Goal: Ask a question: Seek information or help from site administrators or community

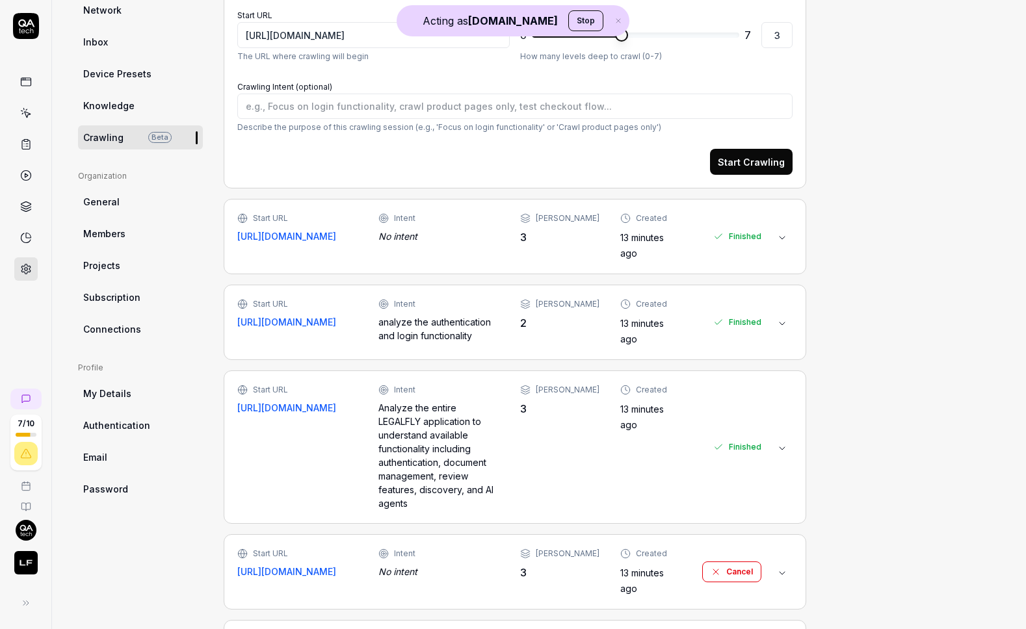
scroll to position [250, 0]
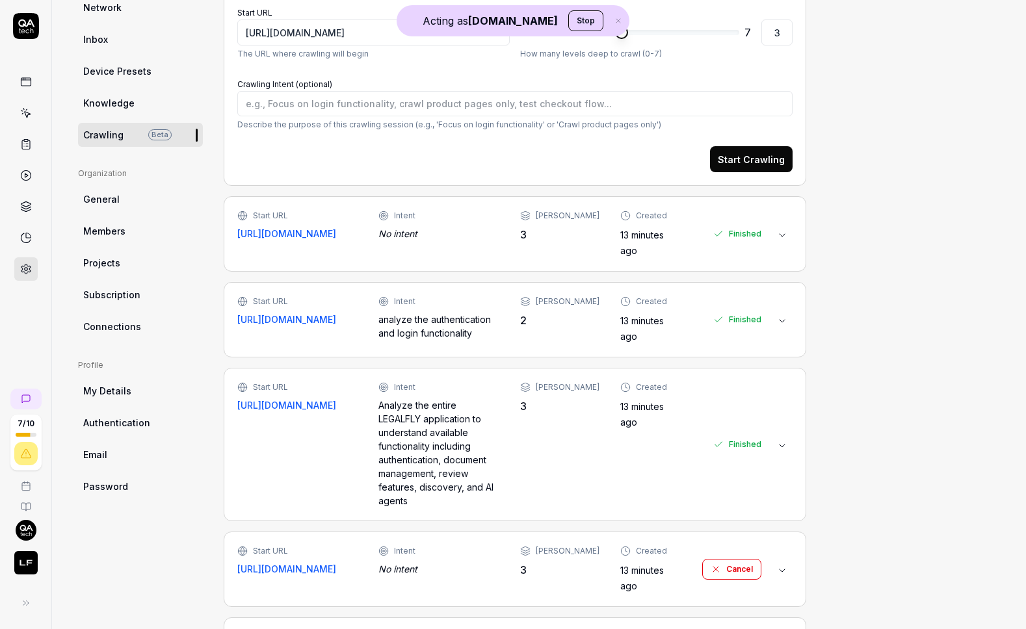
click at [834, 233] on div "Project General Applications Beta Configs Integrations Network Inbox Device Pre…" at bounding box center [539, 340] width 922 height 985
click at [747, 233] on div "Finished" at bounding box center [737, 234] width 48 height 48
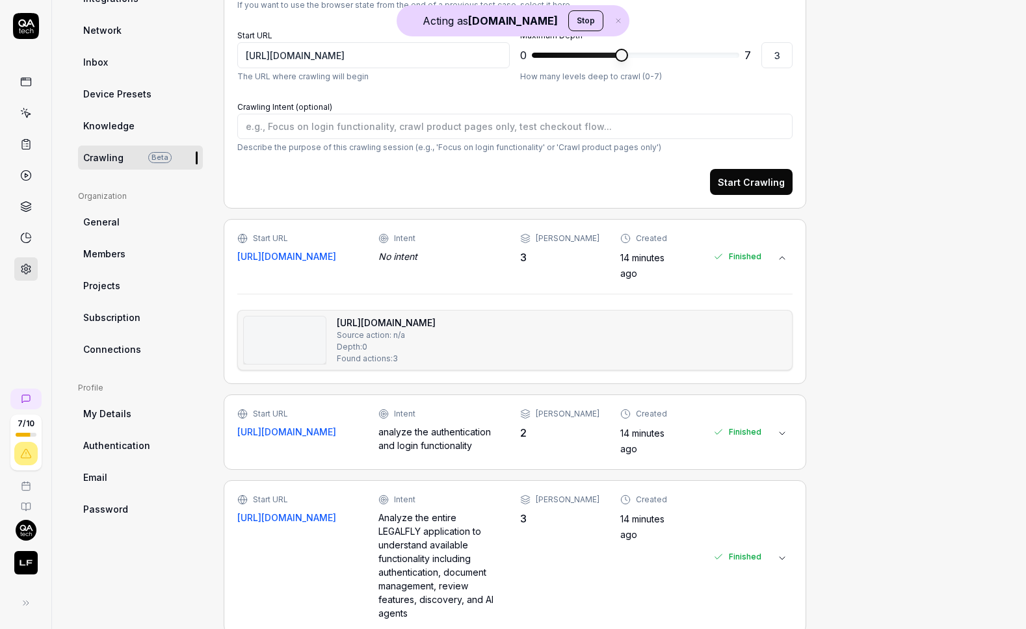
scroll to position [232, 0]
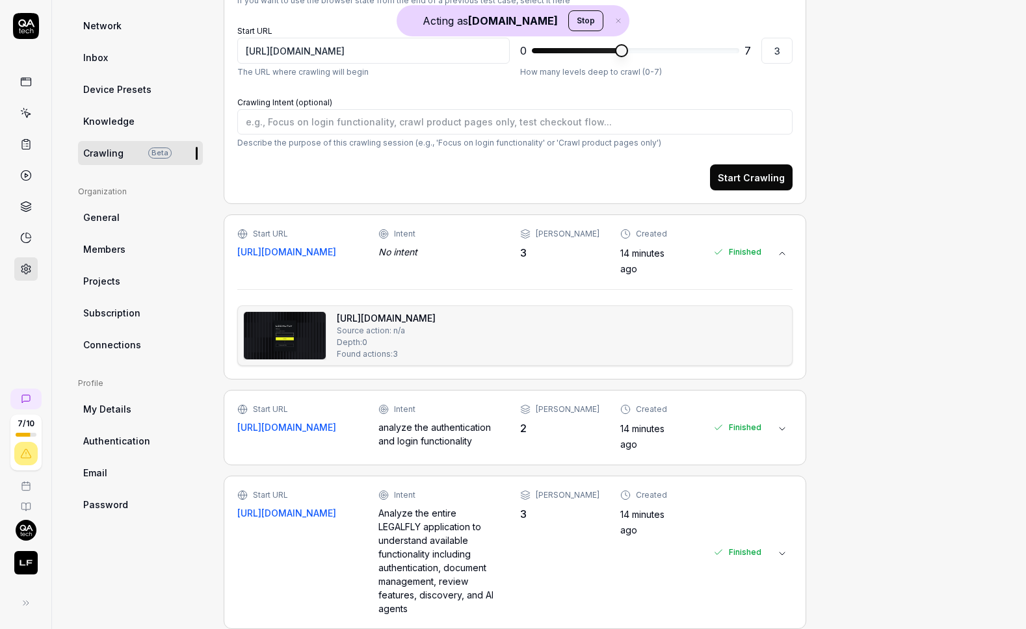
click at [525, 259] on div "Start URL https://app.legalfly.dev Intent No intent Max Depth 3 Created 14 minu…" at bounding box center [499, 252] width 524 height 48
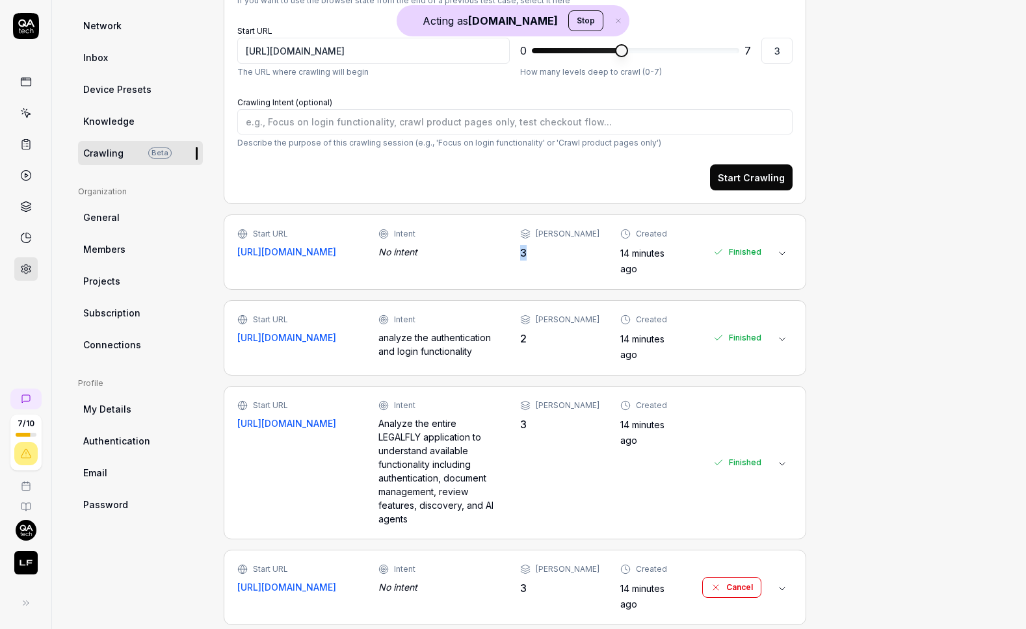
click at [525, 259] on div "Start URL https://app.legalfly.dev Intent No intent Max Depth 3 Created 14 minu…" at bounding box center [499, 252] width 524 height 48
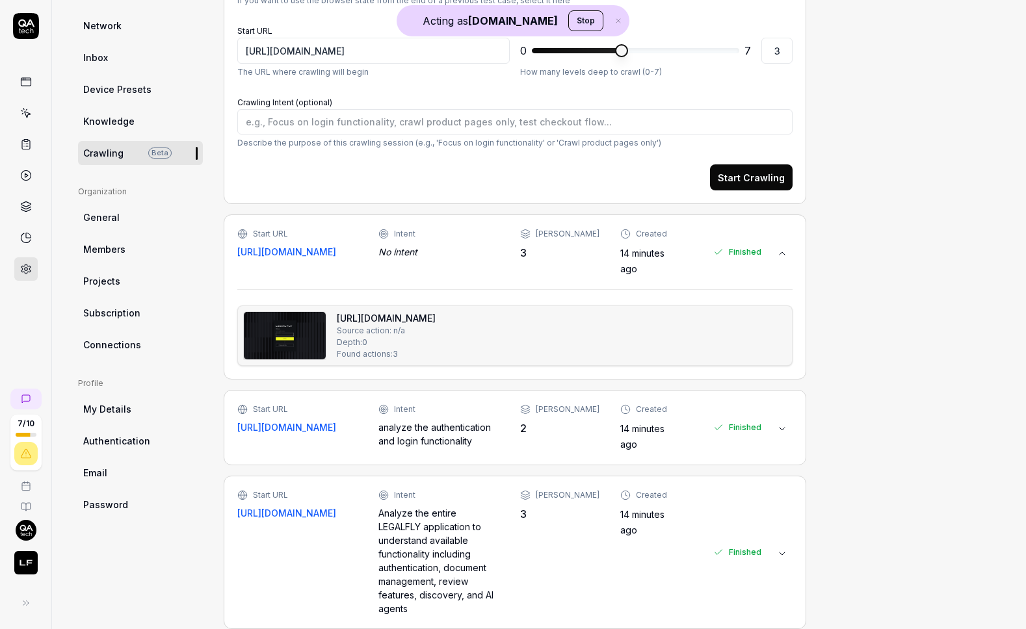
click at [362, 440] on div "Start URL https://app.legalfly.dev Intent analyze the authentication and login …" at bounding box center [499, 428] width 524 height 48
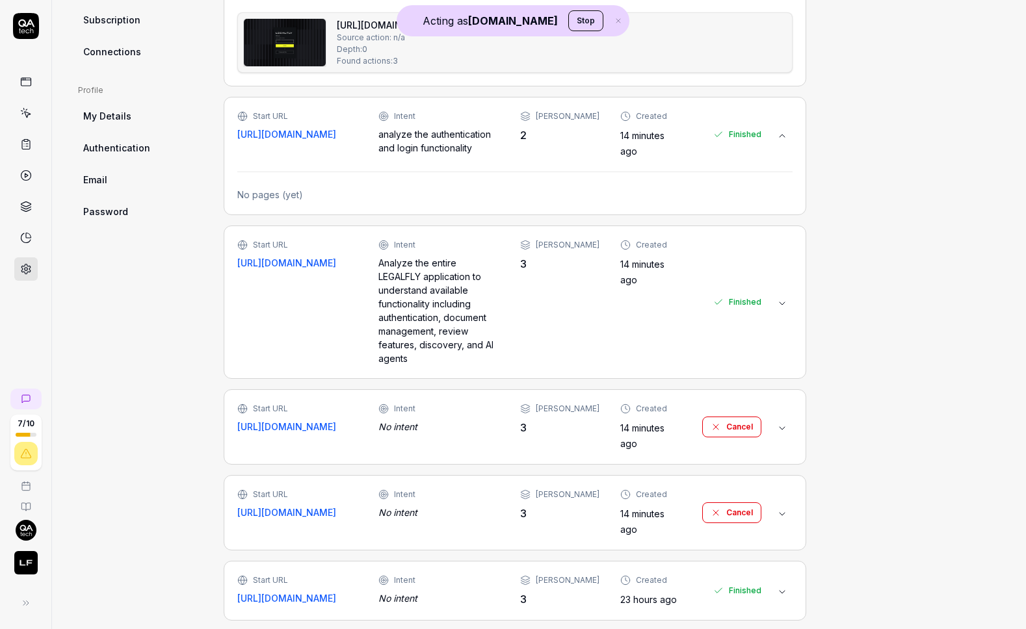
scroll to position [594, 0]
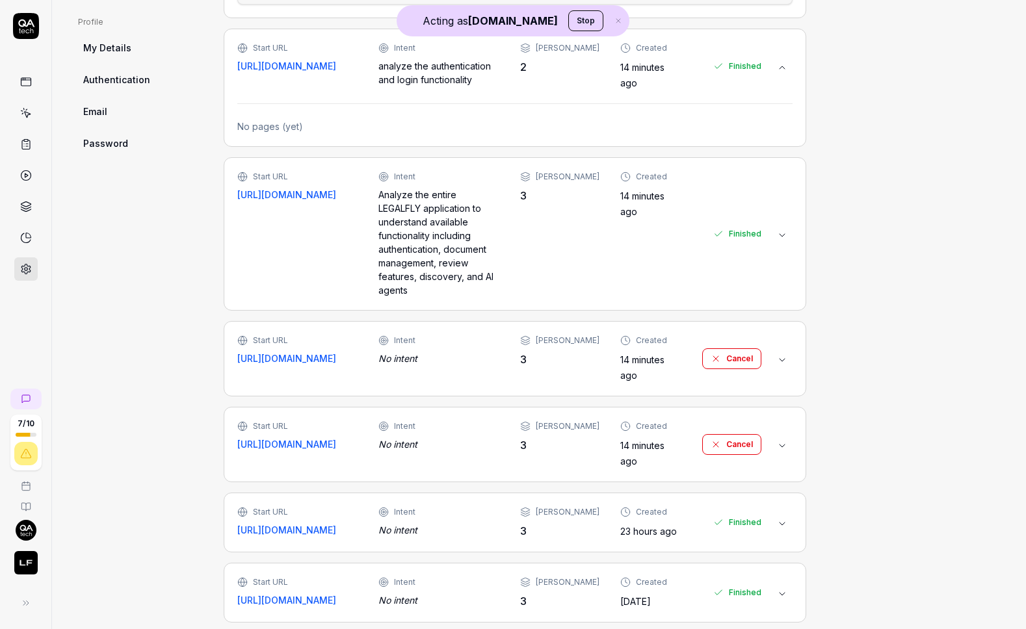
click at [747, 434] on button "Cancel" at bounding box center [731, 444] width 59 height 21
click at [743, 349] on button "Cancel" at bounding box center [731, 359] width 59 height 21
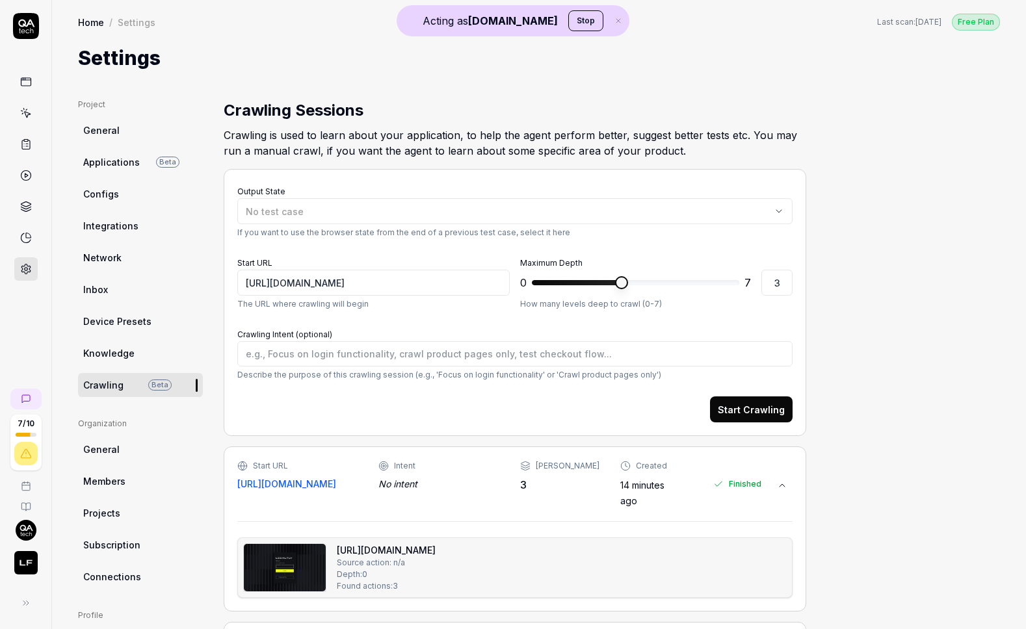
click at [613, 20] on icon "button" at bounding box center [619, 21] width 12 height 8
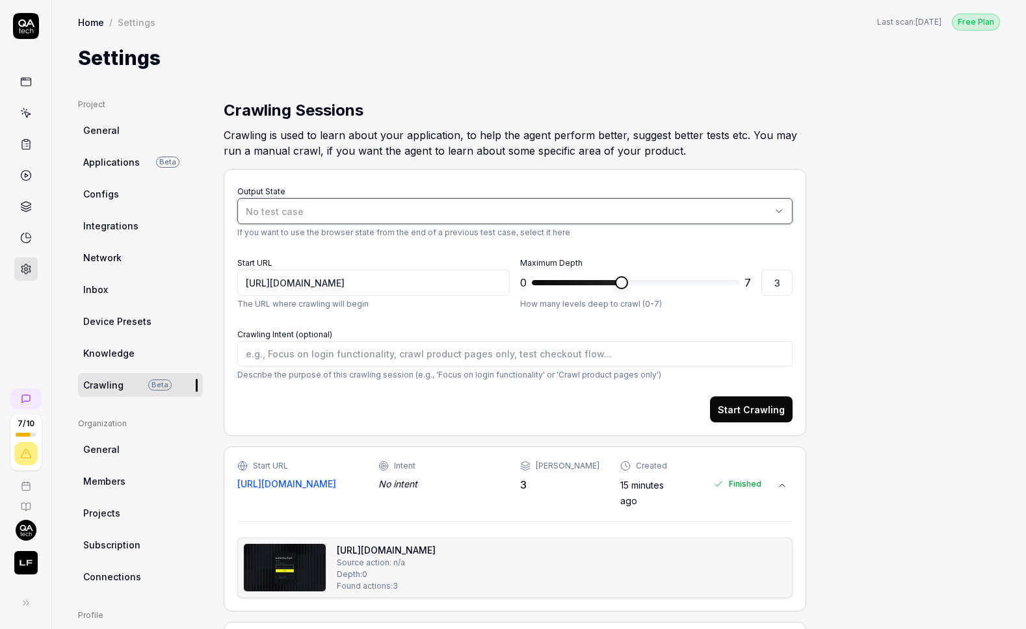
click at [328, 203] on button "No test case" at bounding box center [514, 211] width 555 height 26
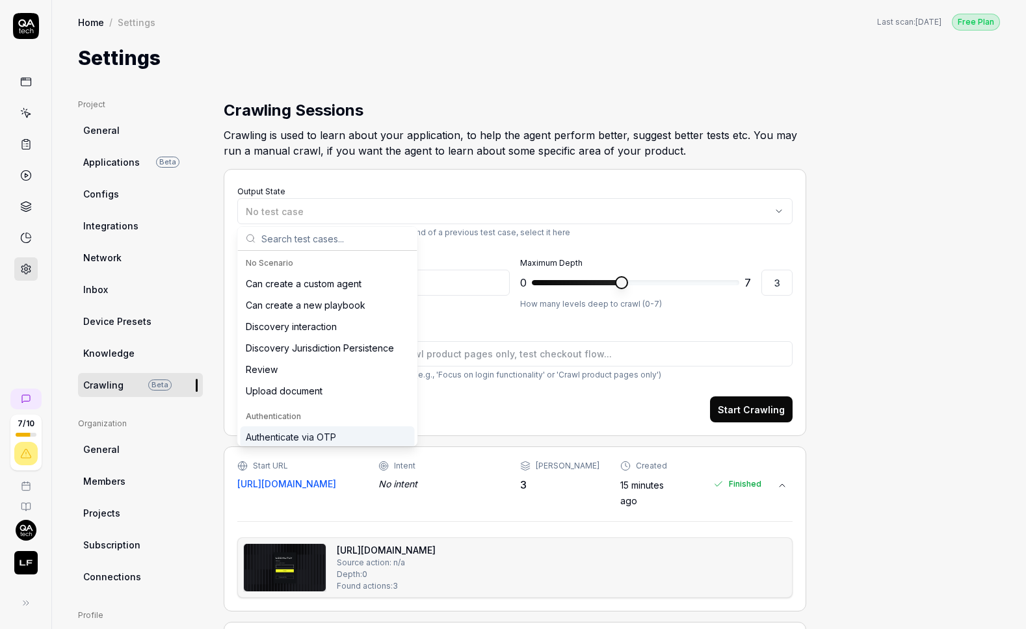
click at [318, 433] on div "Authenticate via OTP" at bounding box center [291, 437] width 90 height 14
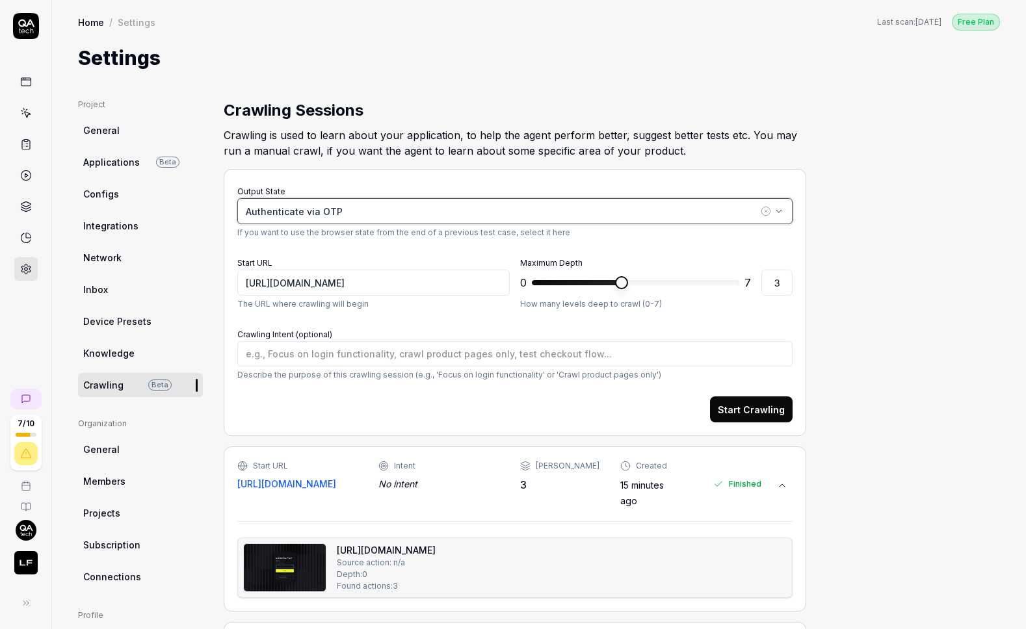
type textarea "*"
type input "https://app.legalfly.dev/"
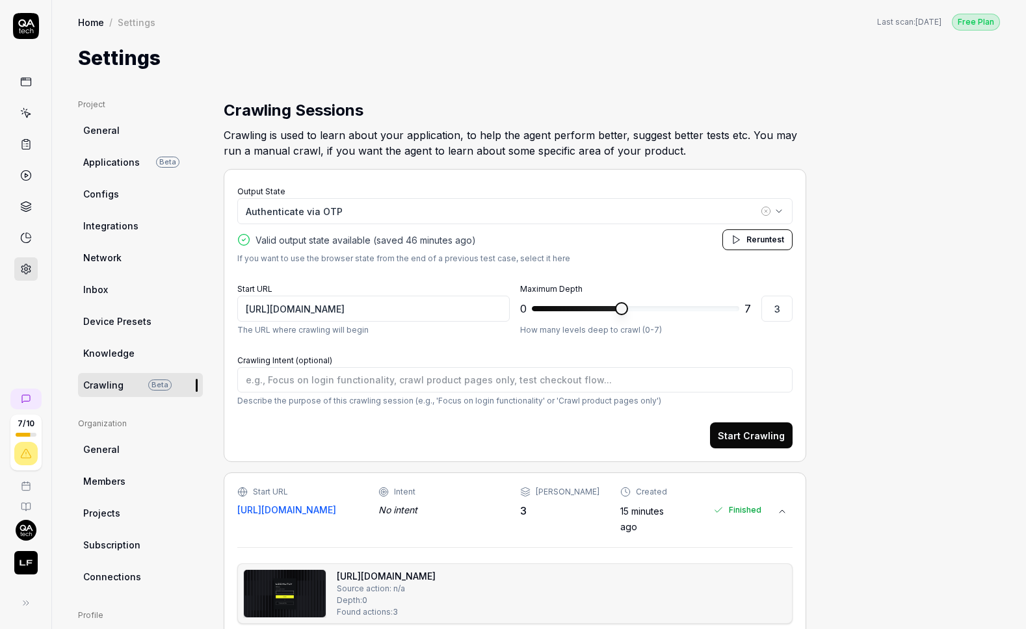
click at [769, 230] on button "Rerun test" at bounding box center [757, 240] width 70 height 21
click at [26, 137] on link at bounding box center [25, 144] width 23 height 23
click at [109, 121] on link "General" at bounding box center [140, 130] width 125 height 24
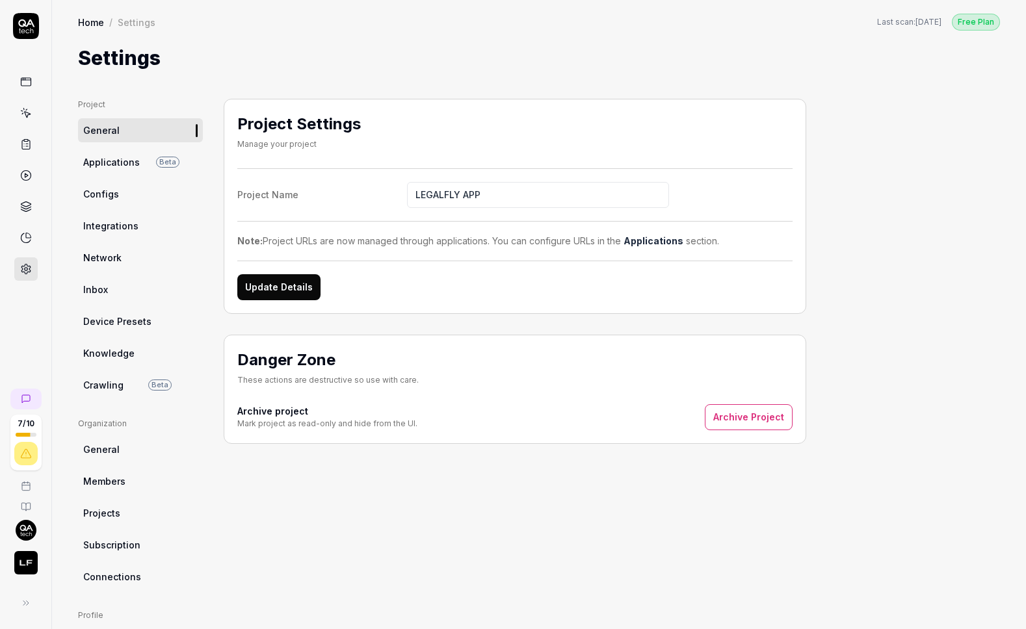
click at [141, 384] on link "Crawling Beta" at bounding box center [140, 385] width 125 height 24
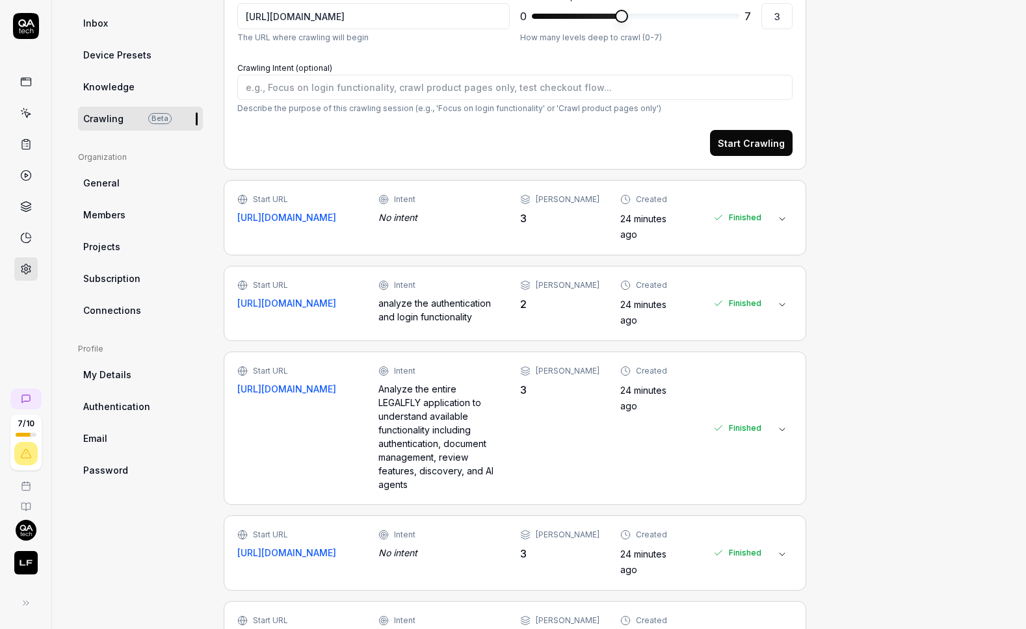
scroll to position [312, 0]
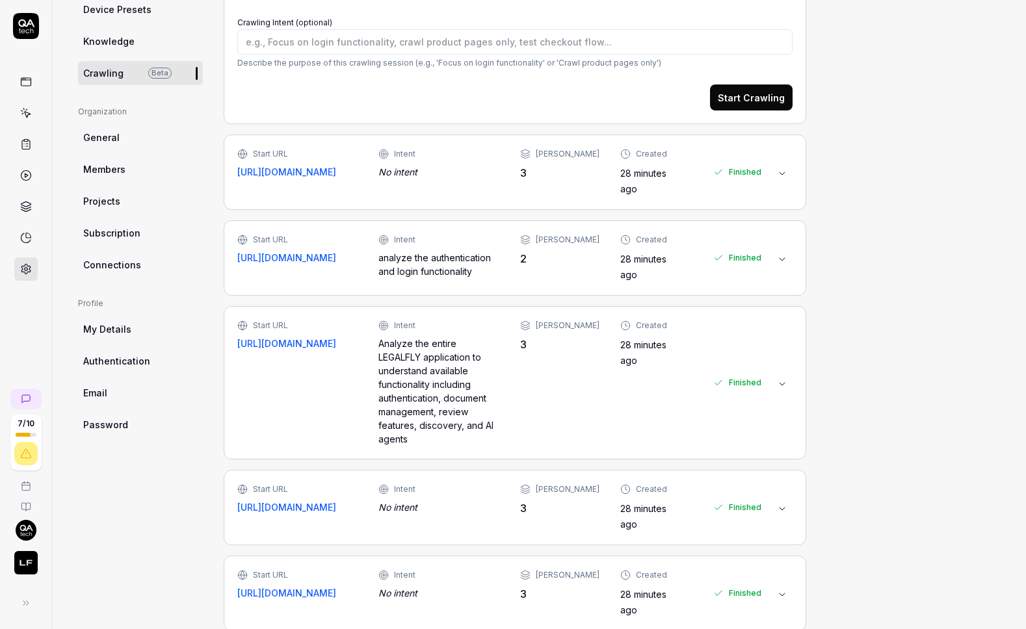
type textarea "*"
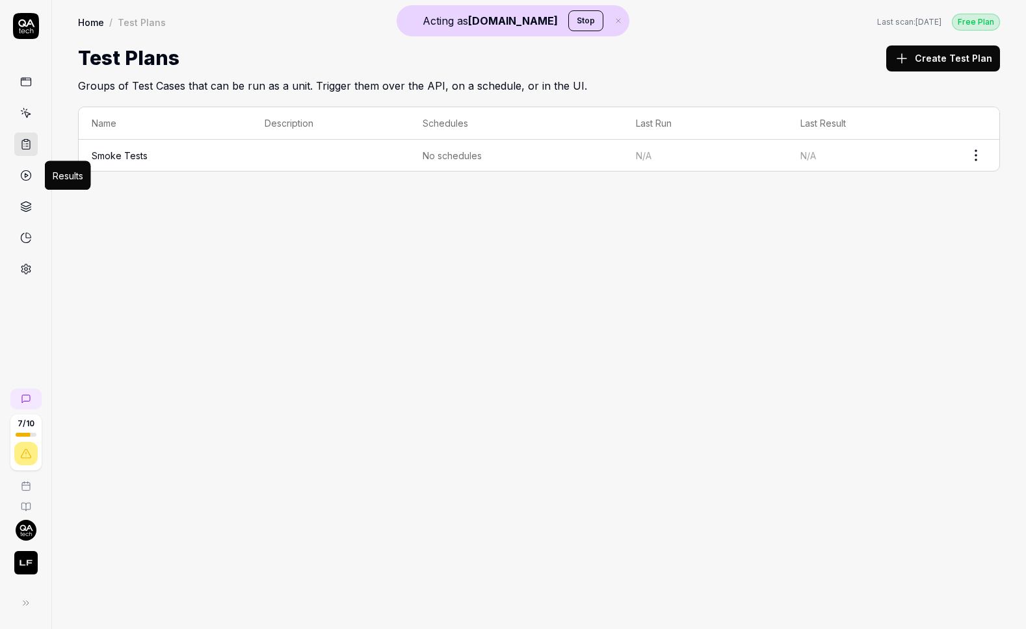
click at [22, 182] on link at bounding box center [25, 175] width 23 height 23
click at [821, 293] on div "Home / Test Plans Free Plan Home / Test Plans Last scan: Apr 16 2025 Free Plan …" at bounding box center [539, 314] width 974 height 629
click at [44, 166] on div at bounding box center [25, 147] width 51 height 268
click at [27, 170] on icon at bounding box center [26, 176] width 12 height 12
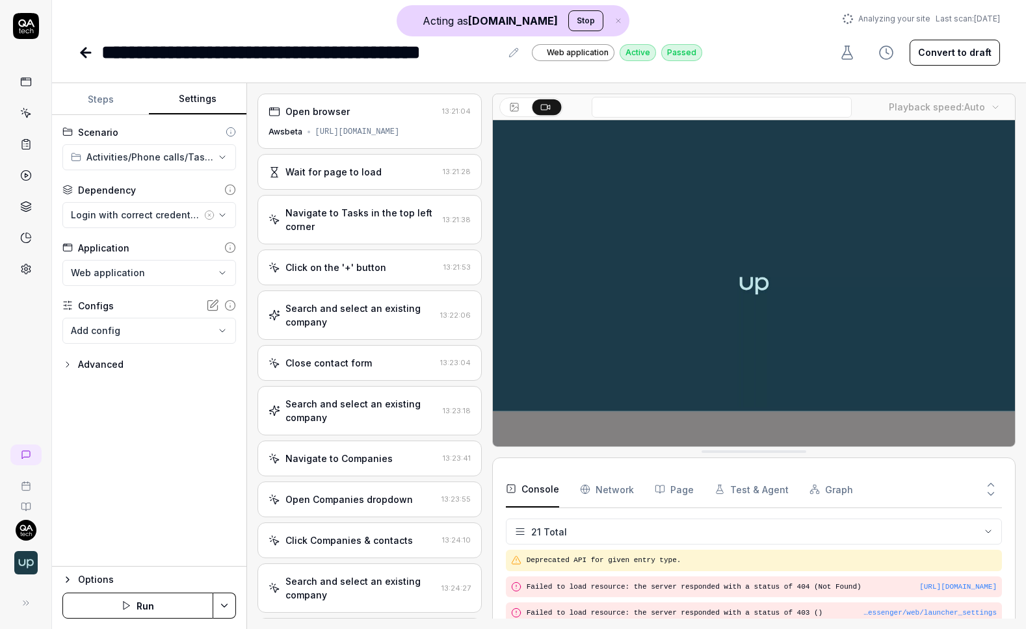
scroll to position [208, 0]
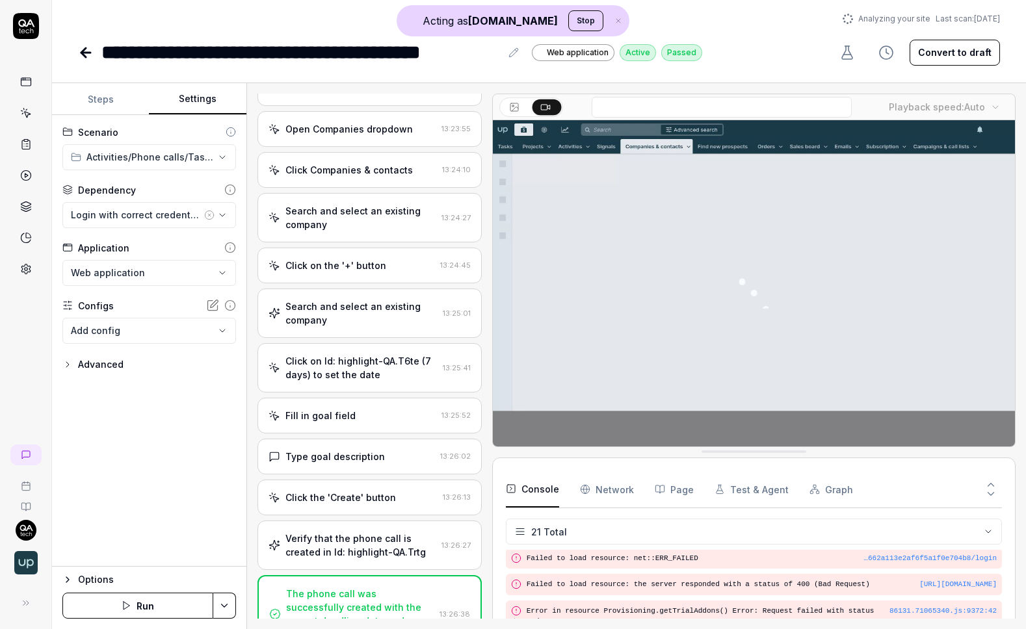
click at [321, 29] on div "**********" at bounding box center [539, 33] width 974 height 67
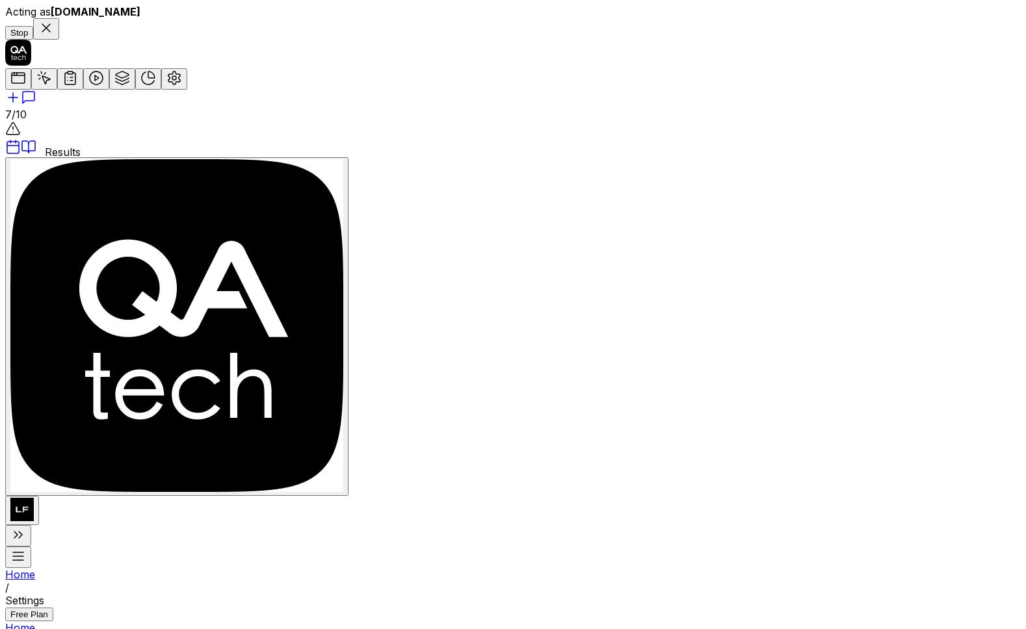
click at [88, 86] on icon at bounding box center [96, 78] width 16 height 16
click at [429, 264] on button "View Legend" at bounding box center [390, 253] width 76 height 21
click at [25, 267] on div "7 / 10" at bounding box center [513, 293] width 1016 height 507
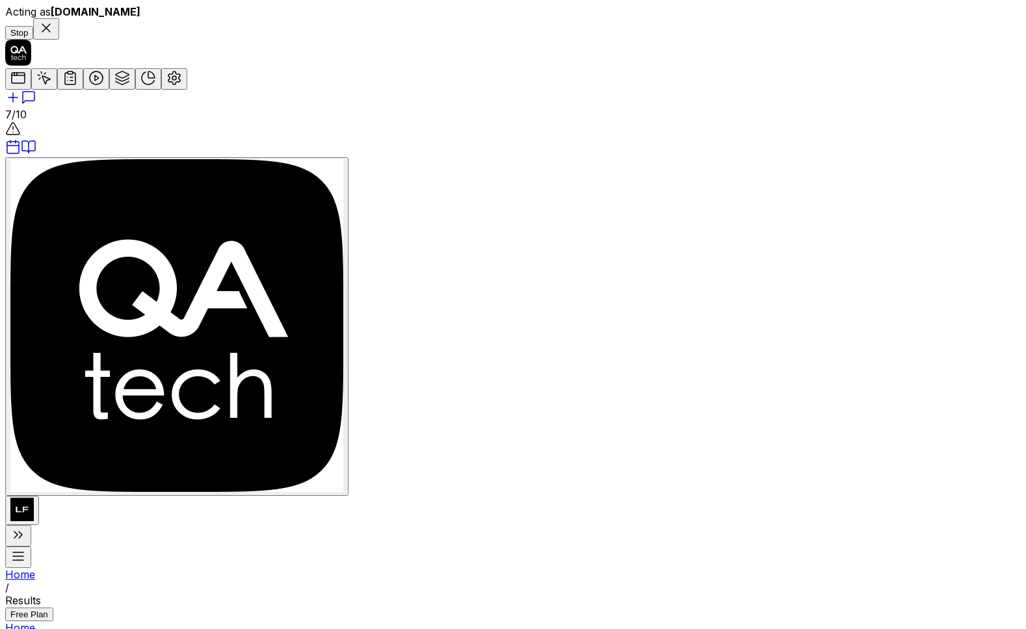
click at [166, 86] on icon at bounding box center [174, 78] width 16 height 16
click at [298, 459] on div "Authenticate via OTP" at bounding box center [322, 465] width 170 height 13
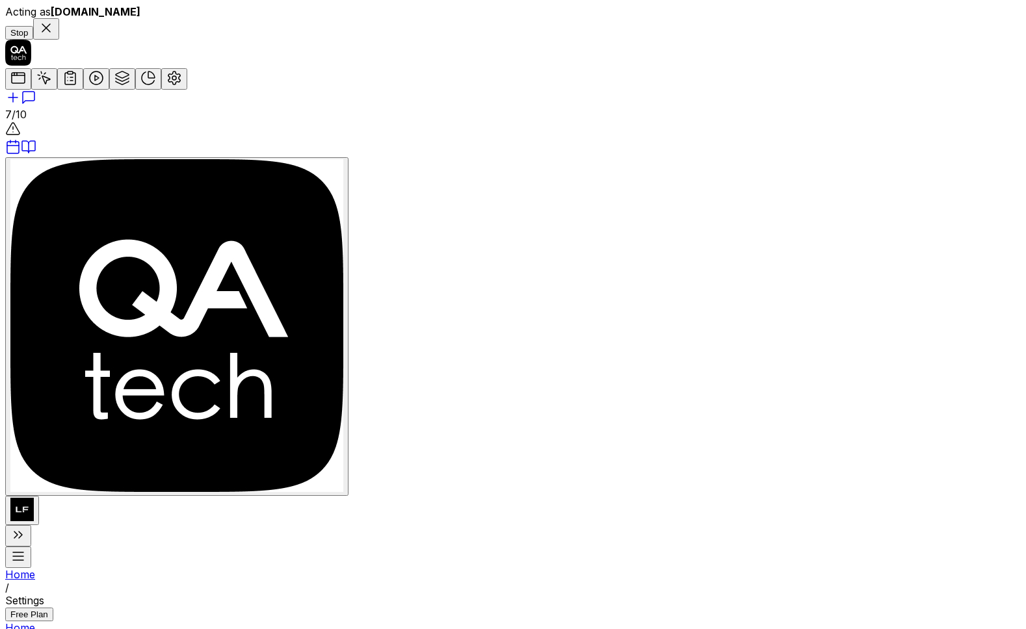
type textarea "*"
type input "https://app.legalfly.dev/"
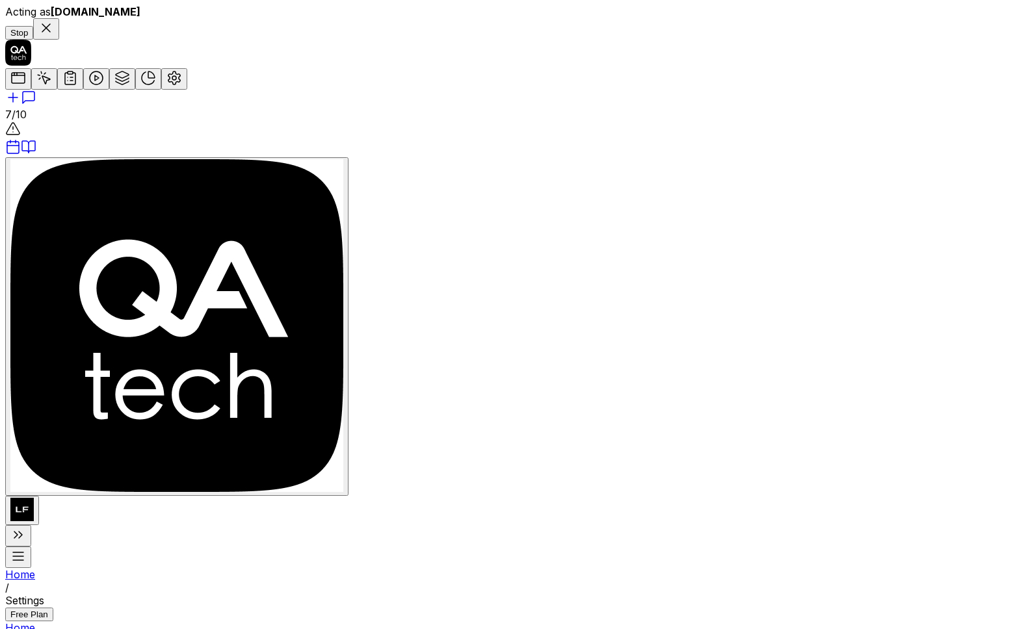
scroll to position [268, 0]
type textarea "*"
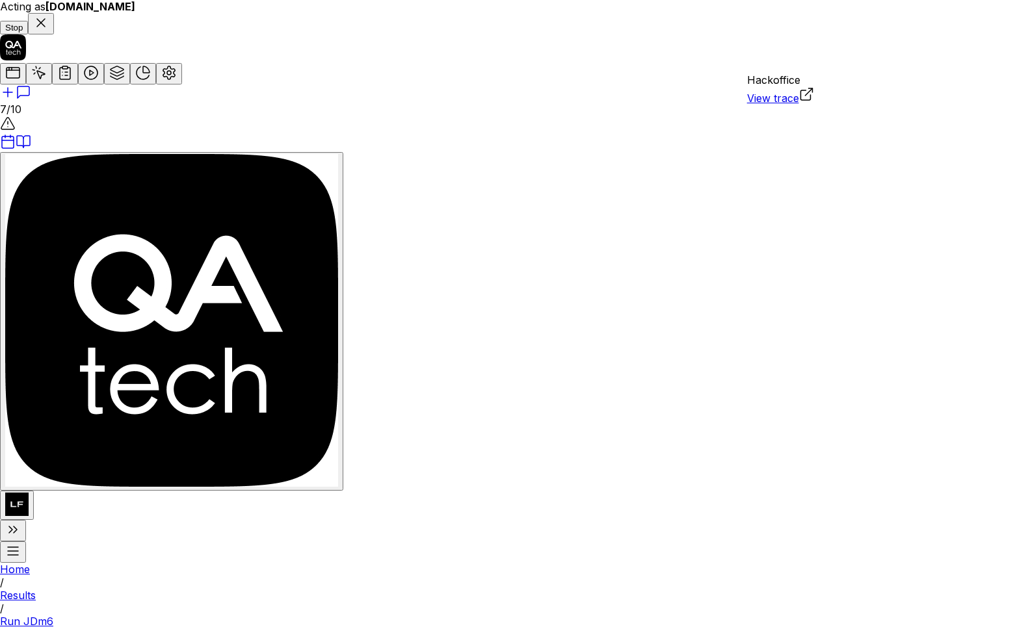
click at [774, 86] on div "Hackoffice" at bounding box center [781, 79] width 68 height 13
click at [774, 99] on div "View trace" at bounding box center [781, 95] width 68 height 18
click at [776, 105] on link "View trace" at bounding box center [773, 98] width 52 height 13
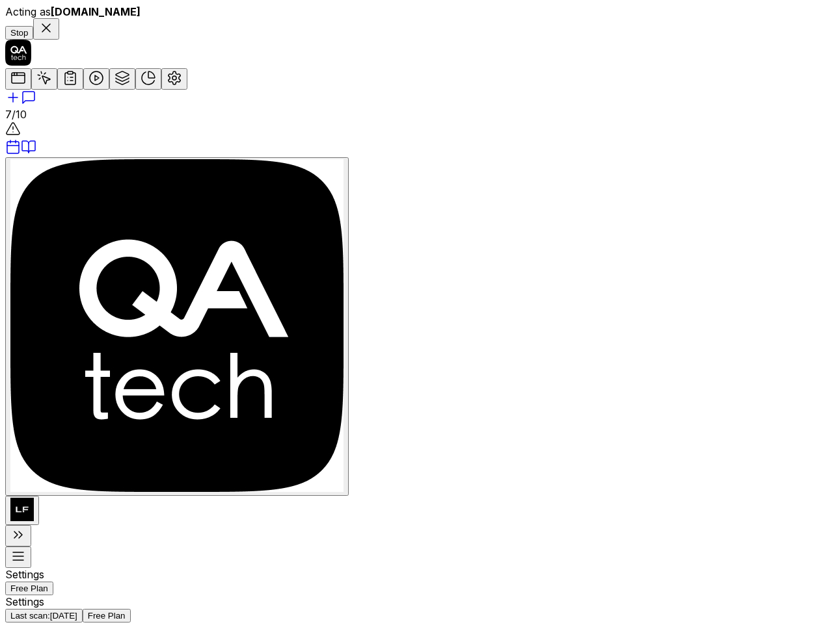
click at [36, 86] on icon at bounding box center [44, 78] width 16 height 16
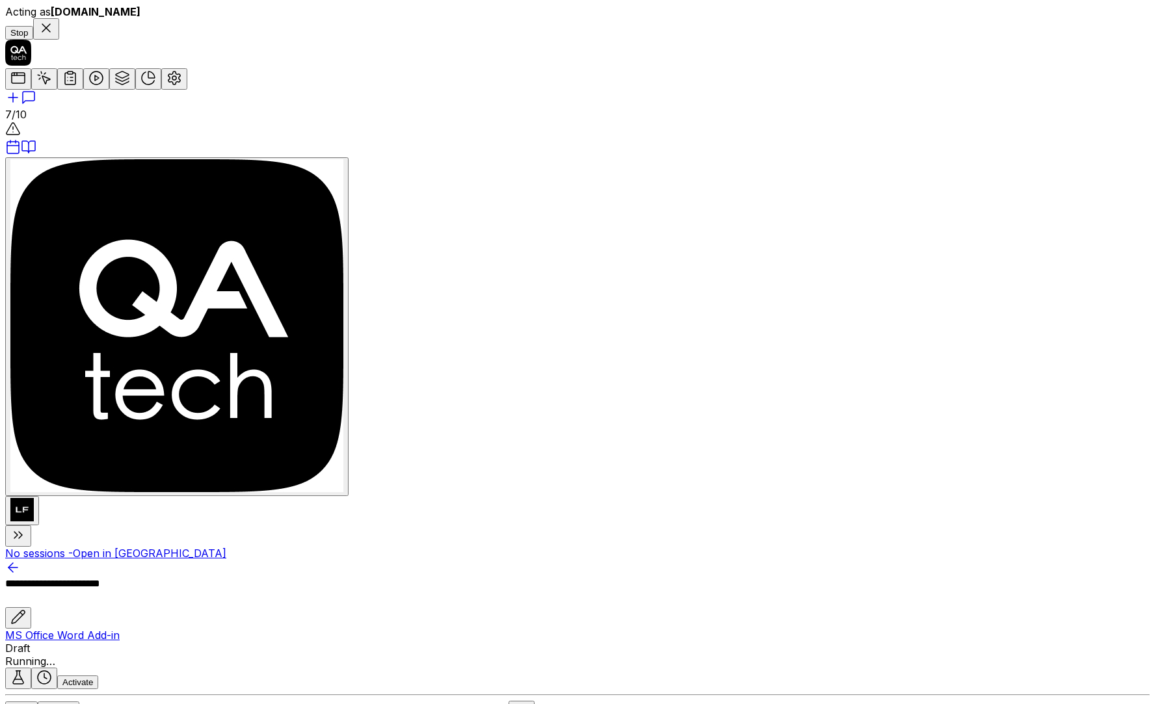
scroll to position [376, 0]
type textarea "*"
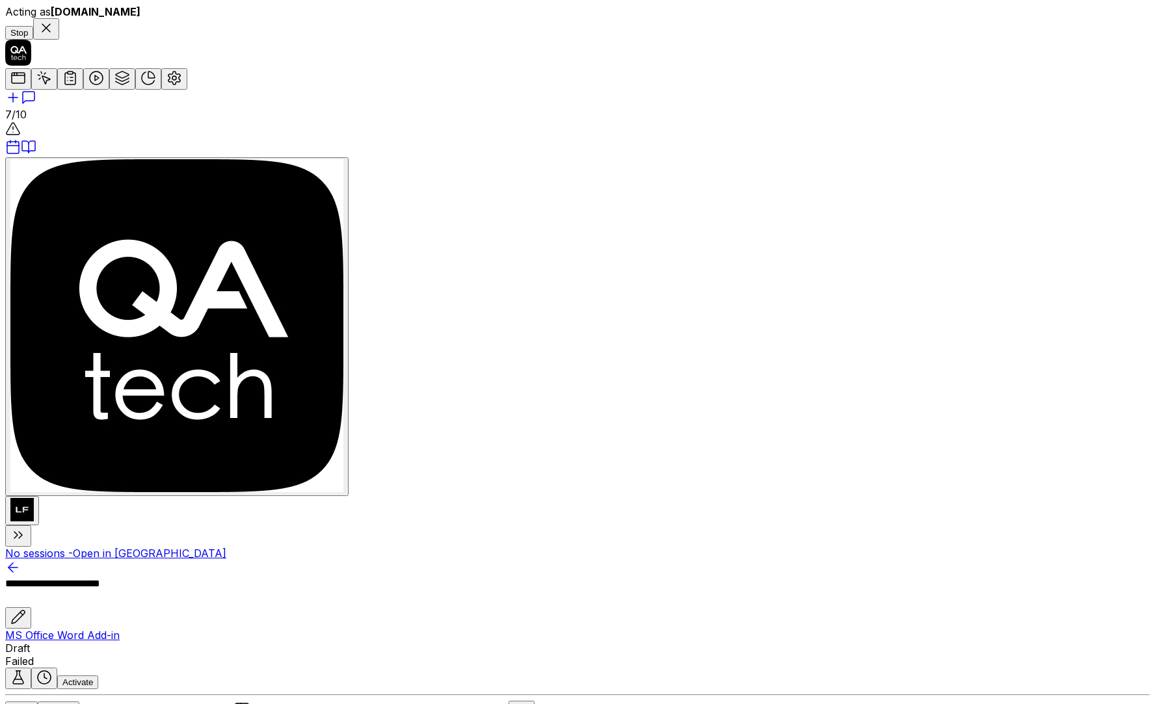
click at [166, 86] on icon at bounding box center [174, 78] width 16 height 16
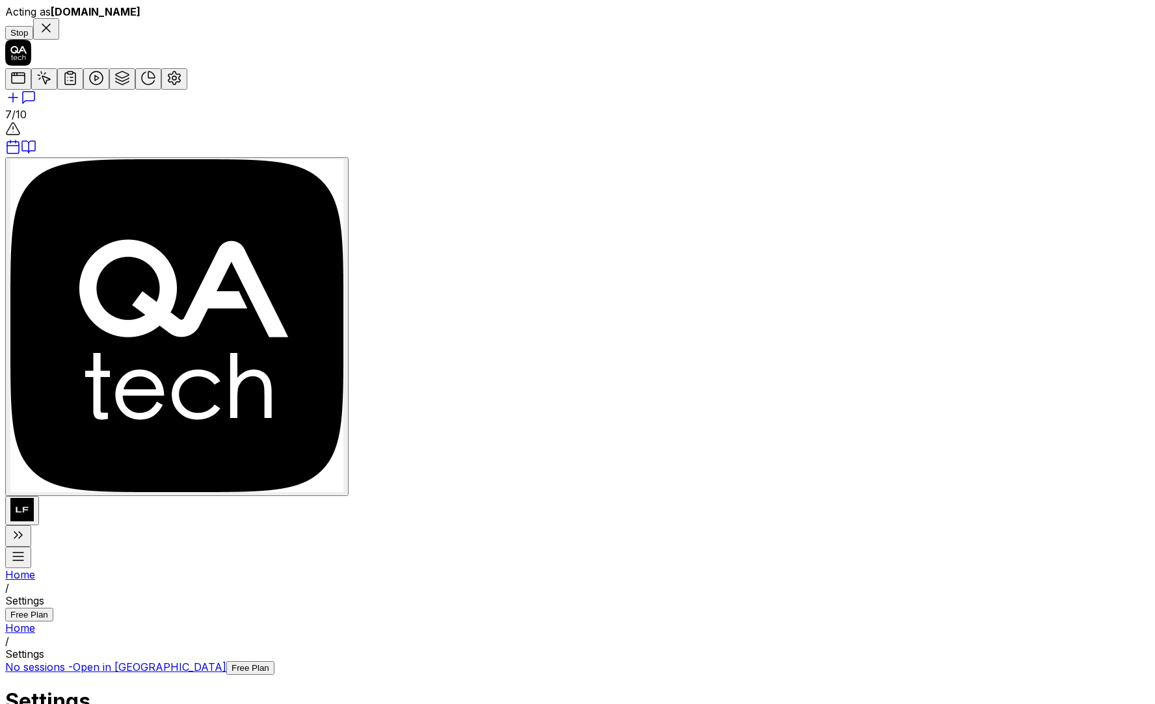
click at [27, 522] on img "button" at bounding box center [21, 509] width 23 height 23
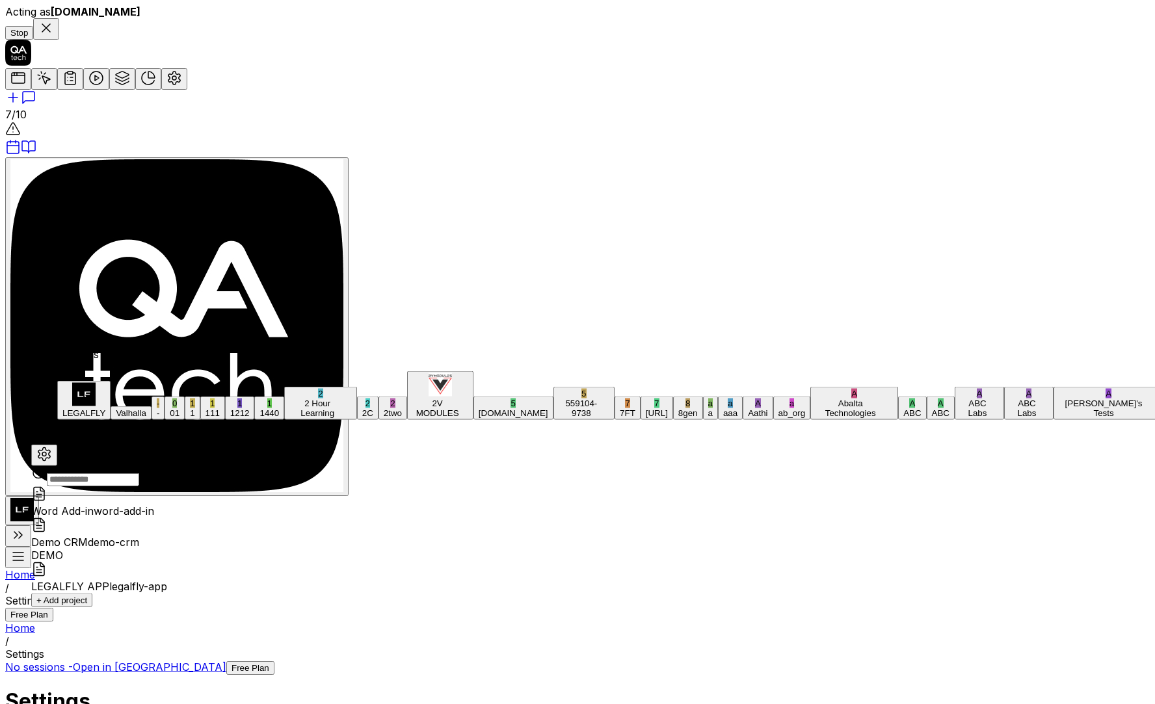
click at [167, 580] on span "legalfly-app" at bounding box center [138, 586] width 58 height 13
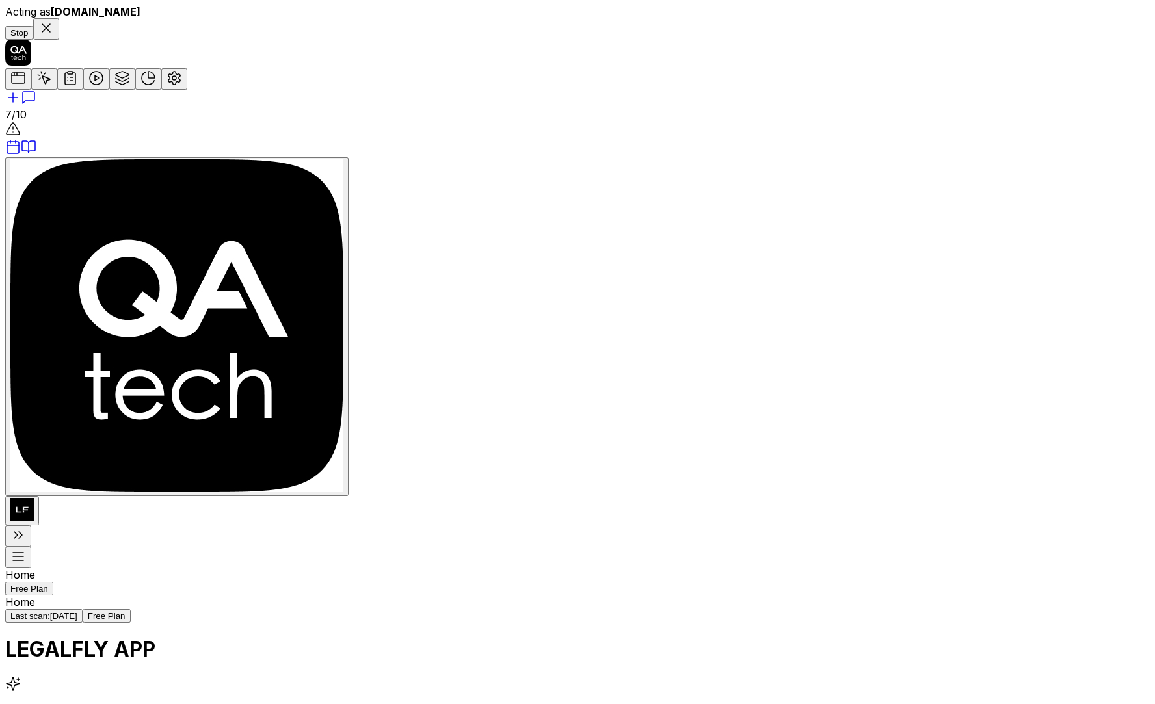
click at [166, 86] on icon at bounding box center [174, 78] width 16 height 16
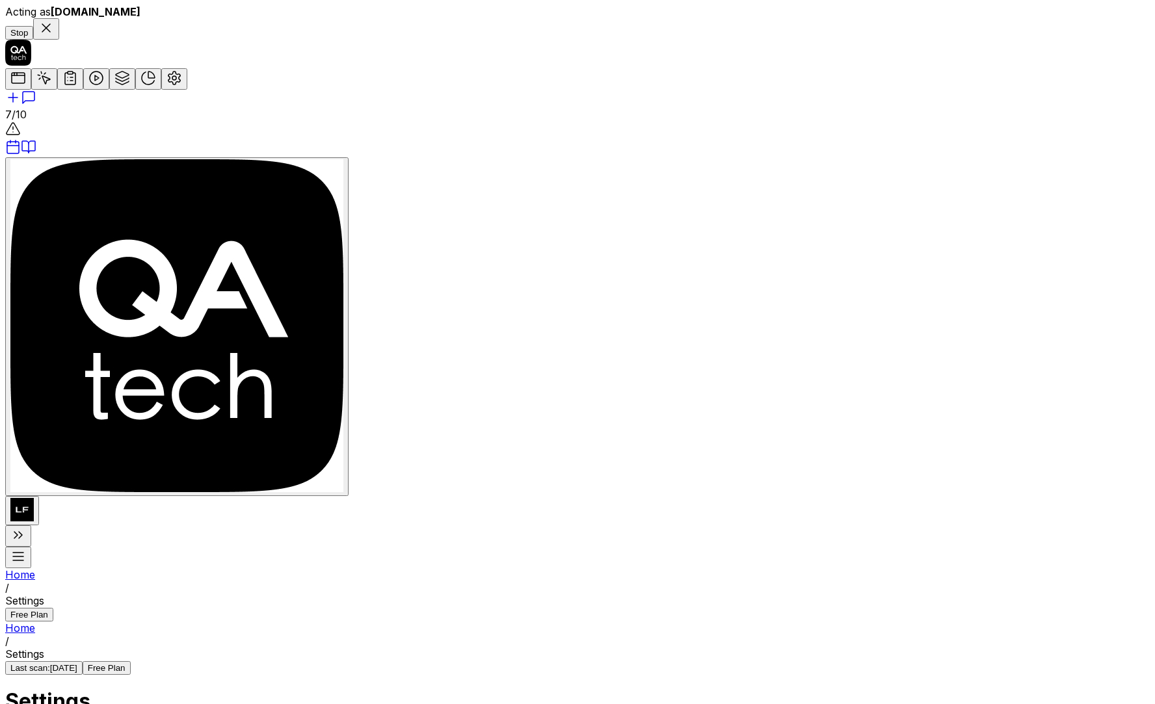
type textarea "*"
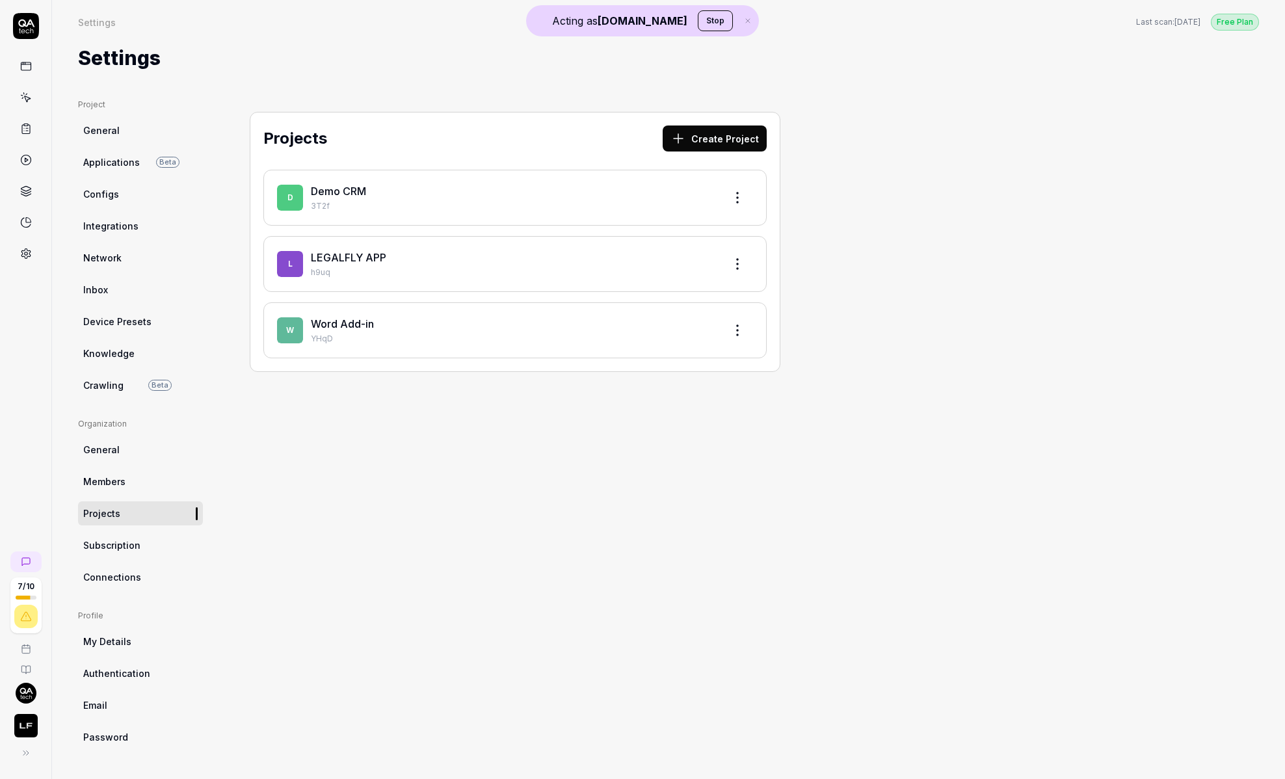
click at [698, 20] on button "Stop" at bounding box center [715, 20] width 35 height 21
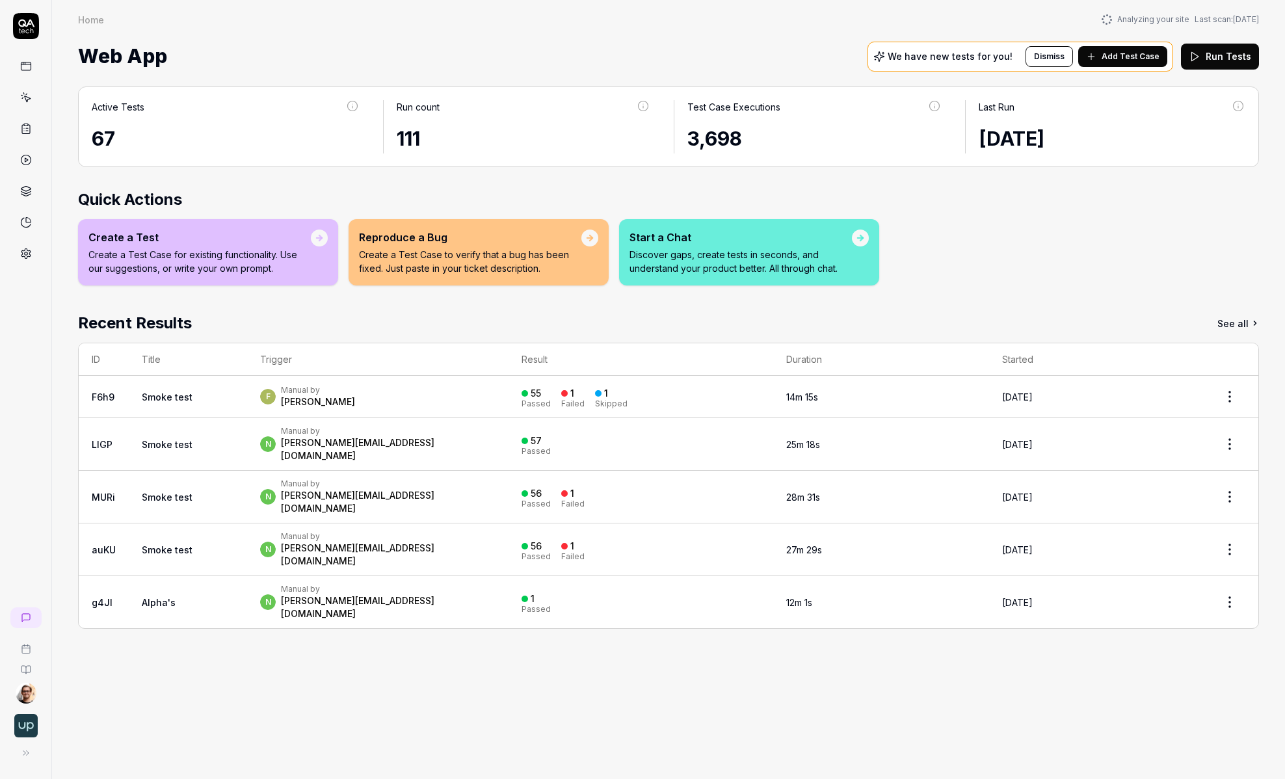
click at [21, 269] on div at bounding box center [26, 389] width 52 height 779
click at [21, 258] on icon at bounding box center [26, 254] width 12 height 12
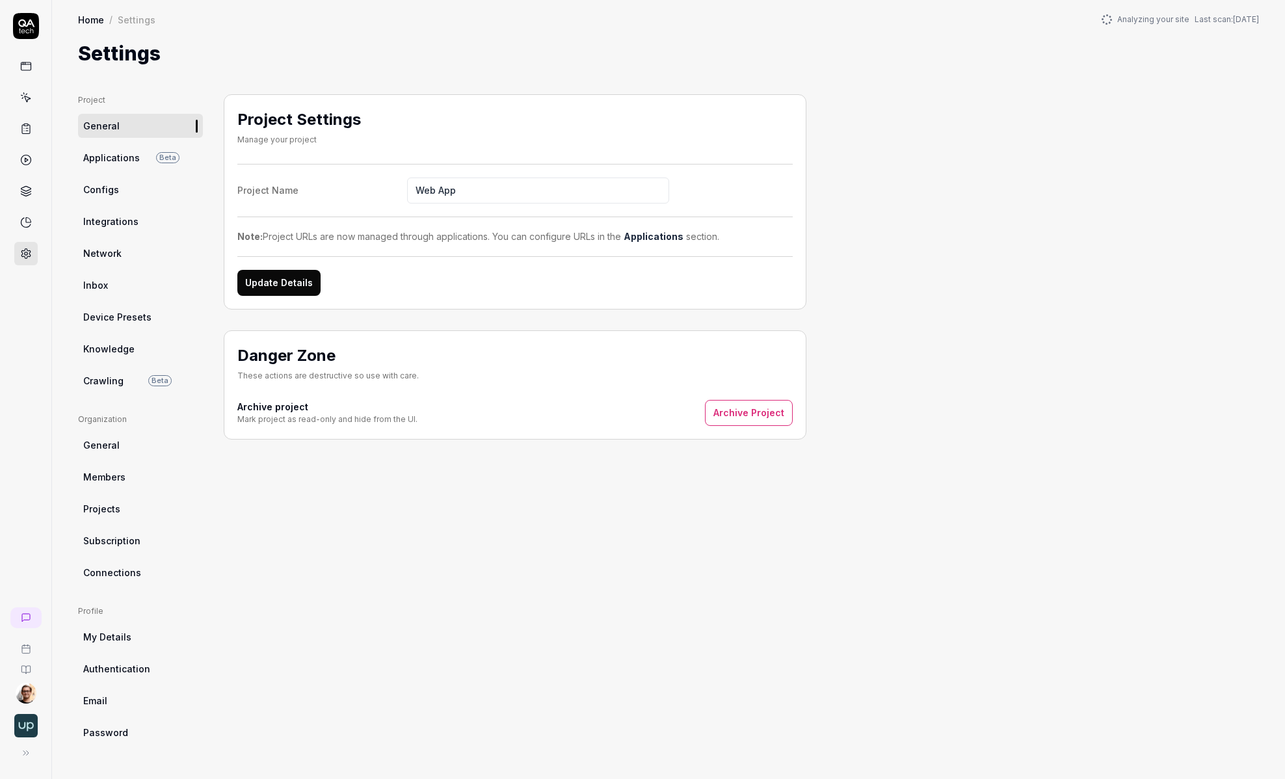
click at [18, 21] on icon at bounding box center [26, 26] width 26 height 26
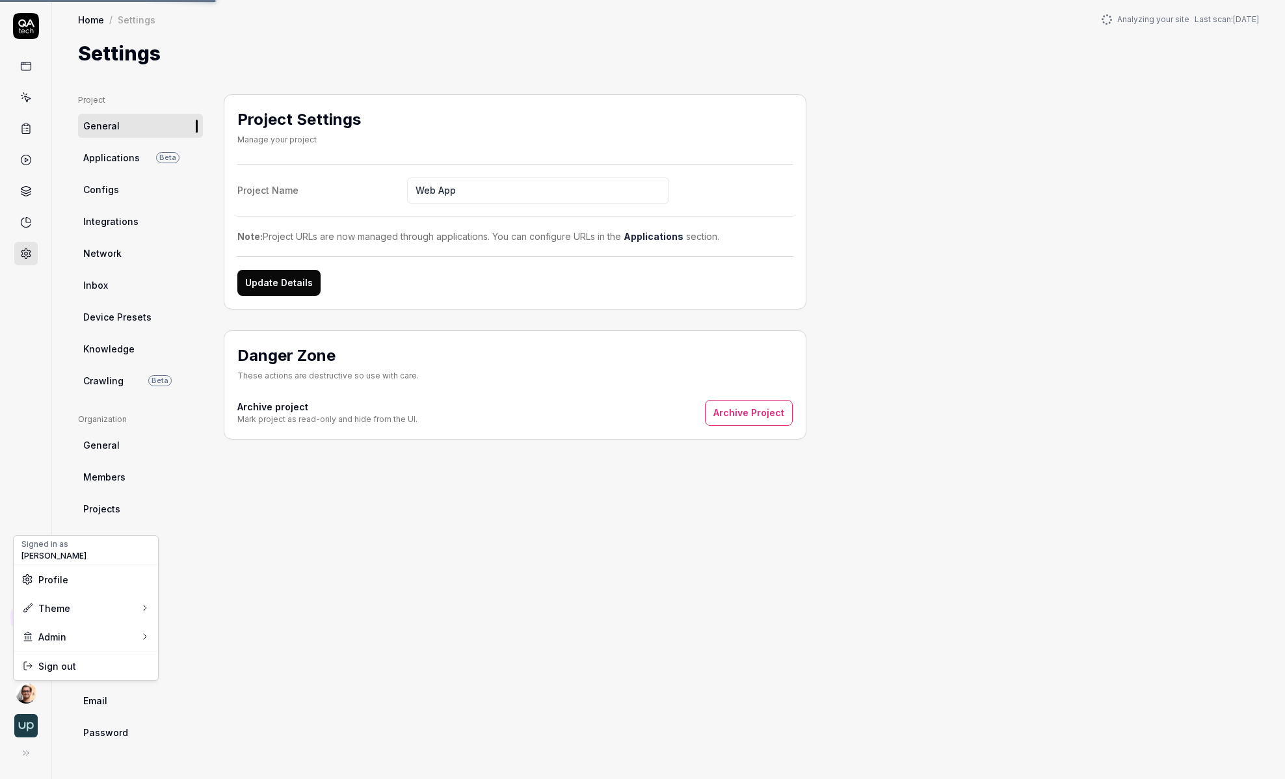
click at [21, 696] on html "Home / Settings Home / Settings Analyzing your site Last scan: Jul 30 2025 Sett…" at bounding box center [642, 389] width 1285 height 779
click at [232, 683] on link "Organizations" at bounding box center [227, 688] width 114 height 29
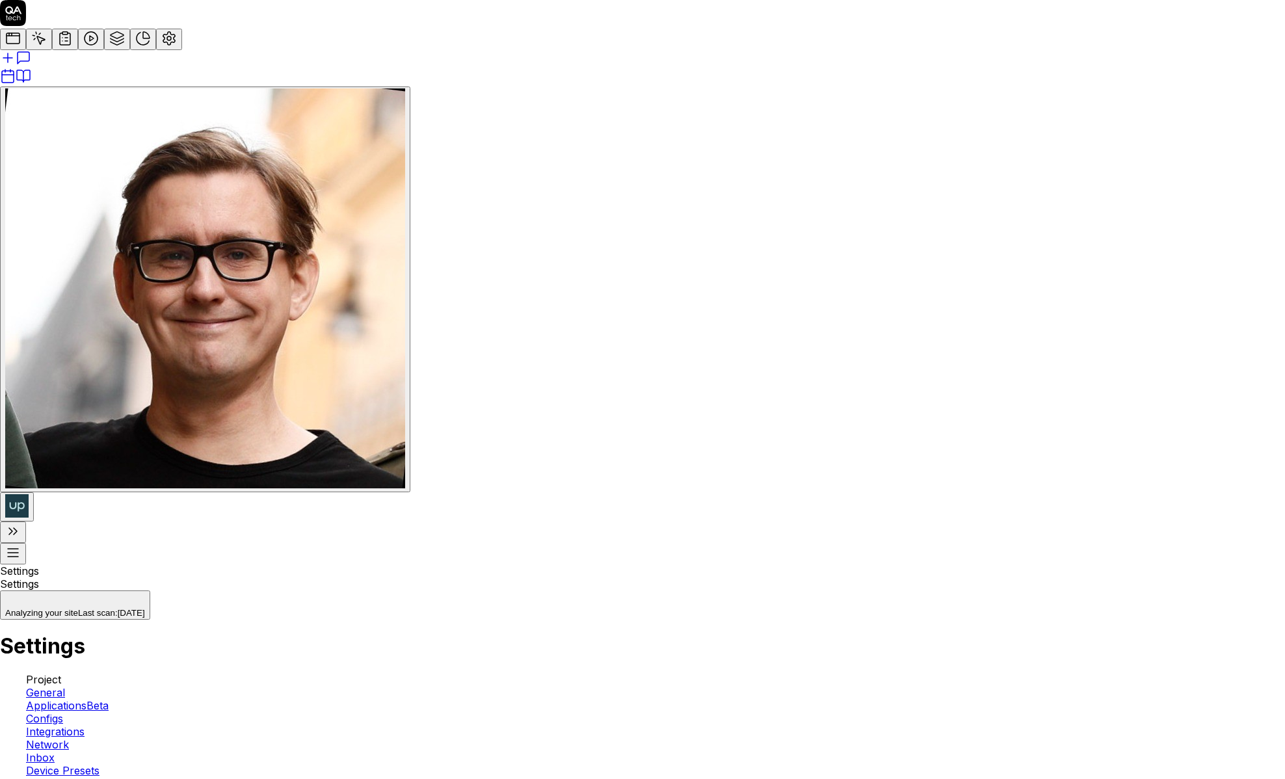
type input "leg"
type input "act"
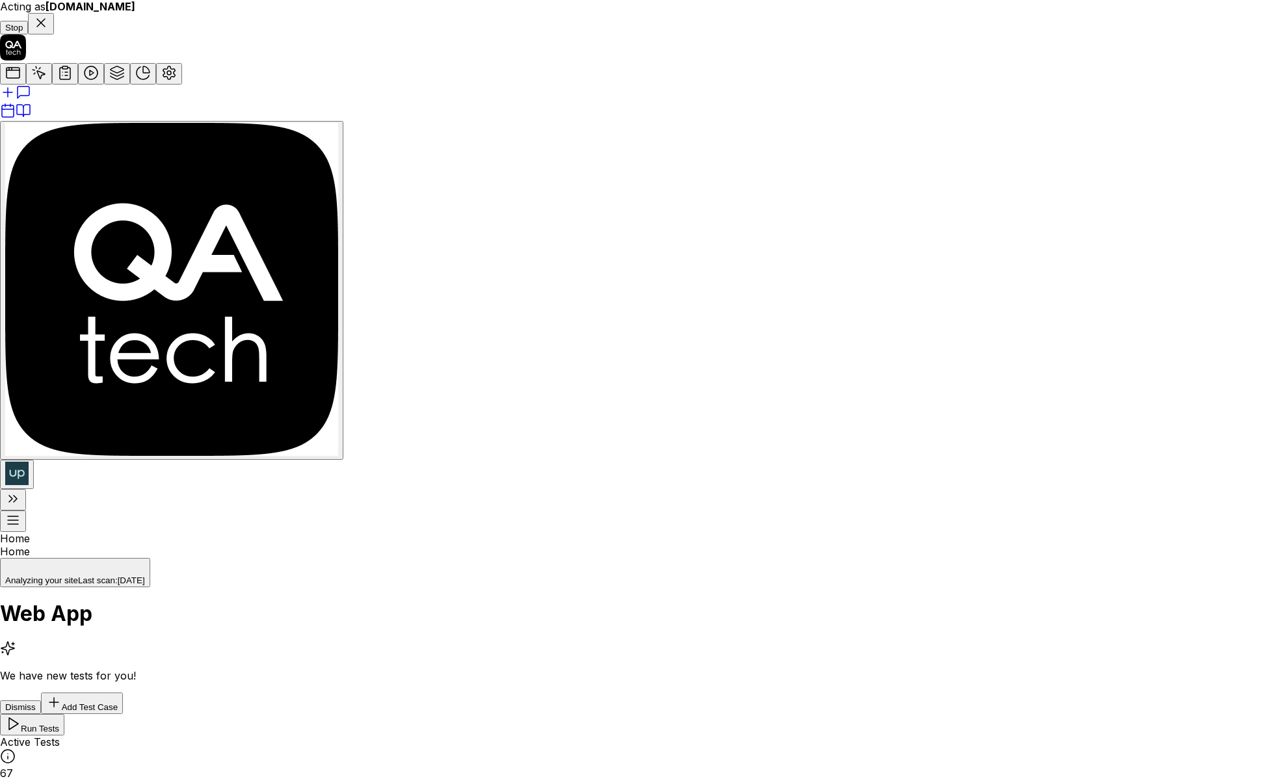
type input "k"
type input "legal"
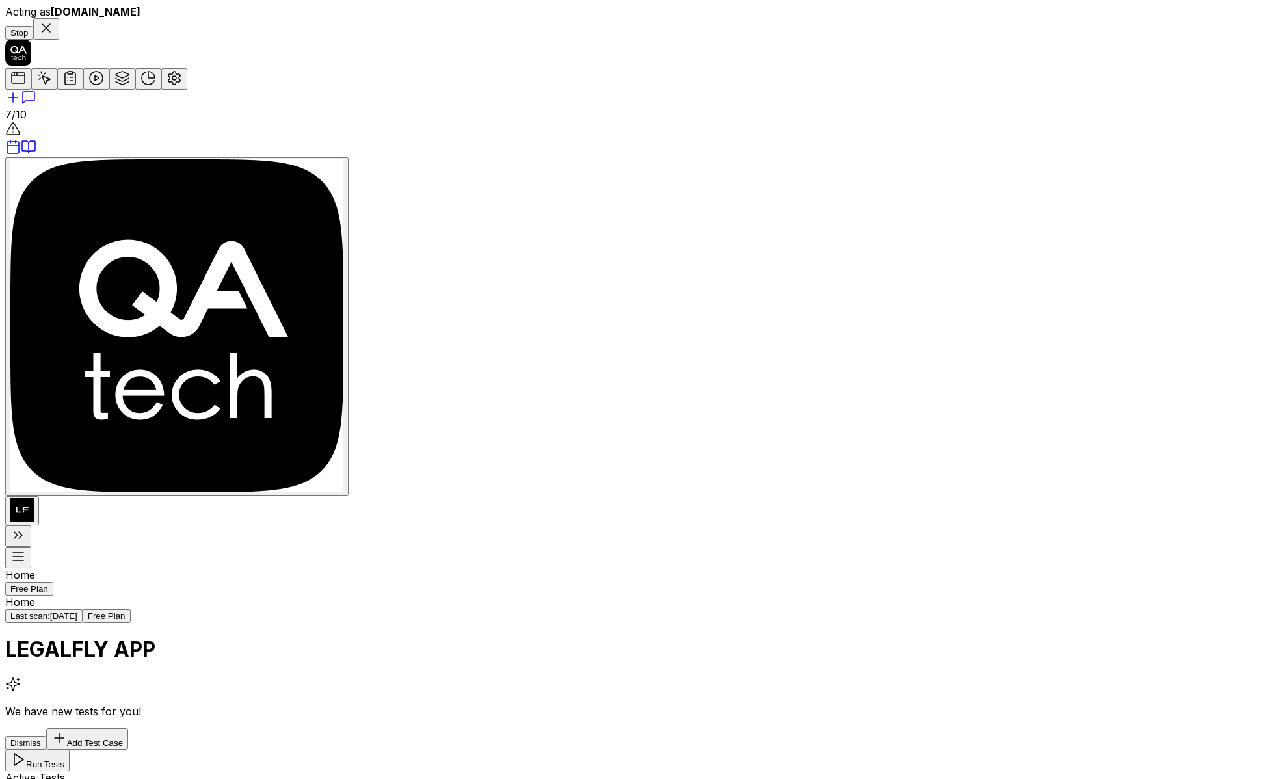
click at [12, 547] on button at bounding box center [18, 535] width 26 height 21
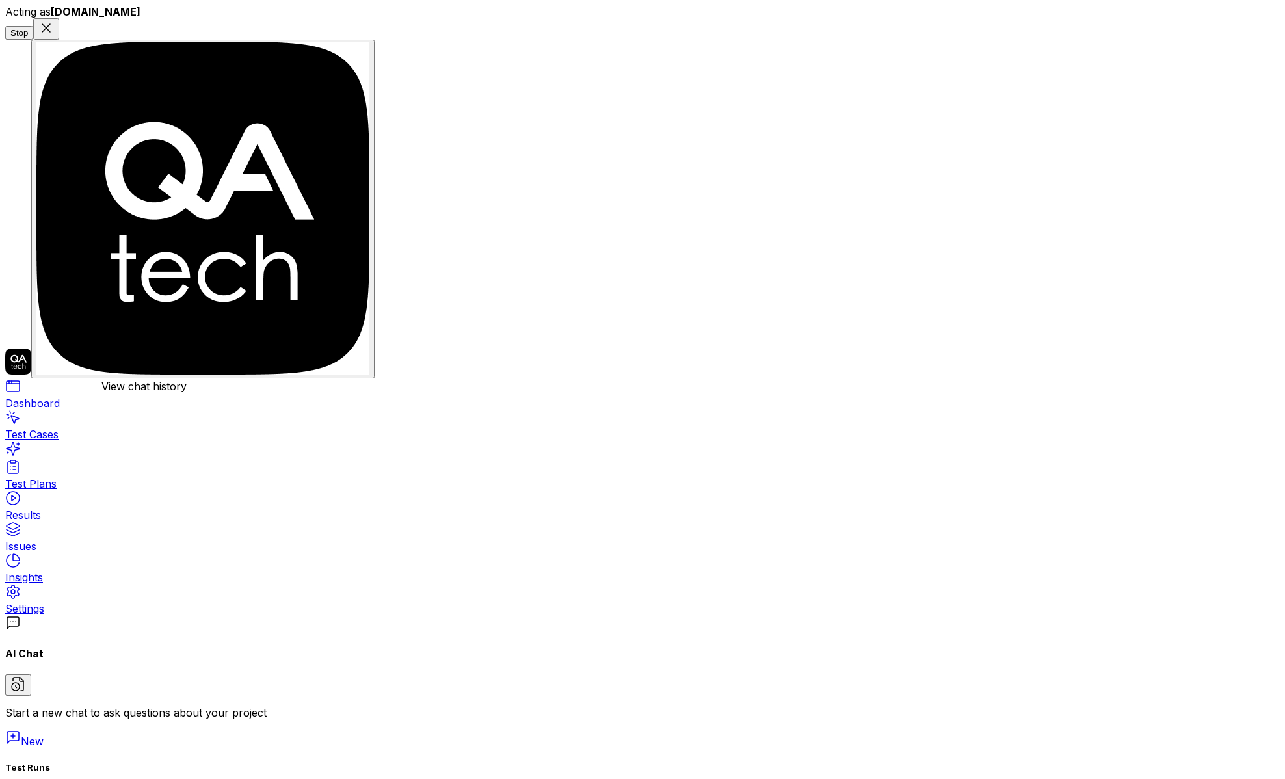
click at [26, 676] on icon at bounding box center [18, 684] width 16 height 16
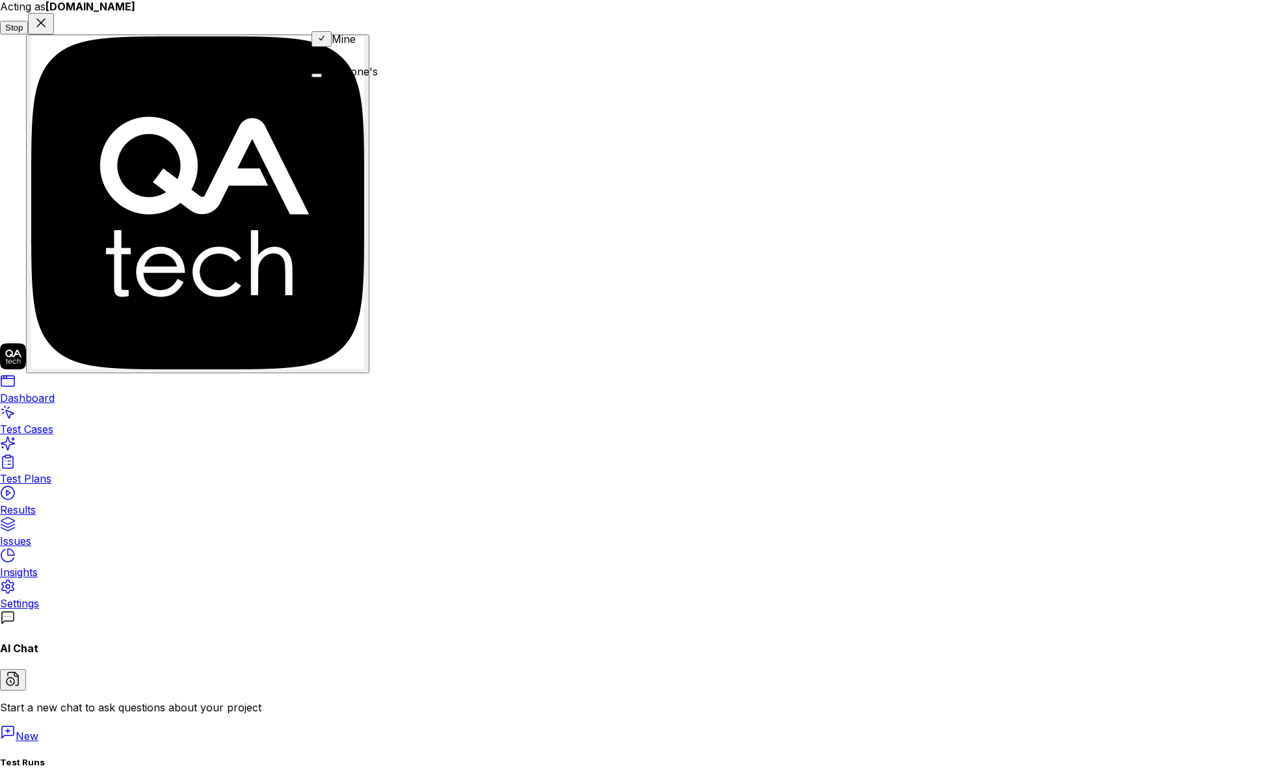
click at [378, 72] on div "Everyone's" at bounding box center [344, 71] width 66 height 13
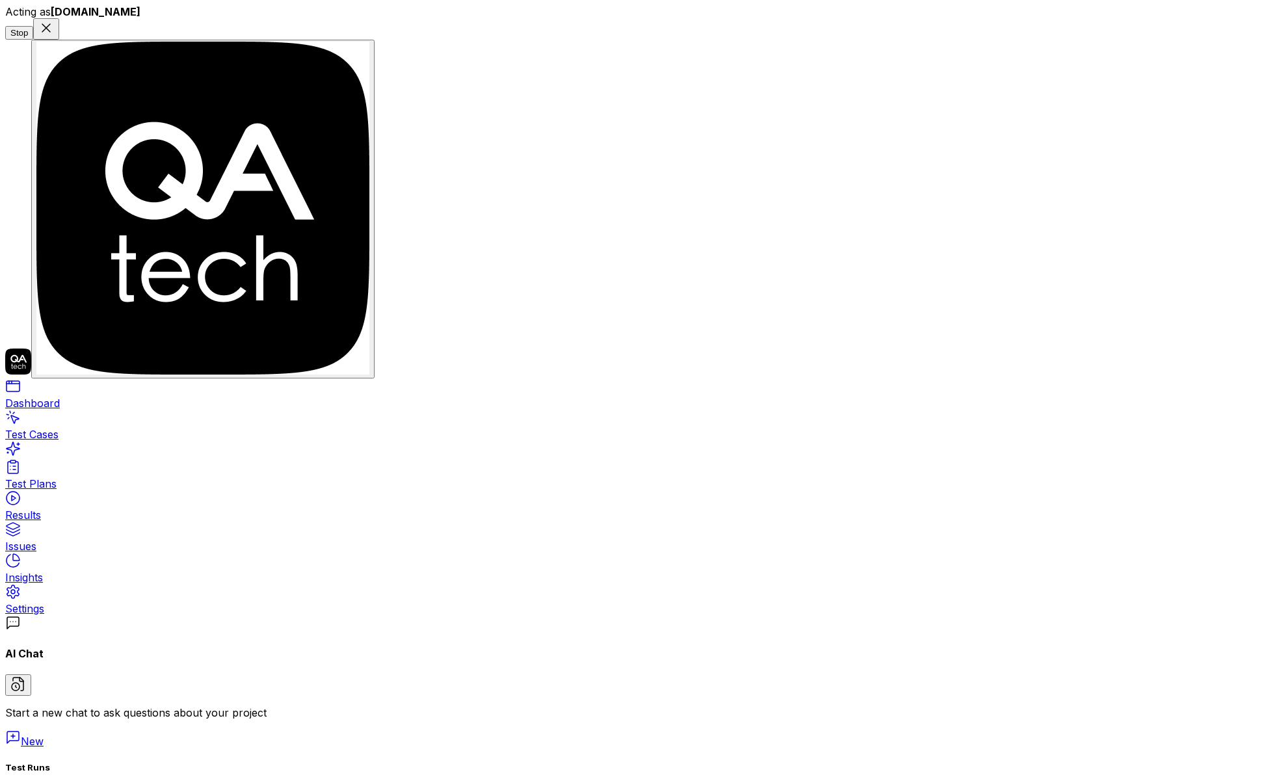
type textarea "*"
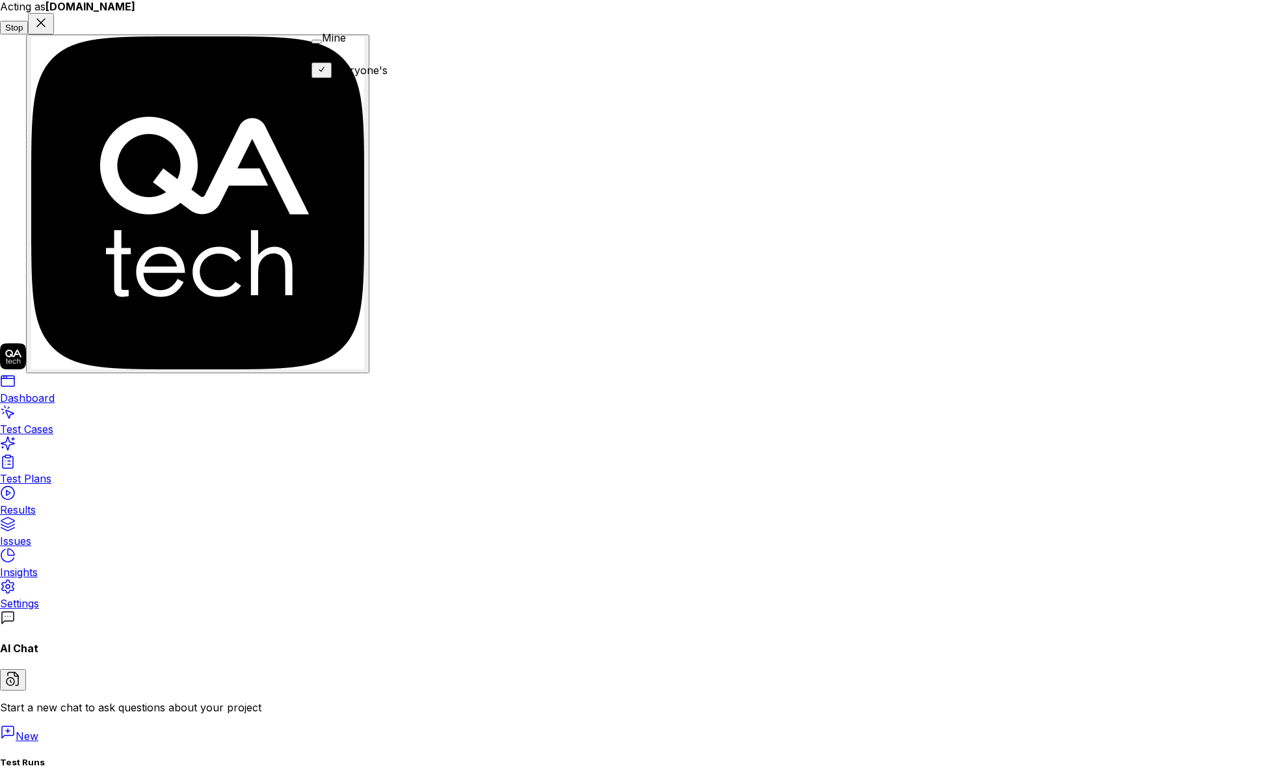
click at [322, 46] on circle at bounding box center [319, 48] width 5 height 5
click at [378, 66] on div "Everyone's" at bounding box center [344, 80] width 66 height 31
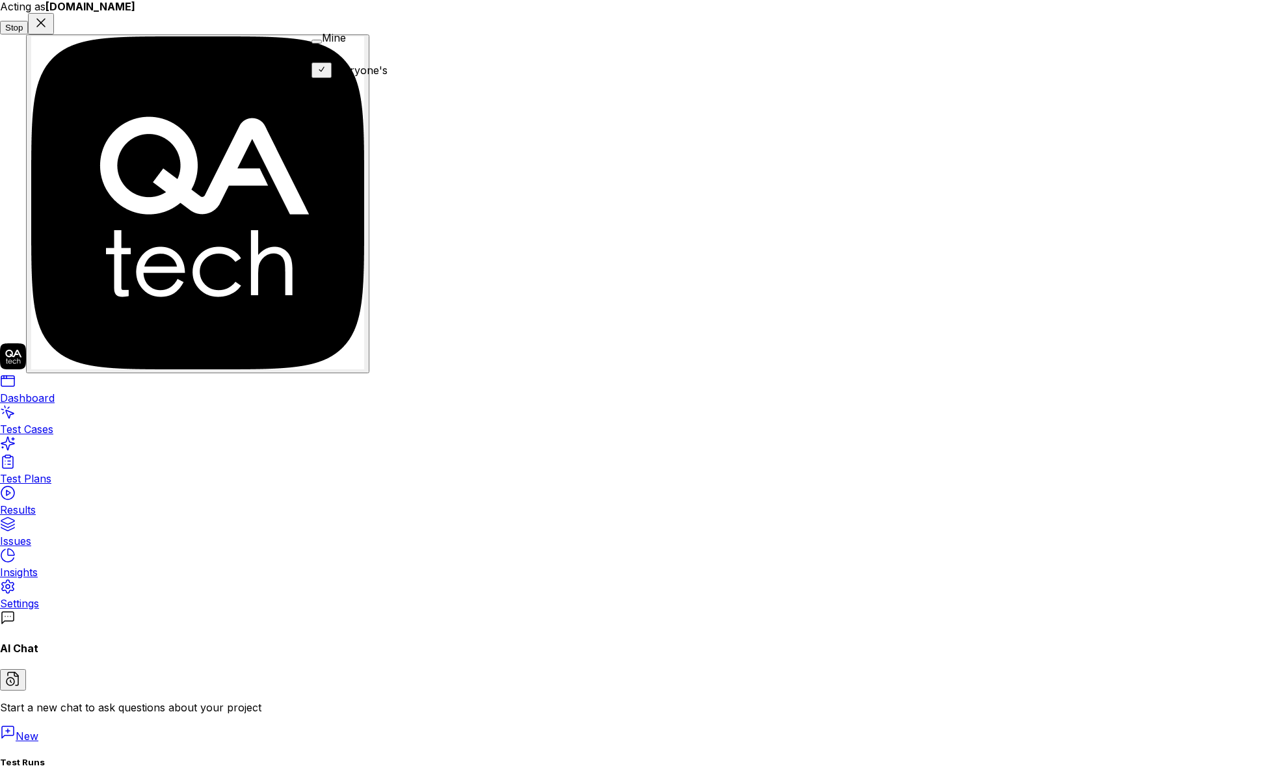
click at [364, 48] on div "Mine" at bounding box center [349, 46] width 76 height 31
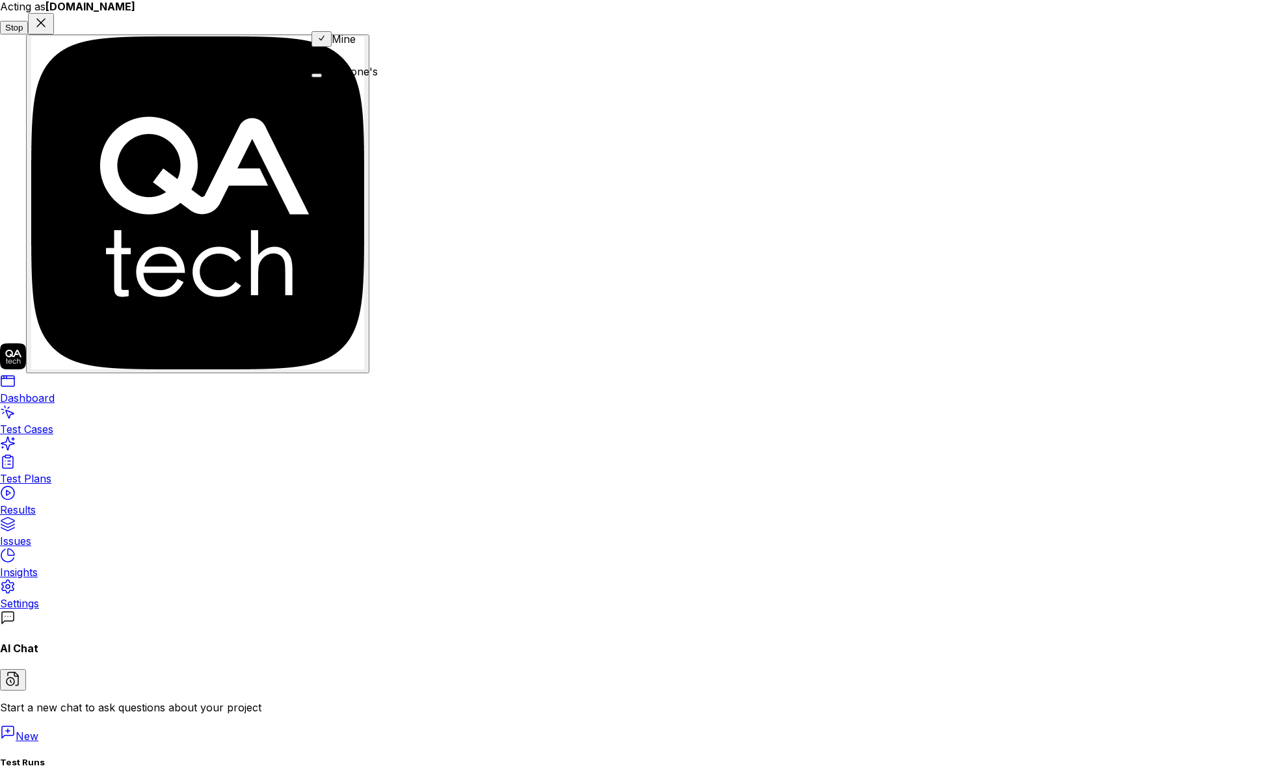
click at [376, 65] on div "Everyone's" at bounding box center [344, 80] width 66 height 31
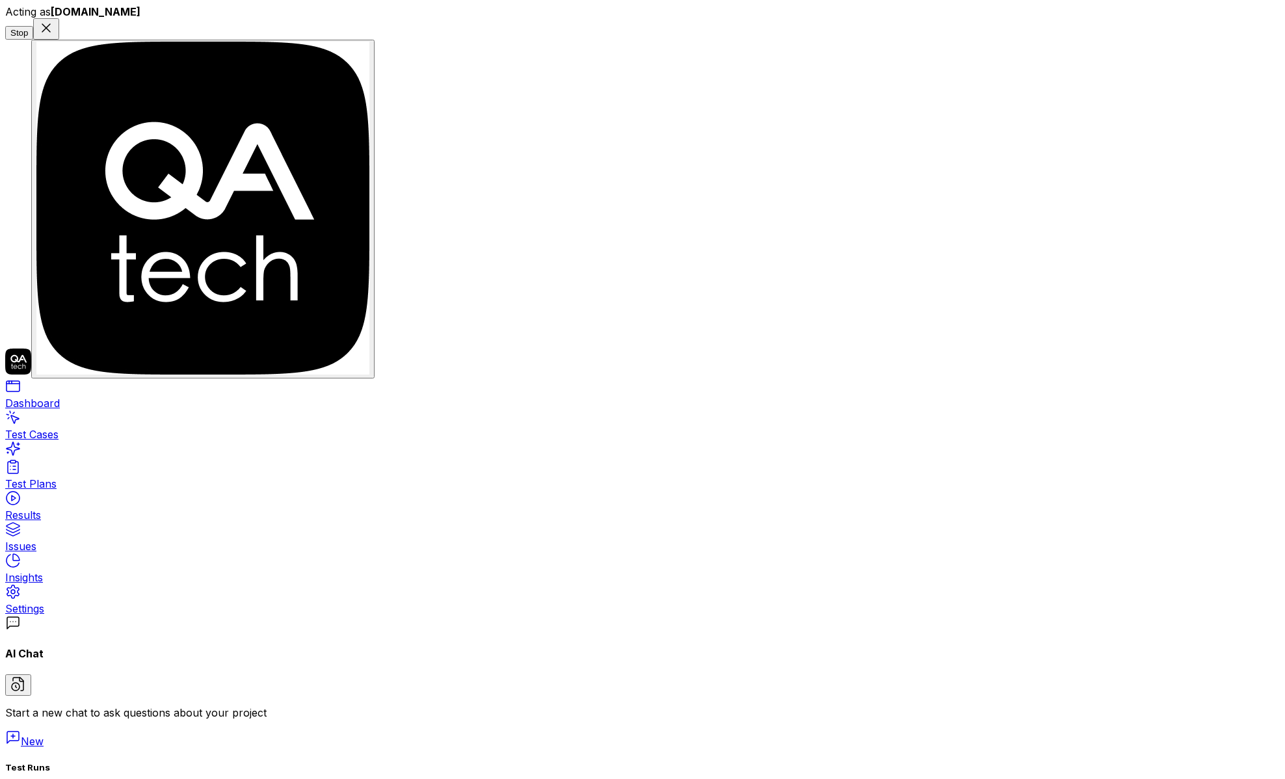
type textarea "*"
type textarea "H"
type textarea "*"
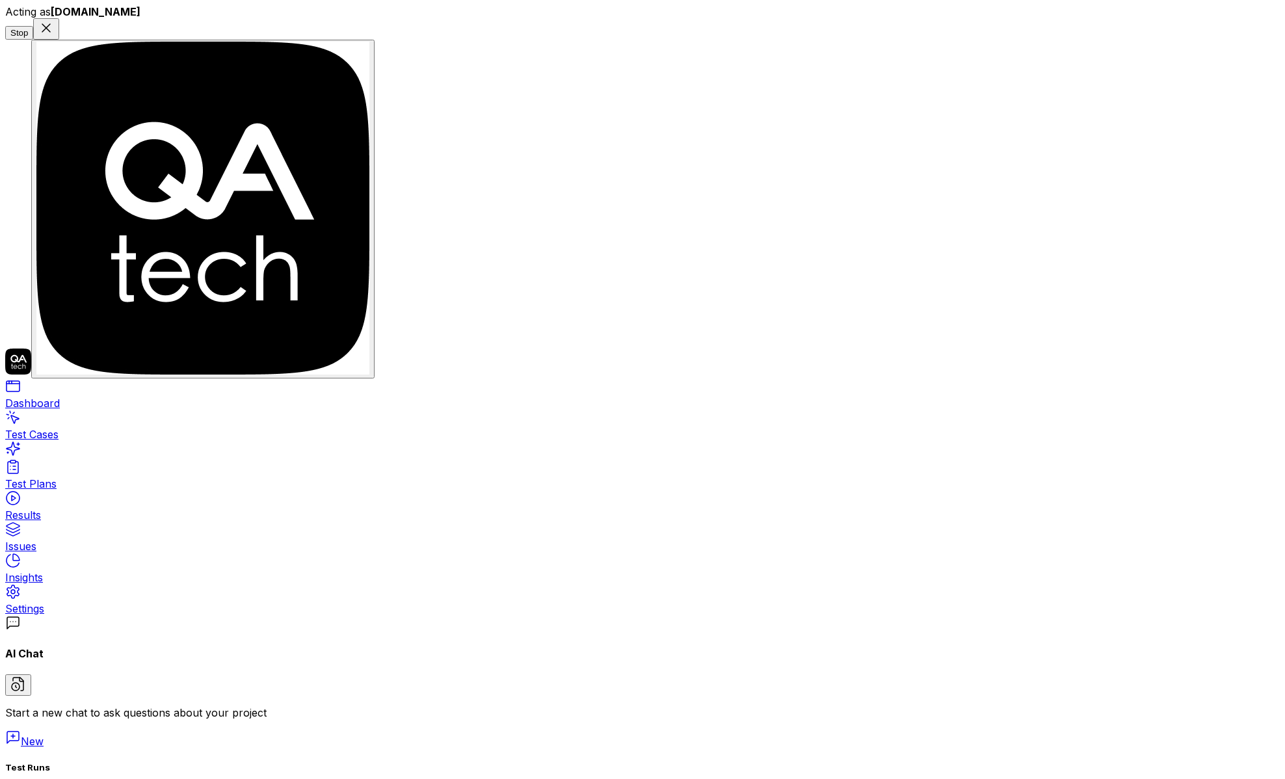
type textarea "HI"
type textarea "*"
type textarea "HI"
type textarea "*"
type textarea "HI -"
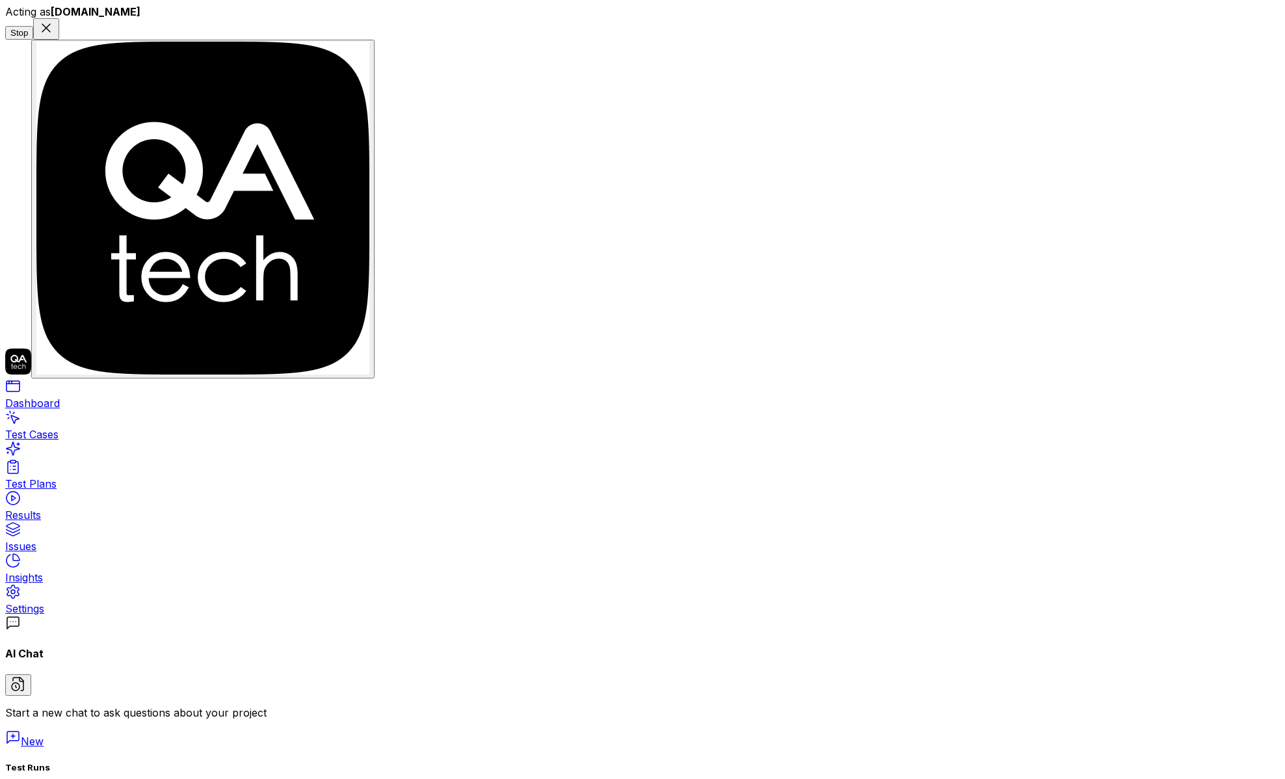
type textarea "*"
type textarea "HI -"
type textarea "*"
type textarea "HI - c"
type textarea "*"
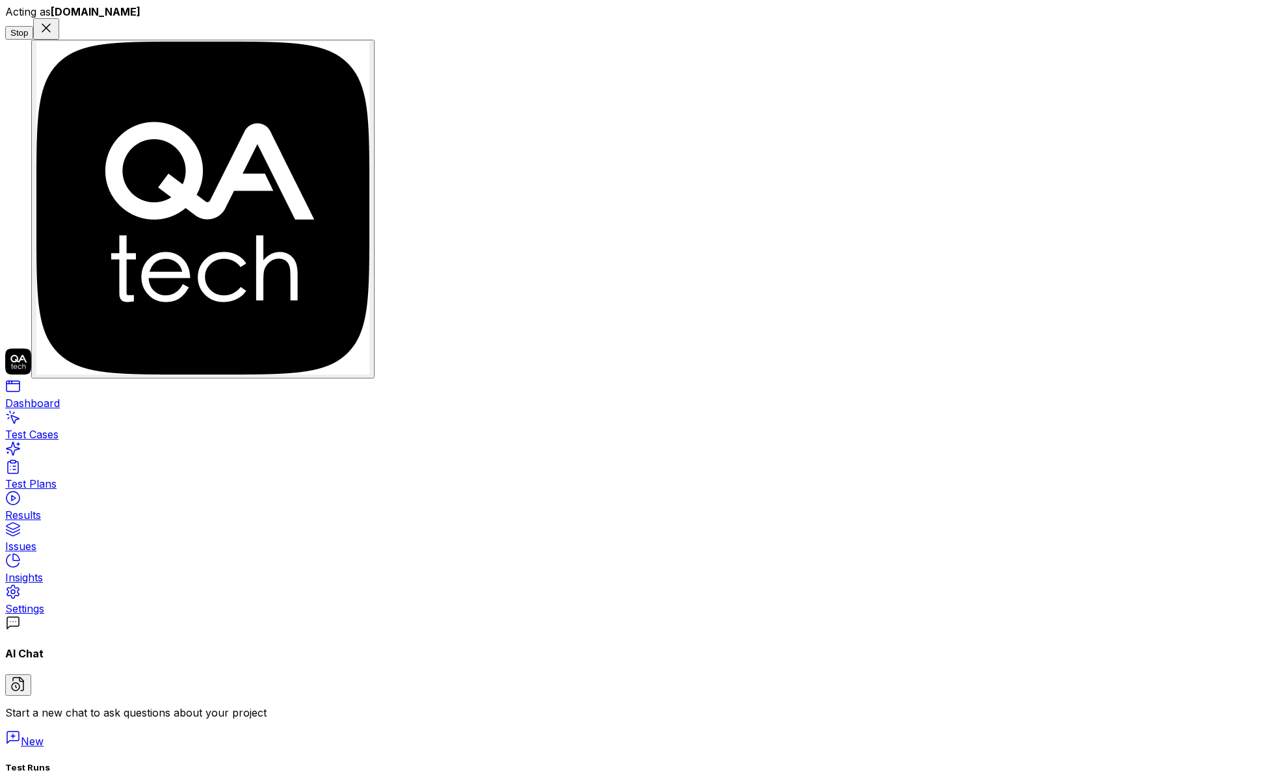
type textarea "HI - ca"
type textarea "*"
type textarea "HI - can"
type textarea "*"
type textarea "HI - can"
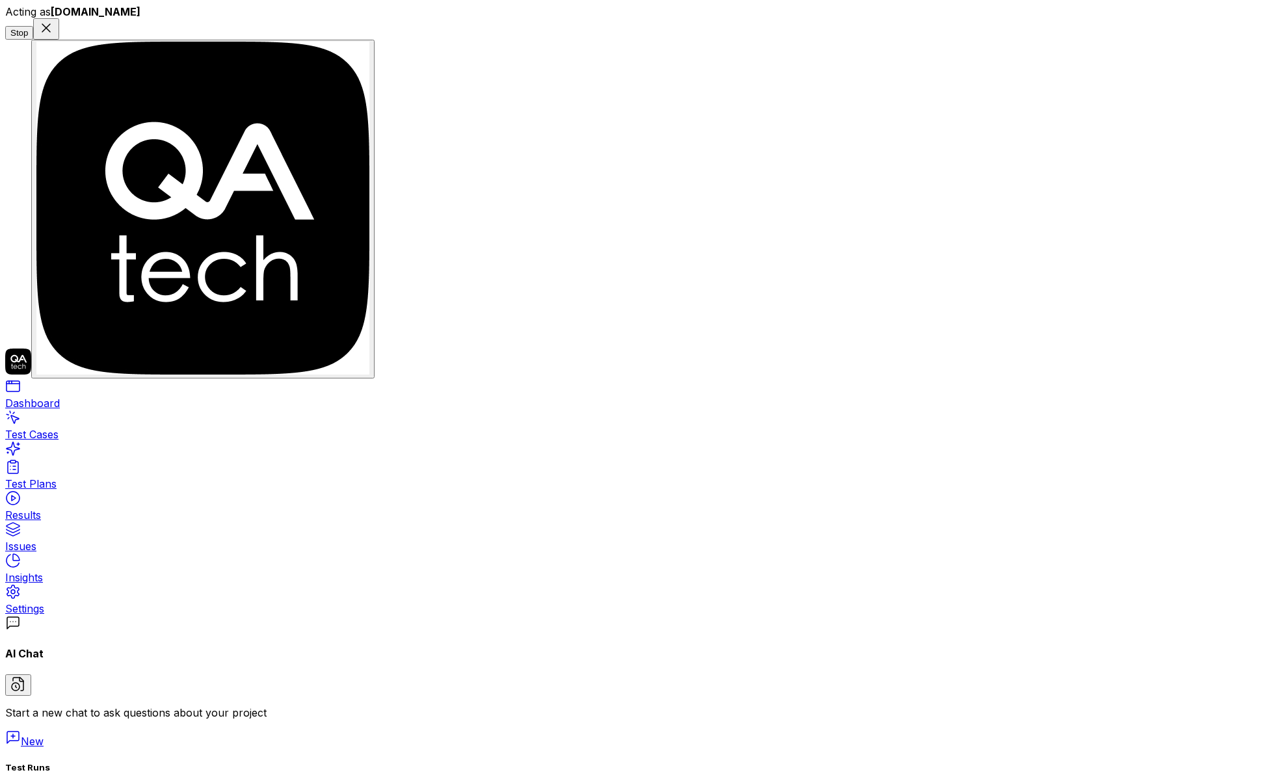
type textarea "*"
type textarea "HI - can y"
type textarea "*"
type textarea "HI - can yo"
type textarea "*"
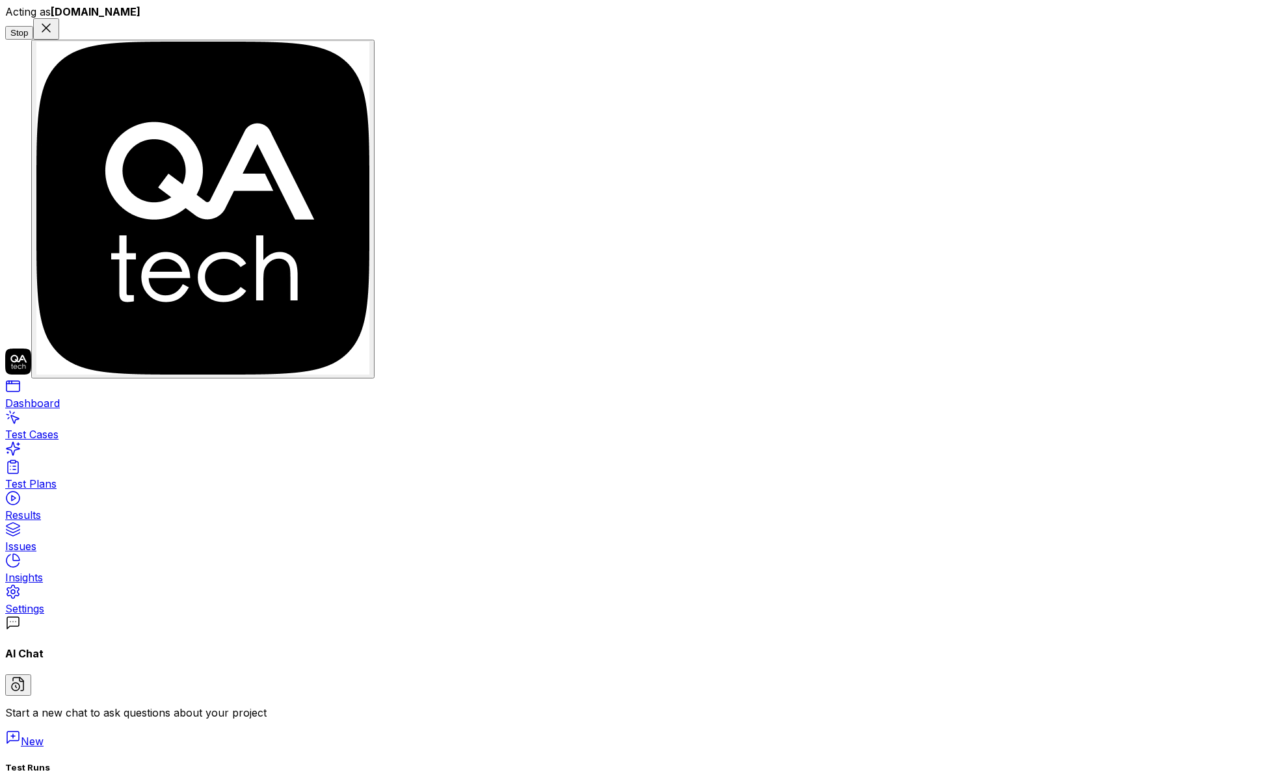
type textarea "HI - can you"
type textarea "*"
type textarea "HI - can you"
type textarea "*"
type textarea "HI - can you h"
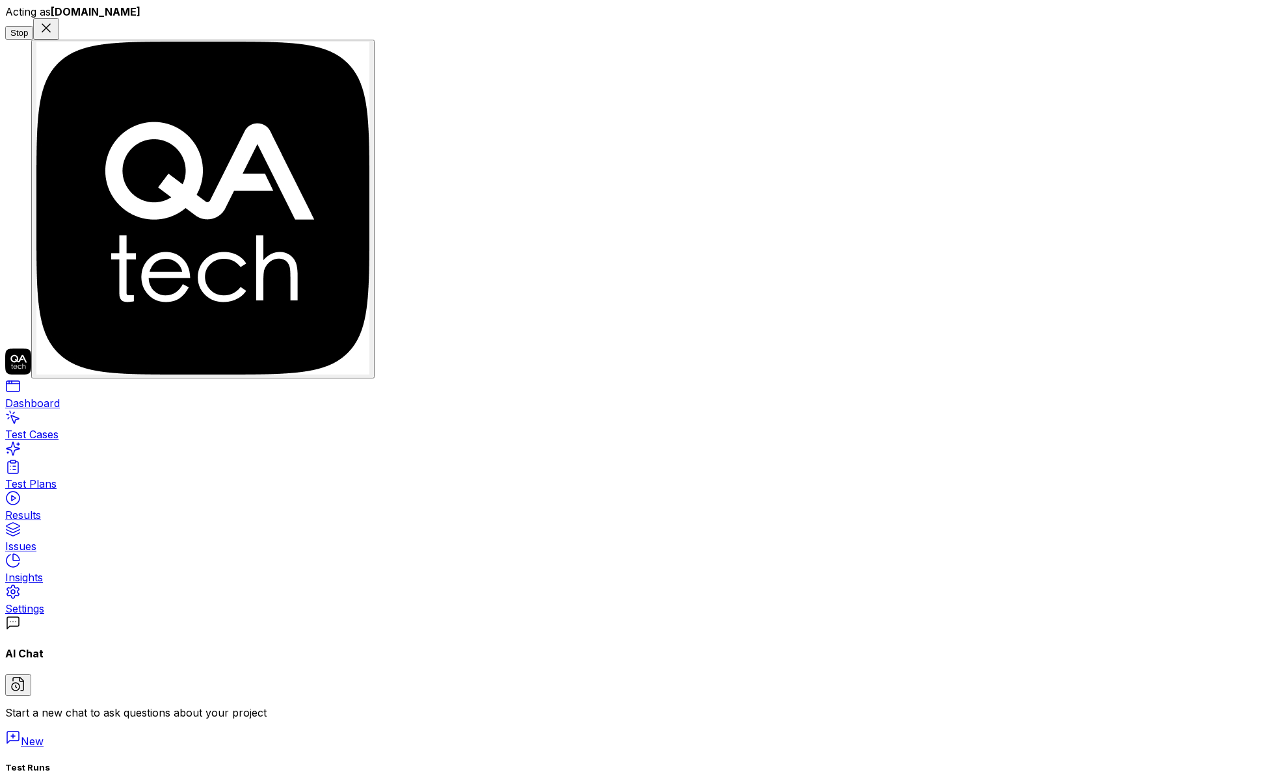
type textarea "*"
type textarea "HI - can you he"
type textarea "*"
type textarea "HI - can you hel"
type textarea "*"
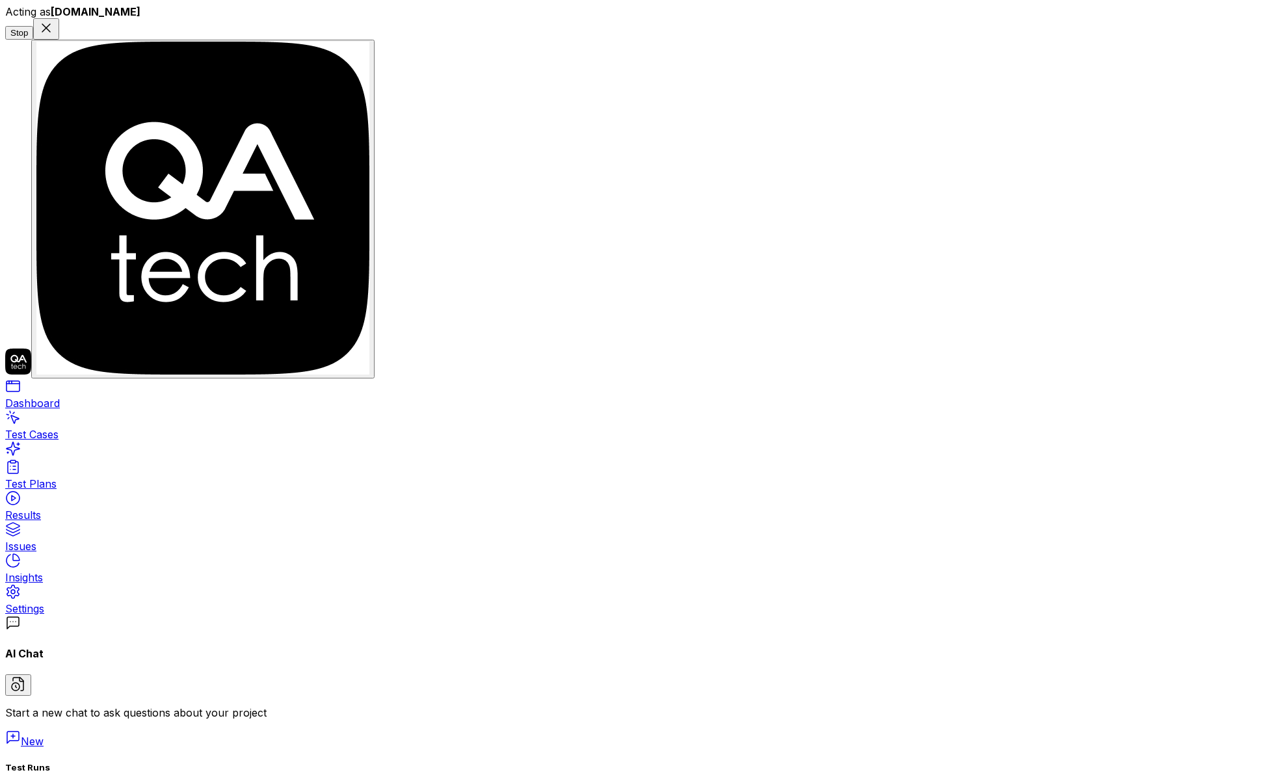
type textarea "HI - can you help"
type textarea "*"
type textarea "HI - can you help"
type textarea "*"
type textarea "HI - can you help m"
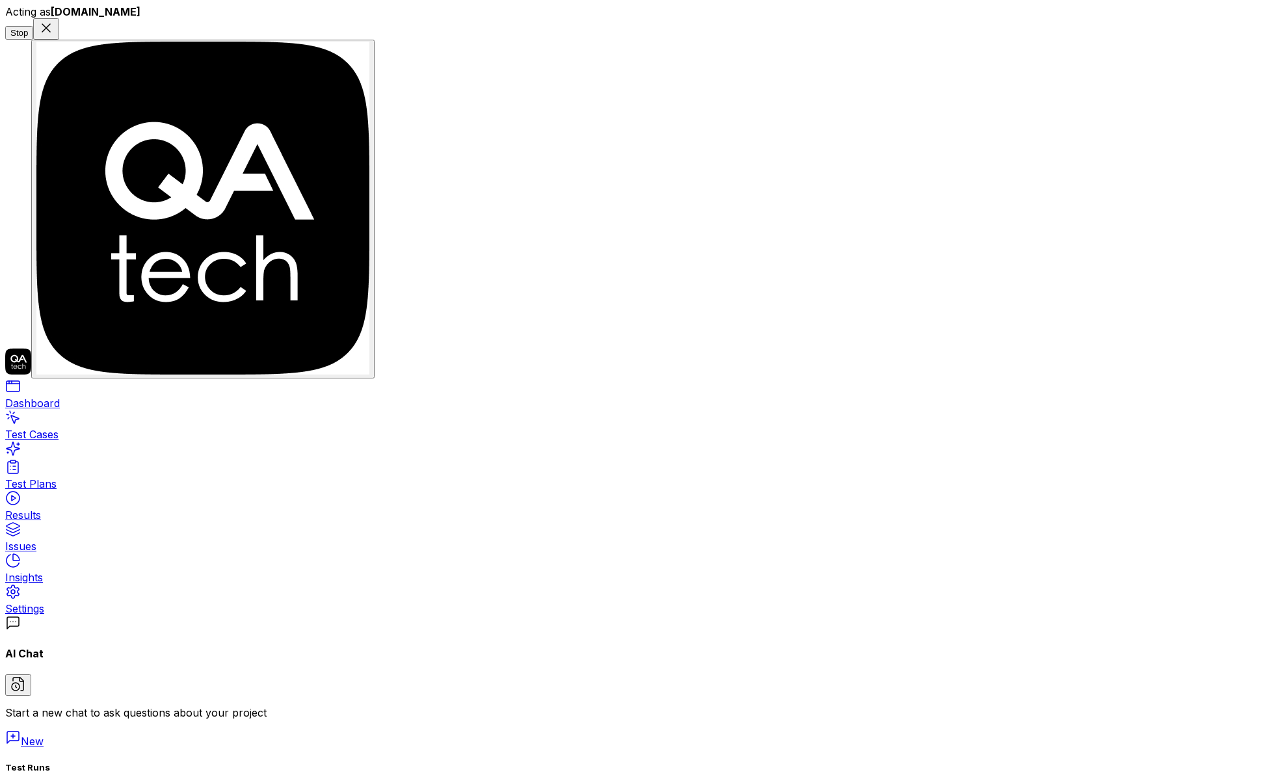
type textarea "*"
type textarea "HI - can you help me"
type textarea "*"
type textarea "HI - can you help me"
type textarea "*"
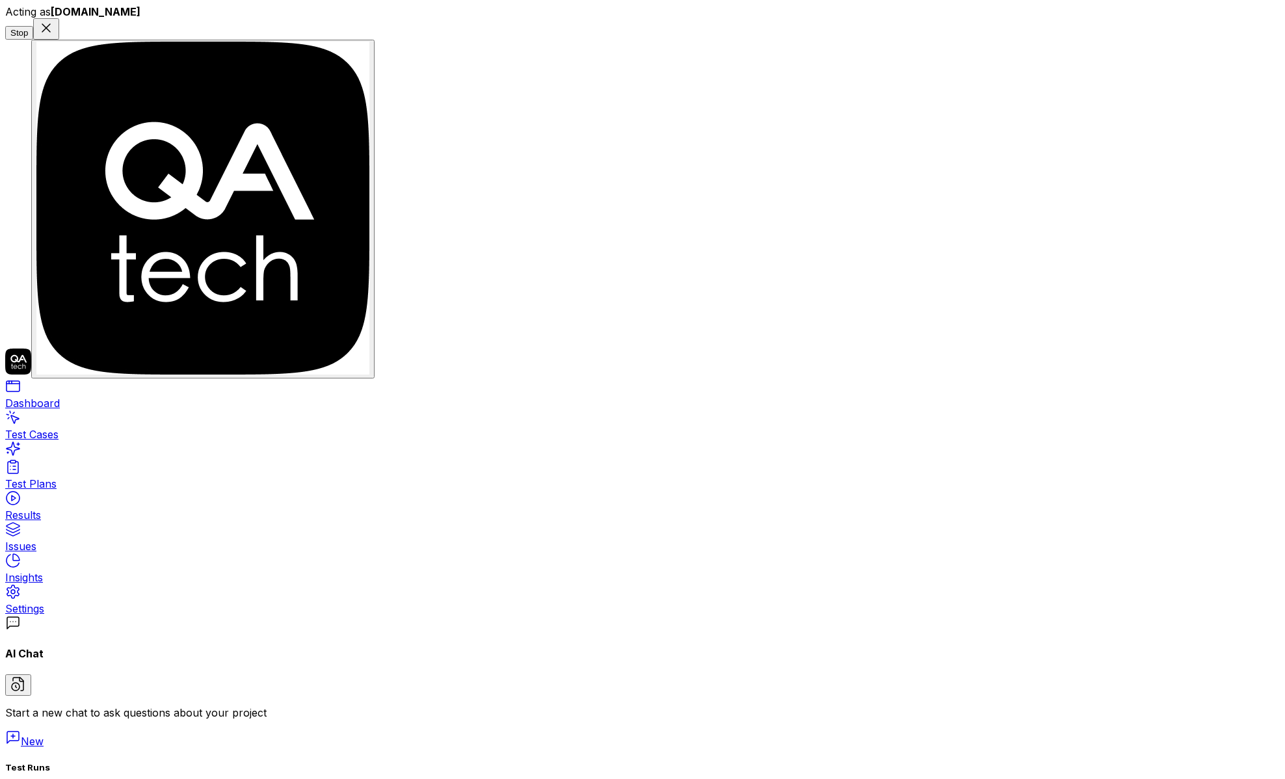
type textarea "HI - can you help me c"
type textarea "*"
type textarea "HI - can you help me cr"
type textarea "*"
type textarea "HI - can you help me cre"
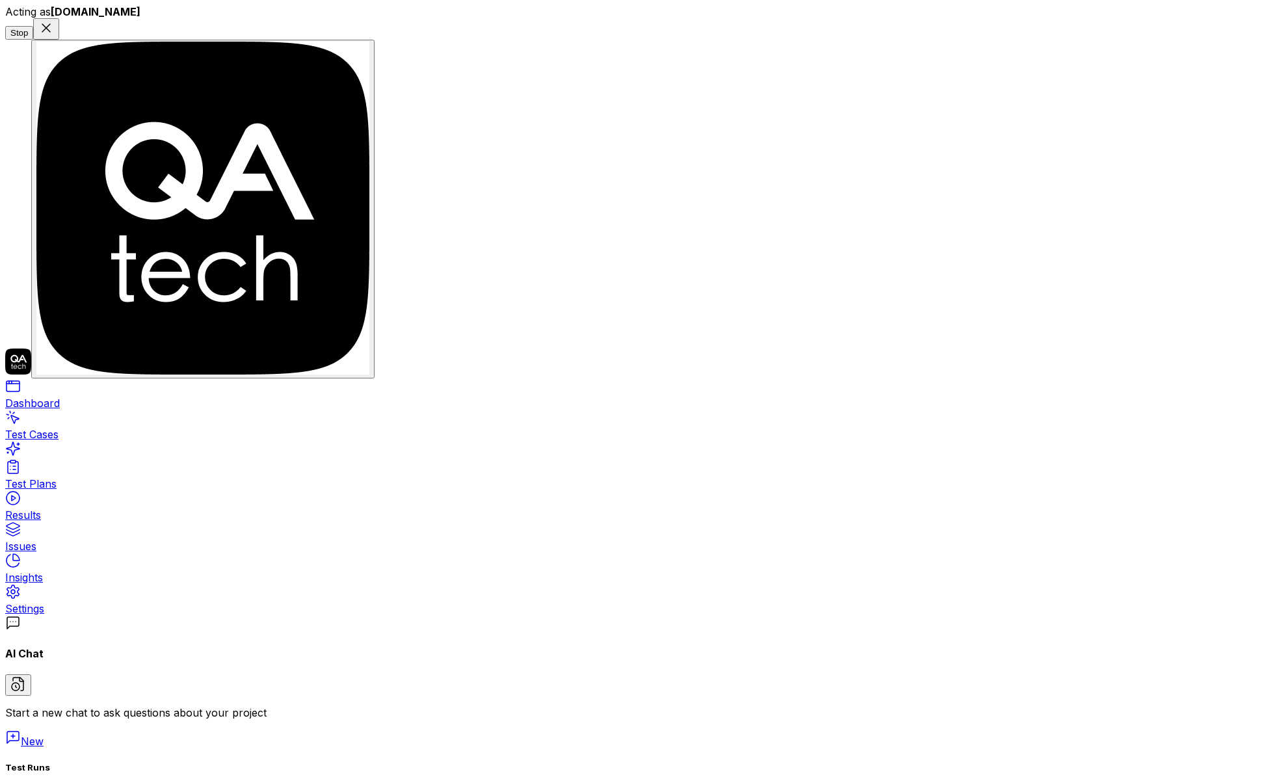
type textarea "*"
type textarea "HI - can you help me crea"
type textarea "*"
type textarea "HI - can you help me creat"
type textarea "*"
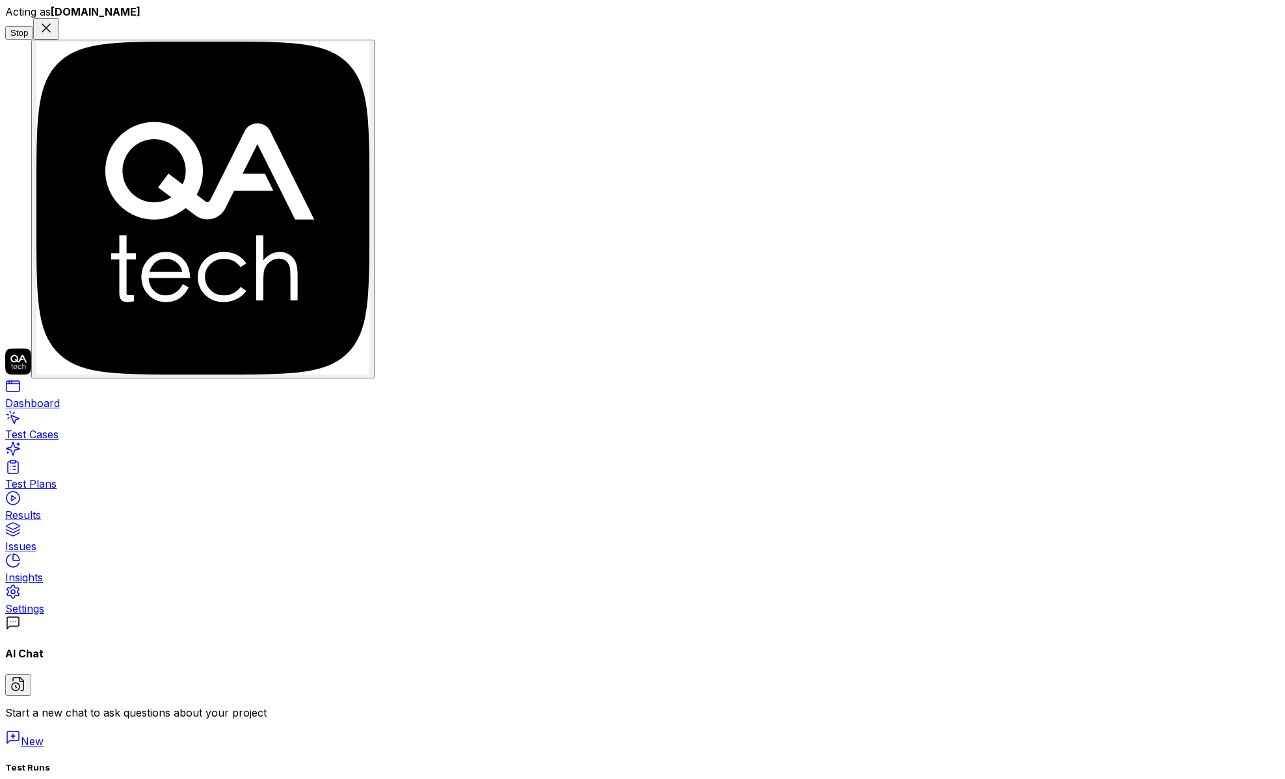
type textarea "HI - can you help me create"
type textarea "*"
type textarea "HI - can you help me create"
type textarea "*"
type textarea "HI - can you help me create"
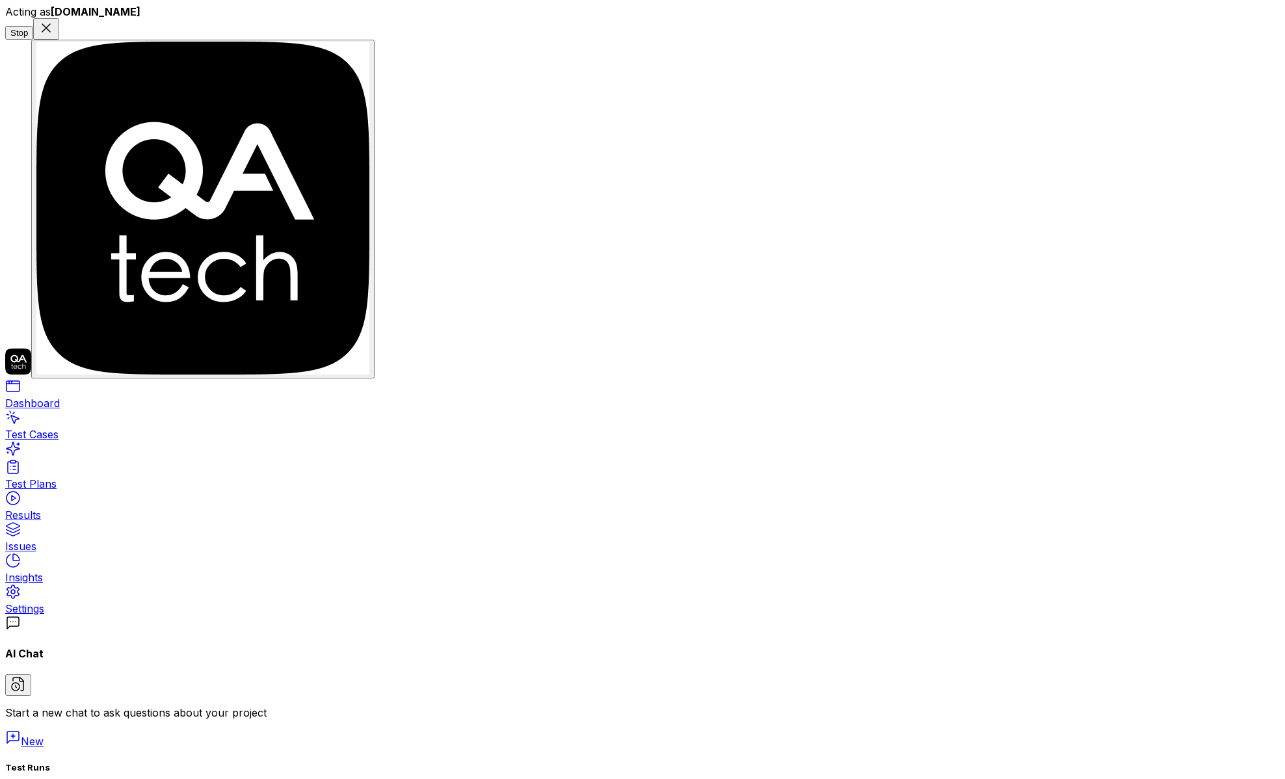
type textarea "*"
type textarea "HI - can you help me create s"
type textarea "*"
type textarea "HI - can you help me create so"
type textarea "*"
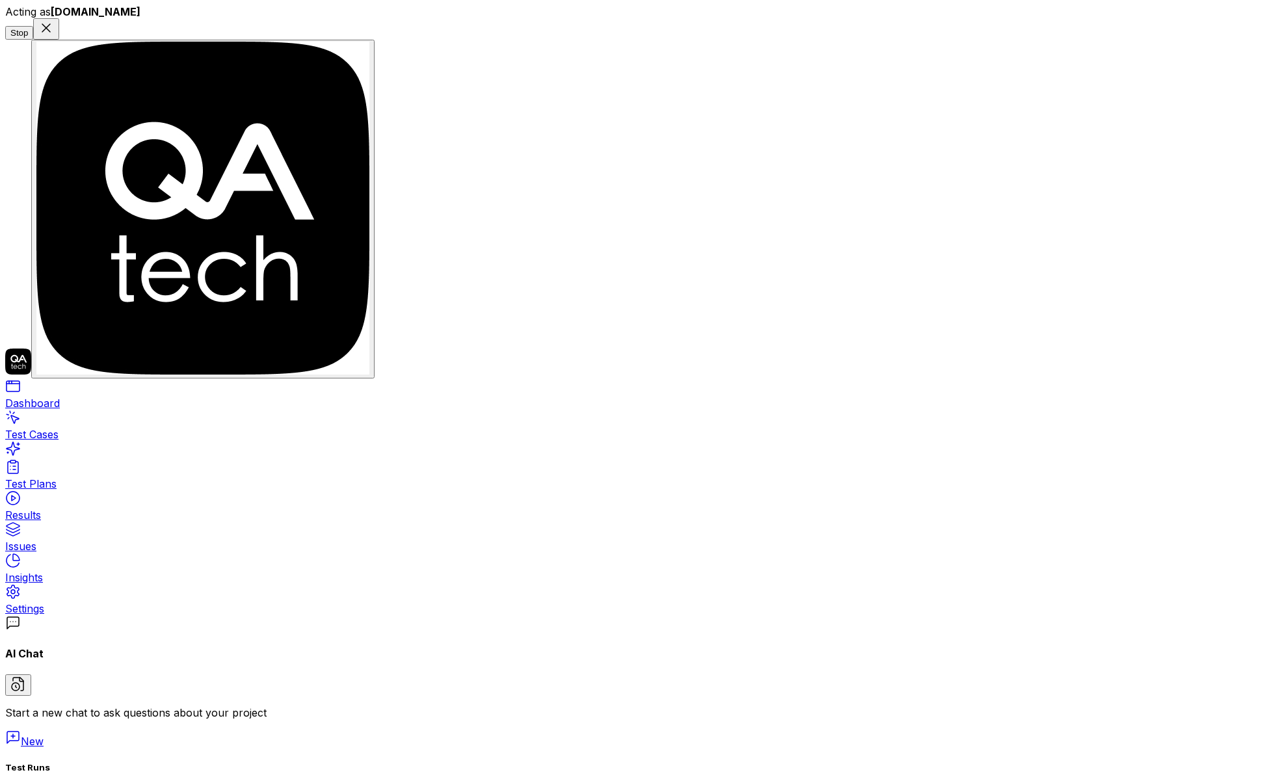
type textarea "HI - can you help me create som"
type textarea "*"
type textarea "HI - can you help me create some"
type textarea "*"
type textarea "HI - can you help me create some"
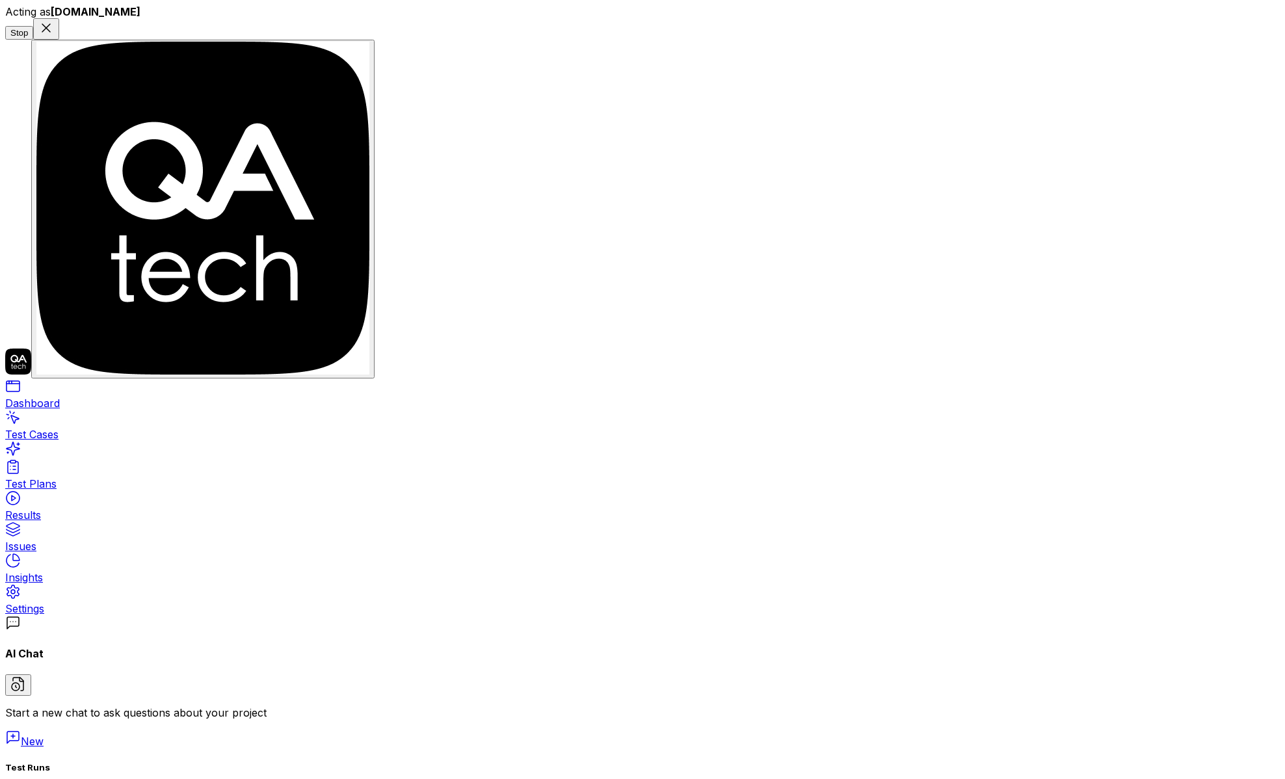
type textarea "*"
type textarea "HI - can you help me create some t"
type textarea "*"
type textarea "HI - can you help me create some te"
type textarea "*"
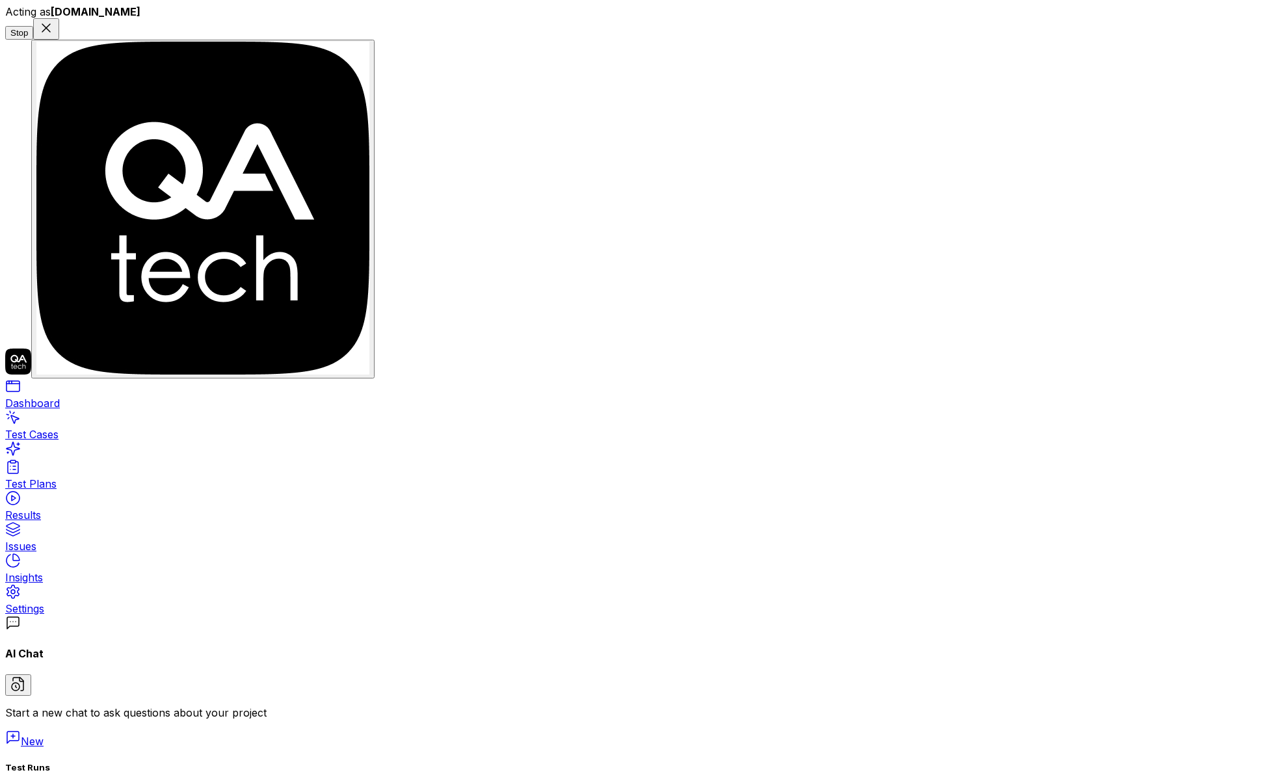
type textarea "HI - can you help me create some tes"
type textarea "*"
type textarea "HI - can you help me create some test"
type textarea "*"
type textarea "HI - can you help me create some tests"
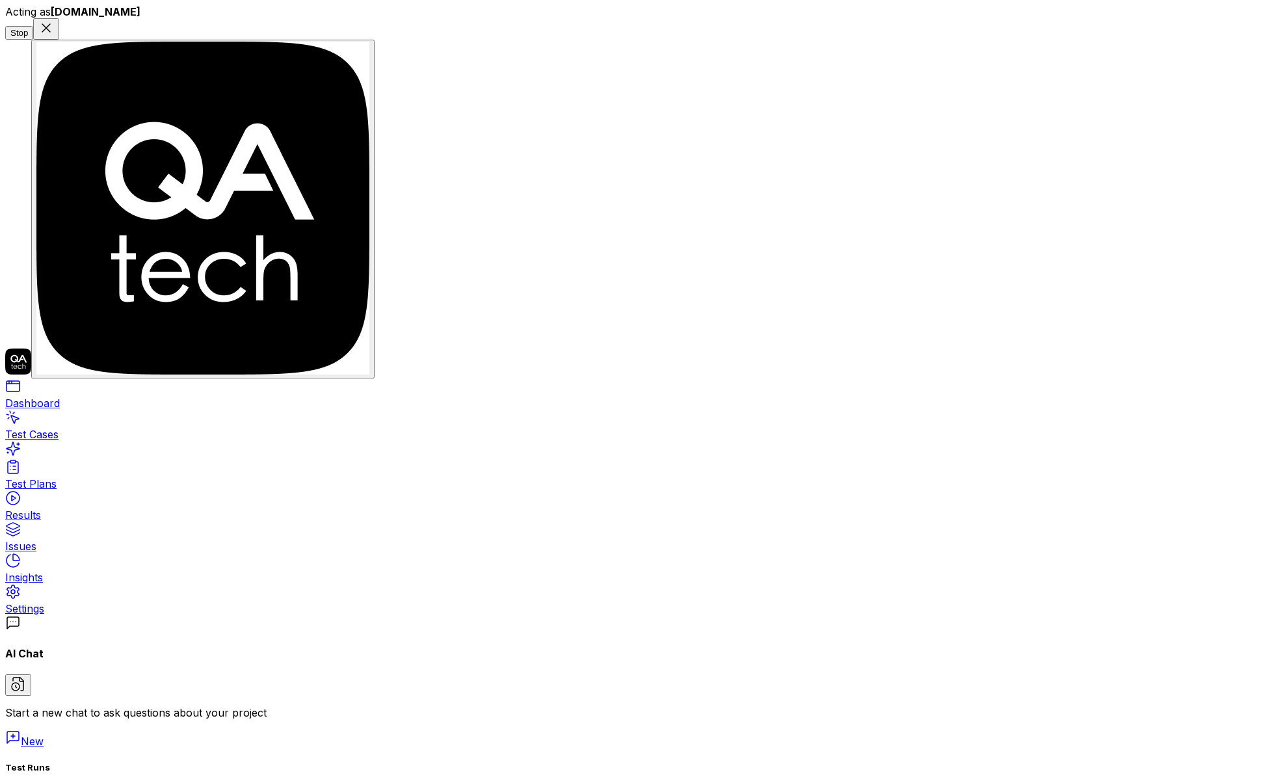
type textarea "*"
type textarea "HI - can you help me create some tests"
type textarea "*"
type textarea "HI - can you help me create some tests f"
type textarea "*"
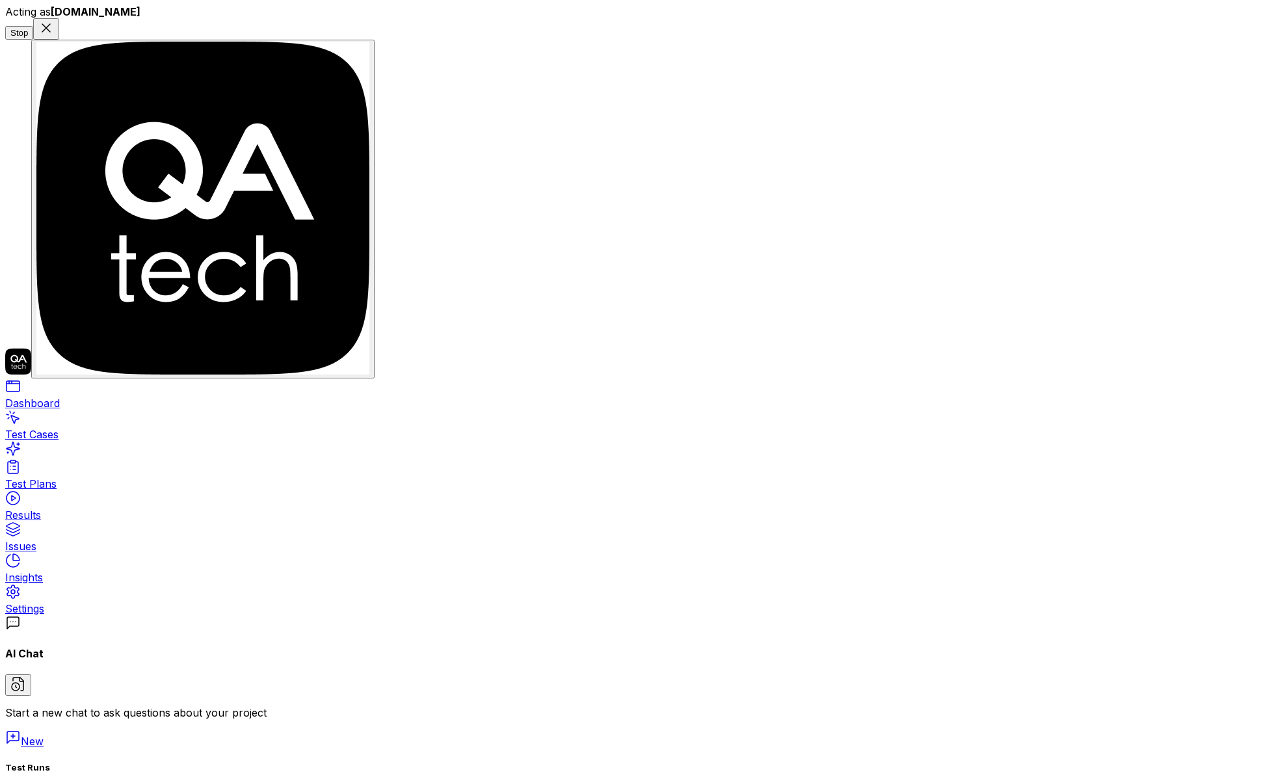
type textarea "HI - can you help me create some tests fo"
type textarea "*"
type textarea "HI - can you help me create some tests for"
type textarea "*"
type textarea "HI - can you help me create some tests for"
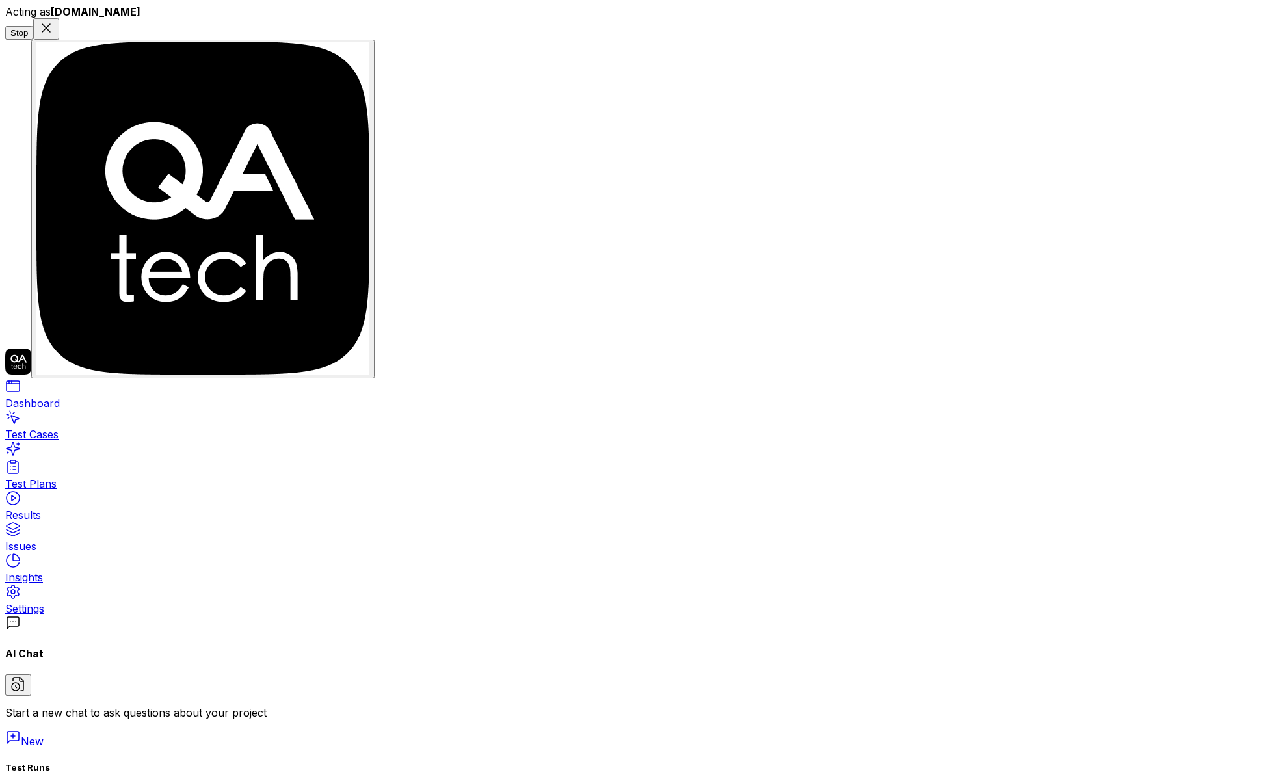
type textarea "*"
type textarea "HI - can you help me create some tests for m"
type textarea "*"
type textarea "HI - can you help me create some tests for me"
type textarea "*"
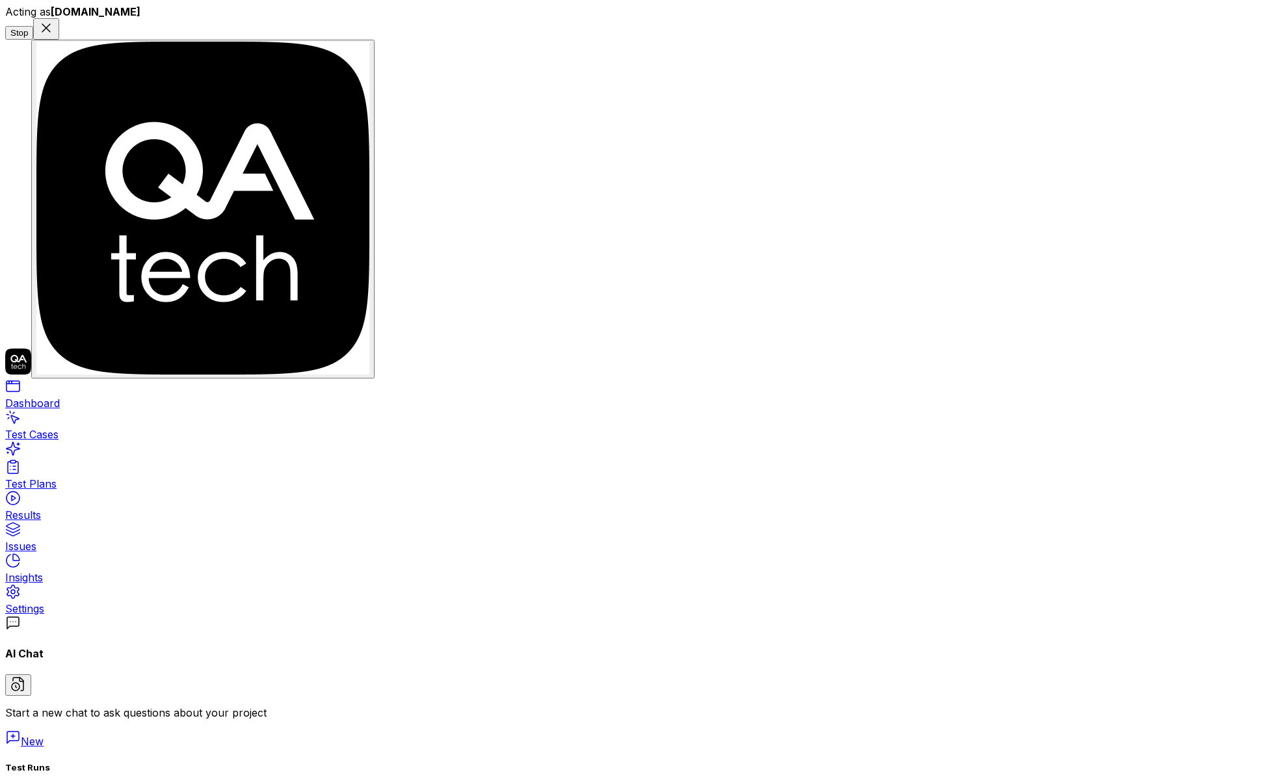
type textarea "HI - can you help me create some tests for me,"
type textarea "*"
type textarea "HI - can you help me create some tests for me,"
type textarea "*"
type textarea "HI - can you help me create some tests for me"
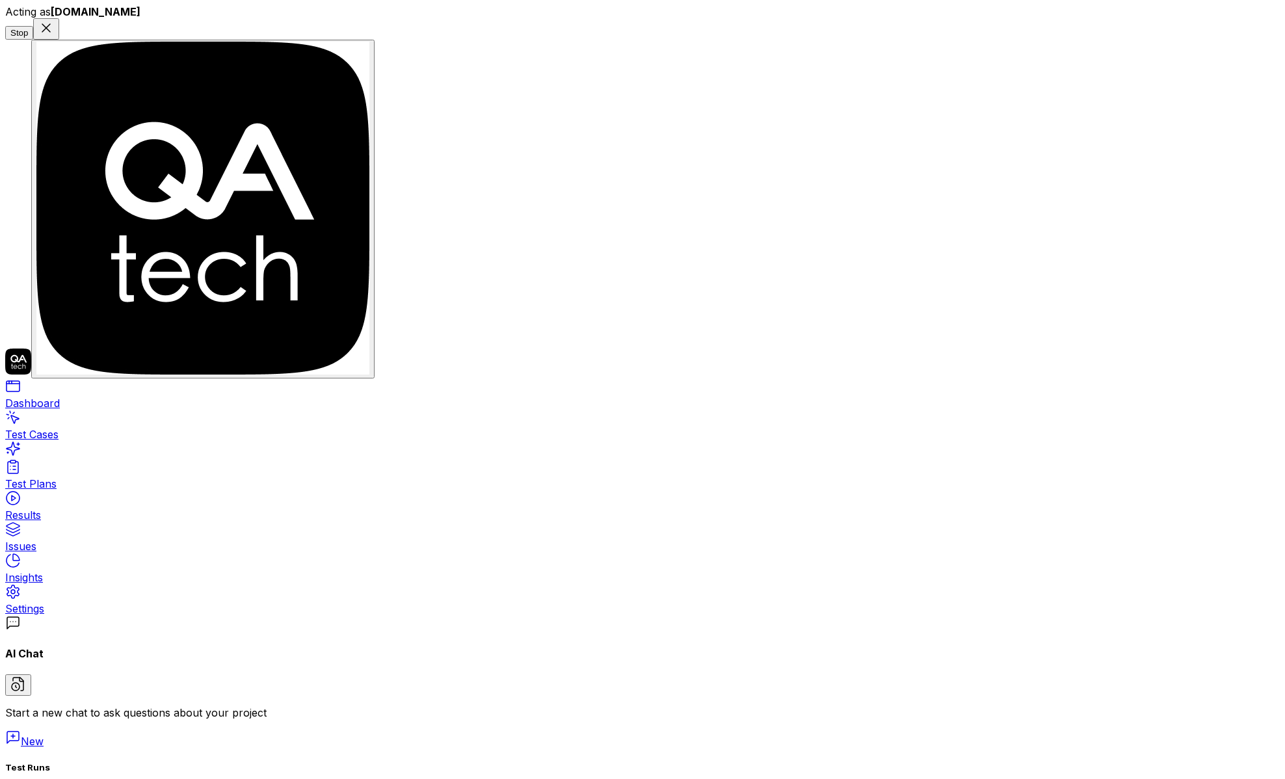
type textarea "*"
type textarea "HI - can you help me create some tests for"
type textarea "*"
type textarea "HI - can you help me create some tests"
type textarea "*"
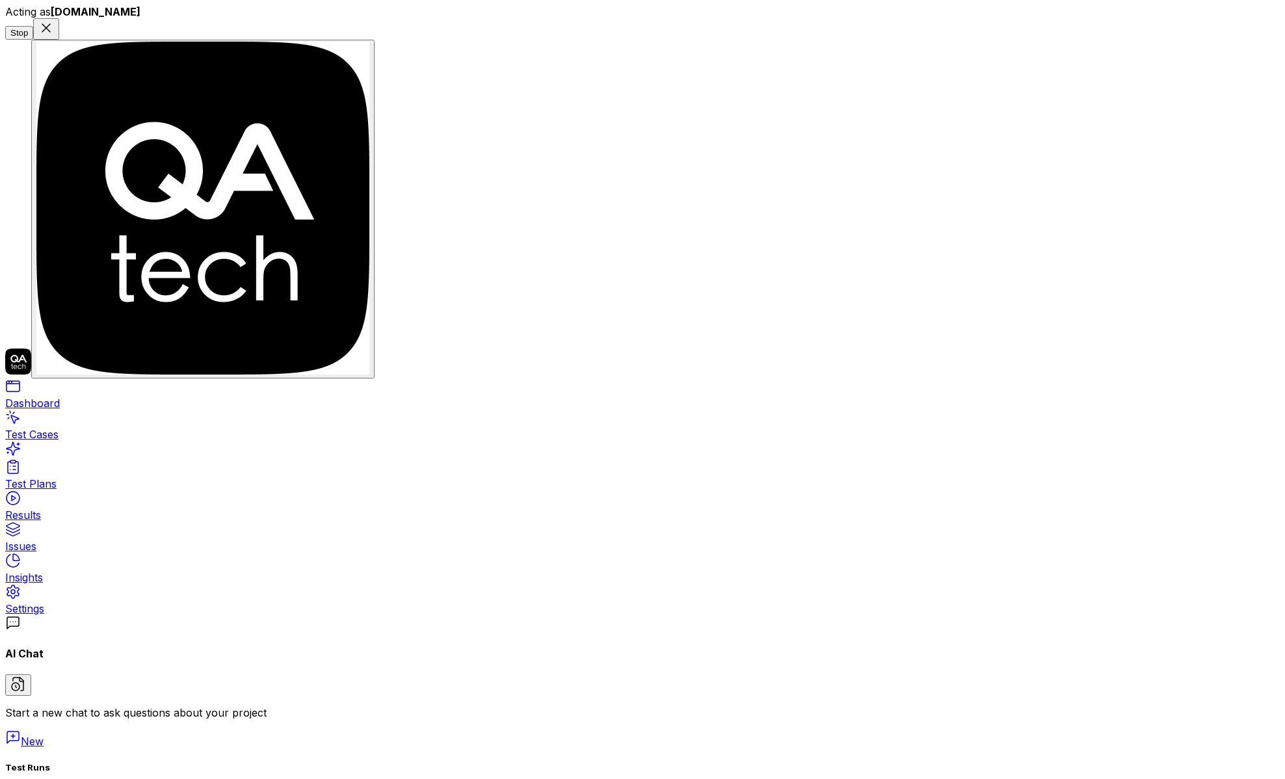
type textarea "HI - can you help me create some"
type textarea "*"
type textarea "HI - can you help me create"
type textarea "*"
type textarea "HI - can you help me create t"
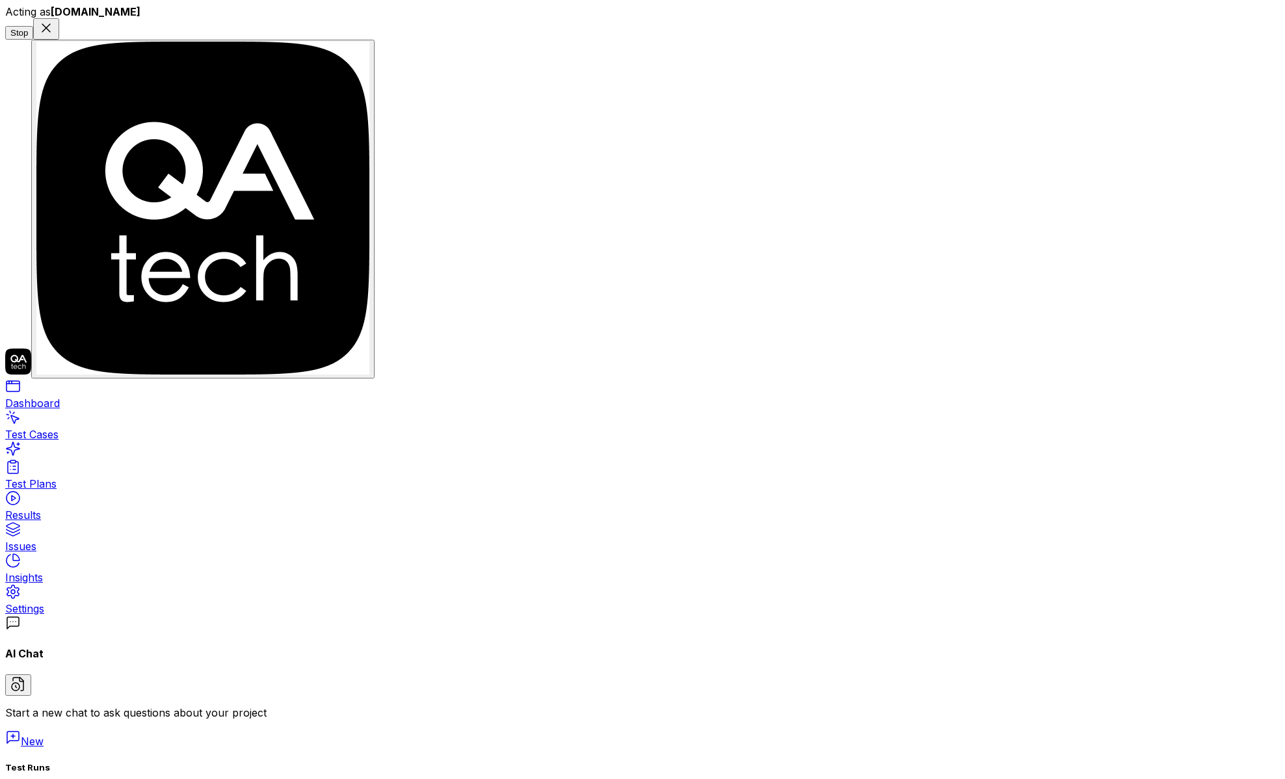
type textarea "*"
type textarea "HI - can you help me create th"
type textarea "*"
type textarea "HI - can you help me create the"
type textarea "*"
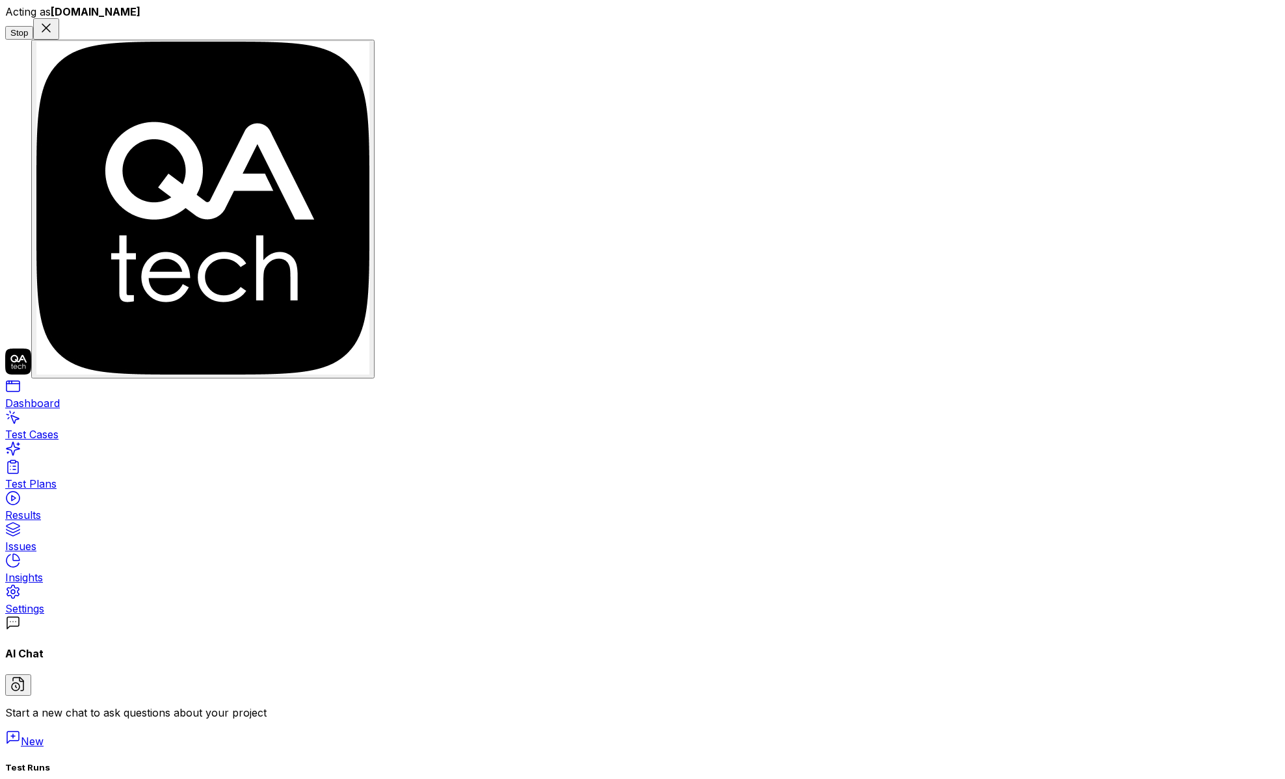
type textarea "HI - can you help me create thes"
type textarea "*"
type textarea "HI - can you help me create these"
type textarea "*"
type textarea "HI - can you help me create these"
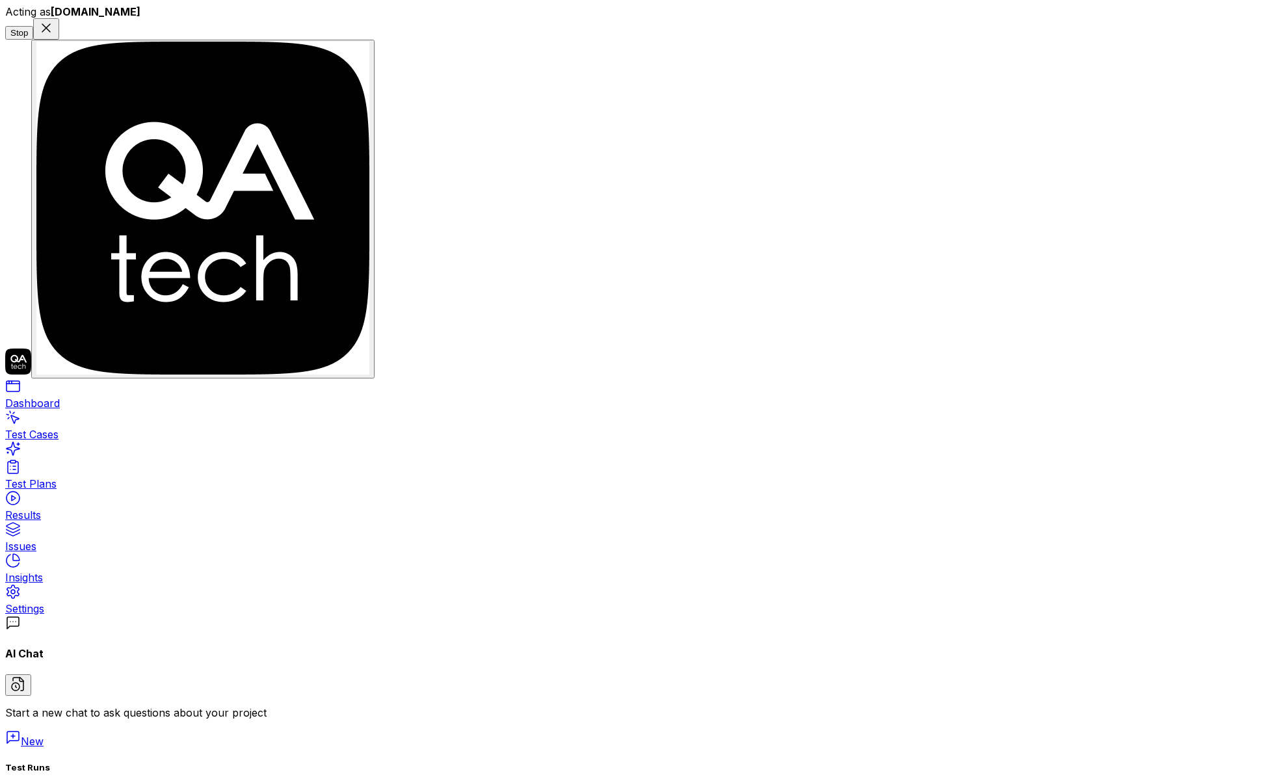
type textarea "*"
type textarea "HI - can you help me create these t"
type textarea "*"
type textarea "HI - can you help me create these te"
type textarea "*"
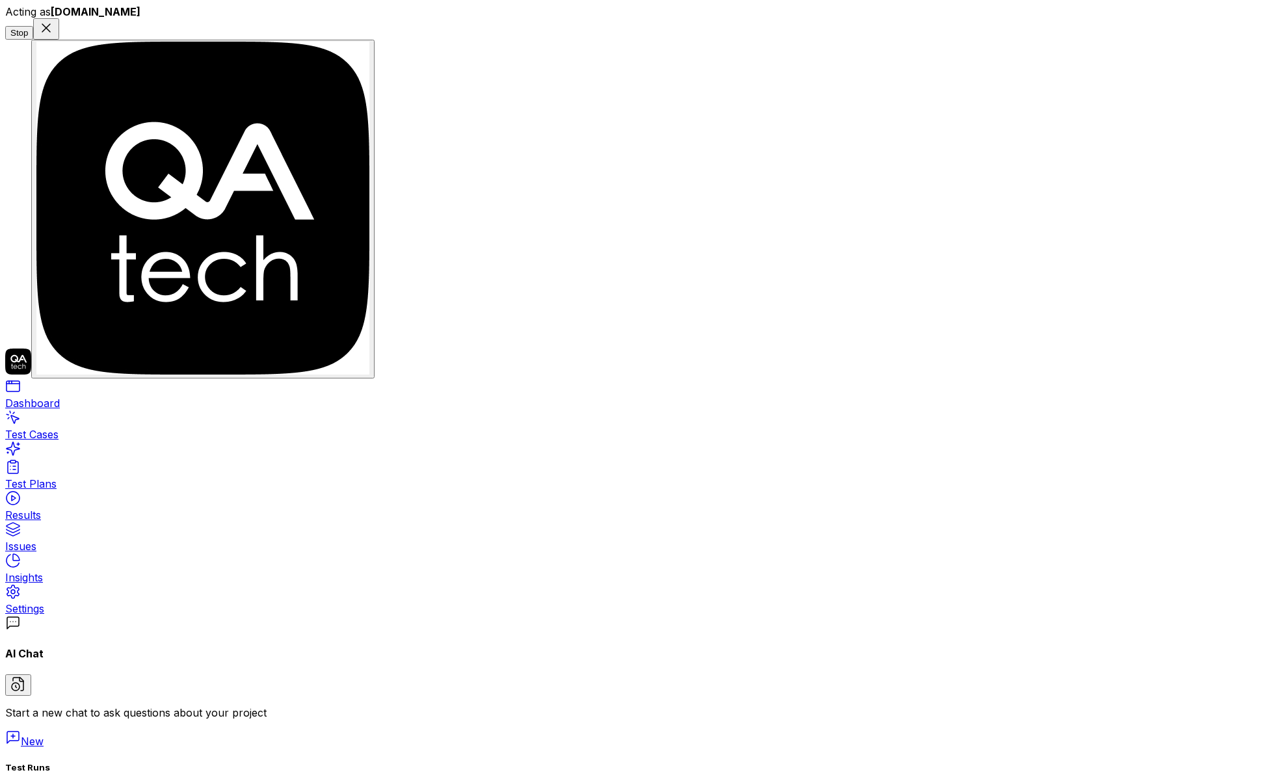
type textarea "HI - can you help me create these tes"
type textarea "*"
type textarea "HI - can you help me create these test"
type textarea "*"
type textarea "HI - can you help me create these test"
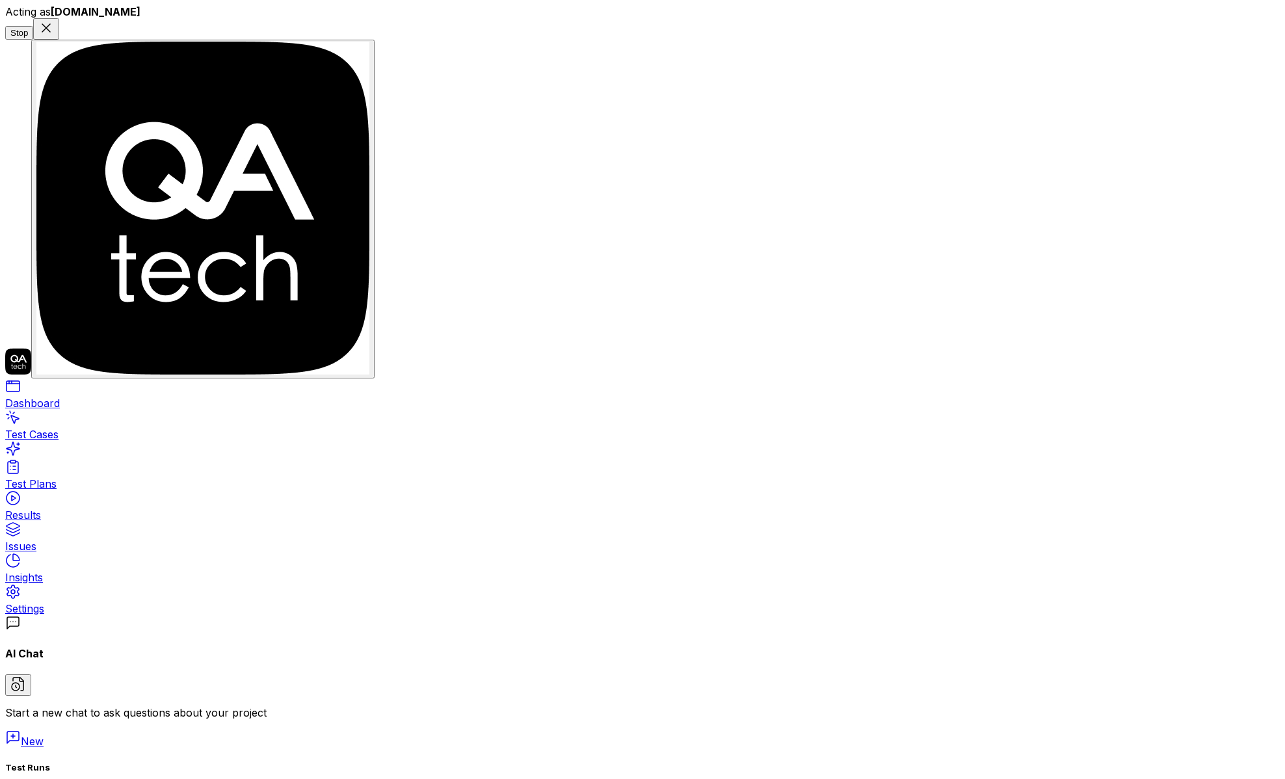
type textarea "*"
type textarea "HI - can you help me create these test c"
type textarea "*"
type textarea "HI - can you help me create these test ca"
type textarea "*"
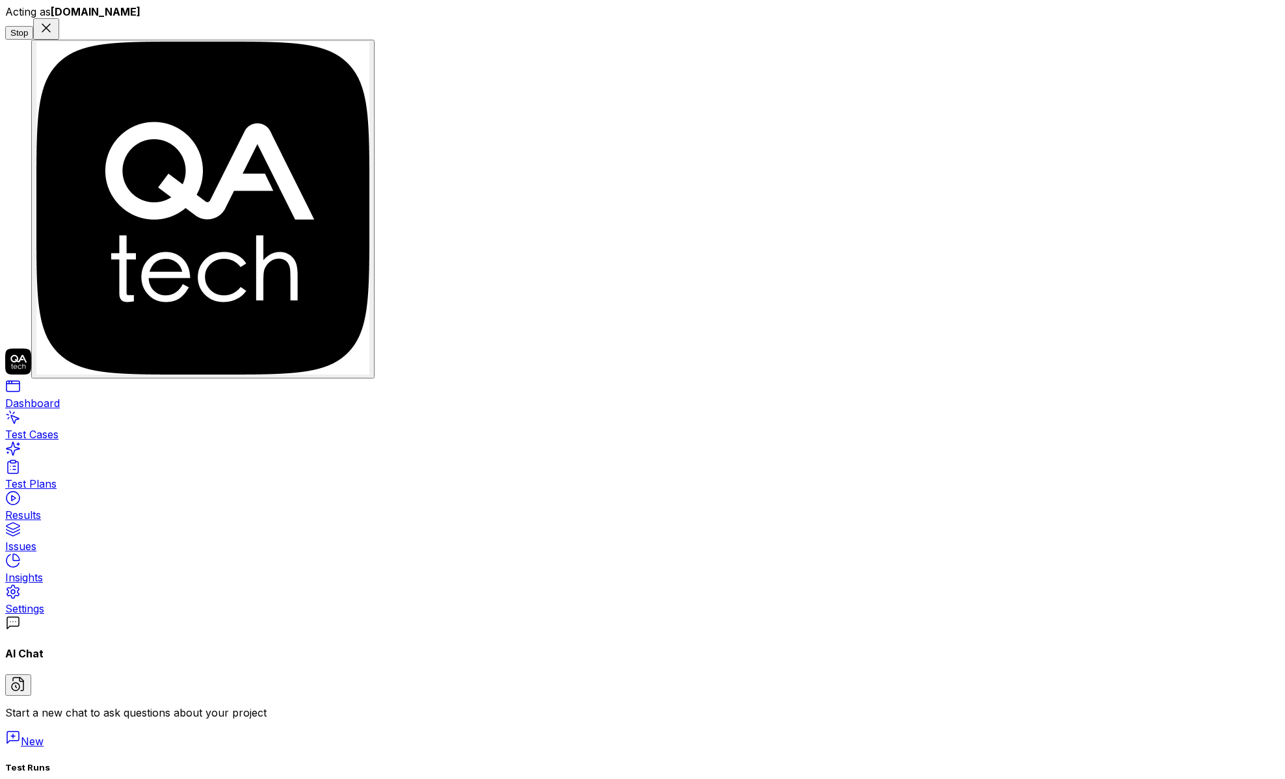
type textarea "HI - can you help me create these test cas"
type textarea "*"
type textarea "HI - can you help me create these test case"
type textarea "*"
type textarea "HI - can you help me create these test cases"
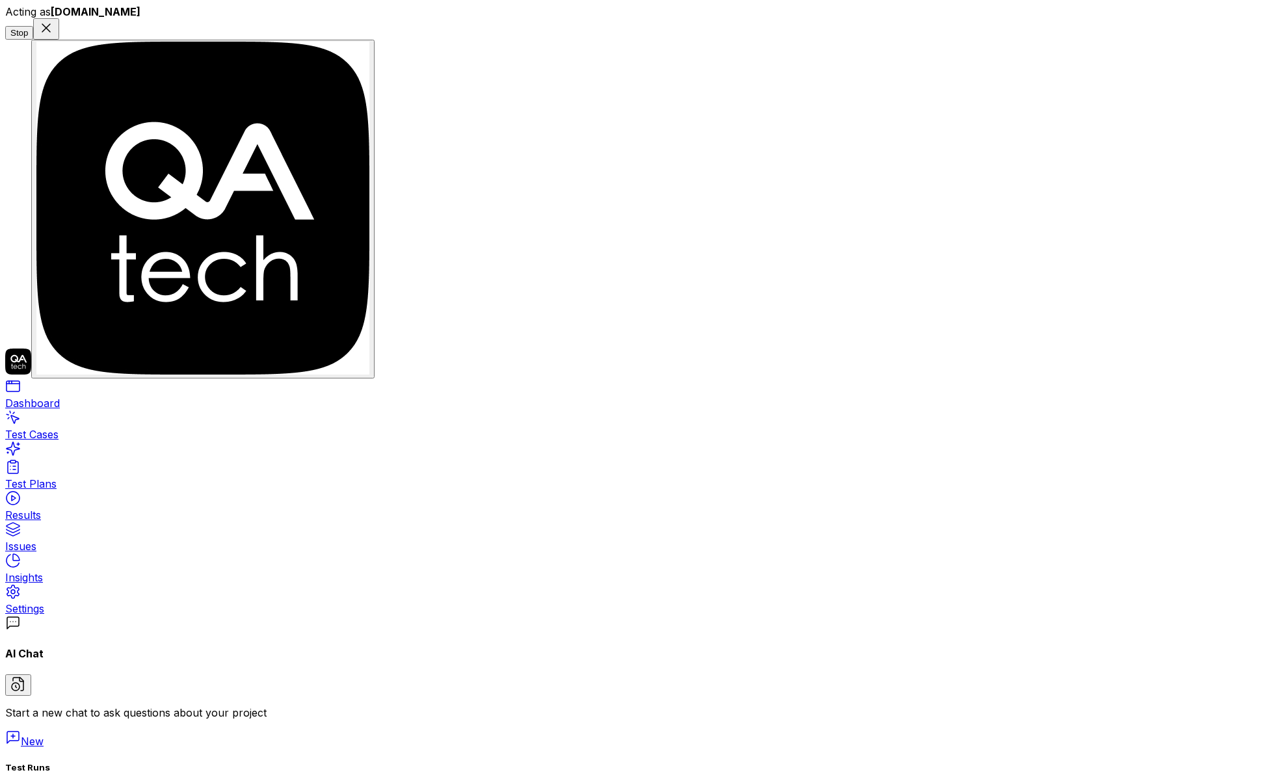
type textarea "*"
type textarea "HI - can you help me create these test cases"
type textarea "*"
type textarea "HI - can you help me create these test"
type textarea "*"
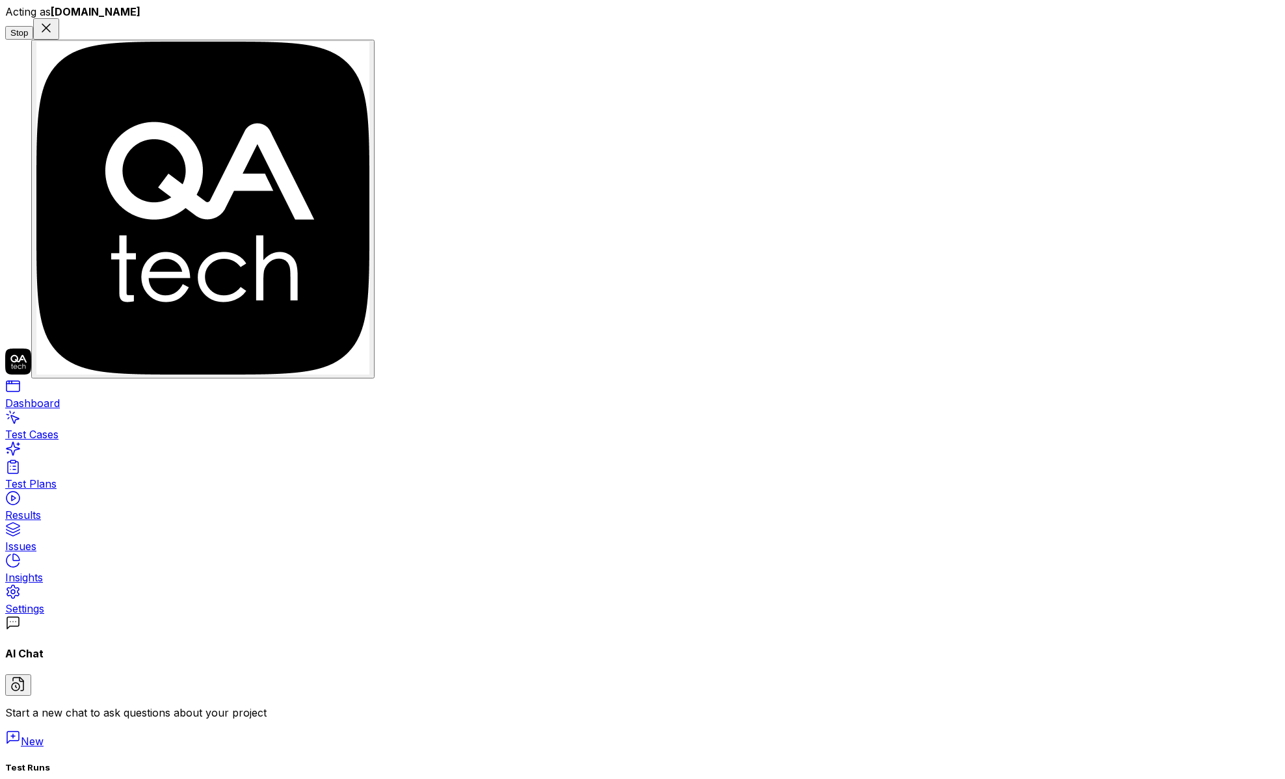
type textarea "HI - can you help me create these"
type textarea "*"
type textarea "HI - can you help me create"
type textarea "*"
type textarea "HI - can you help me create t"
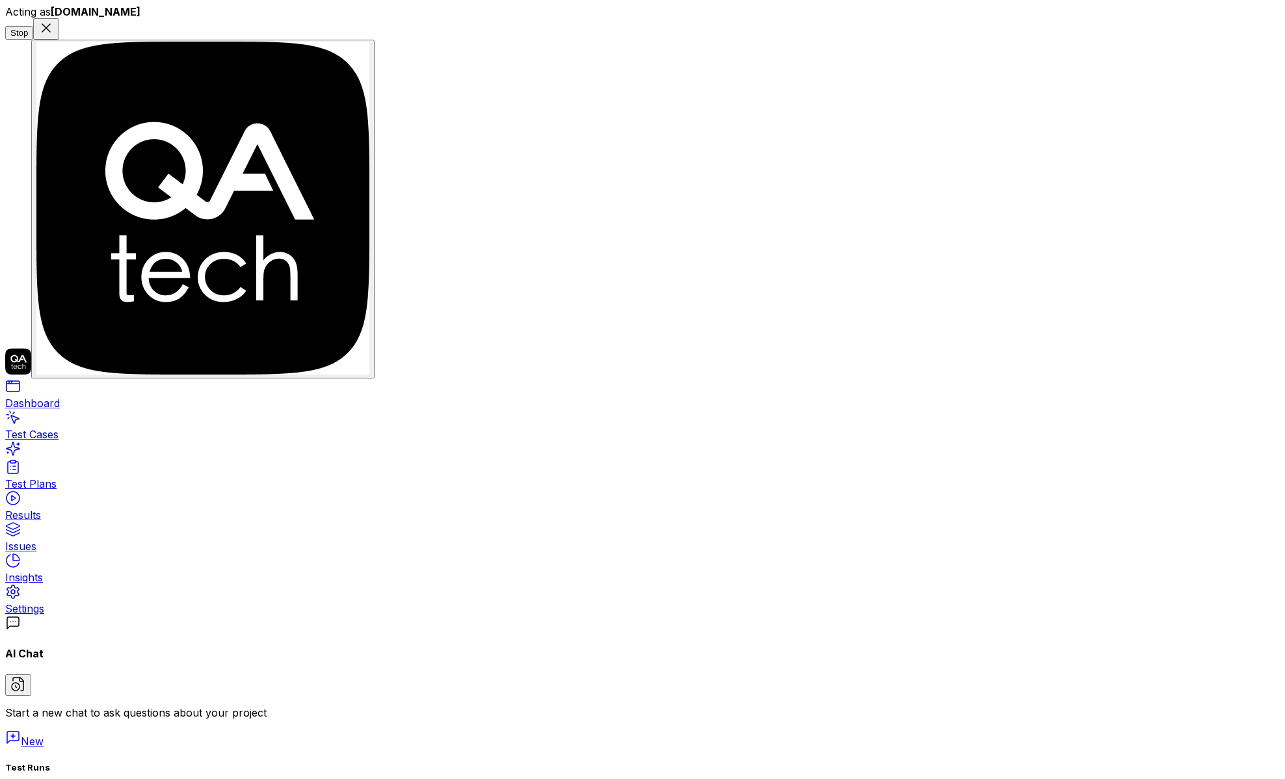
type textarea "*"
type textarea "HI - can you help me create te"
type textarea "*"
type textarea "HI - can you help me create tes"
type textarea "*"
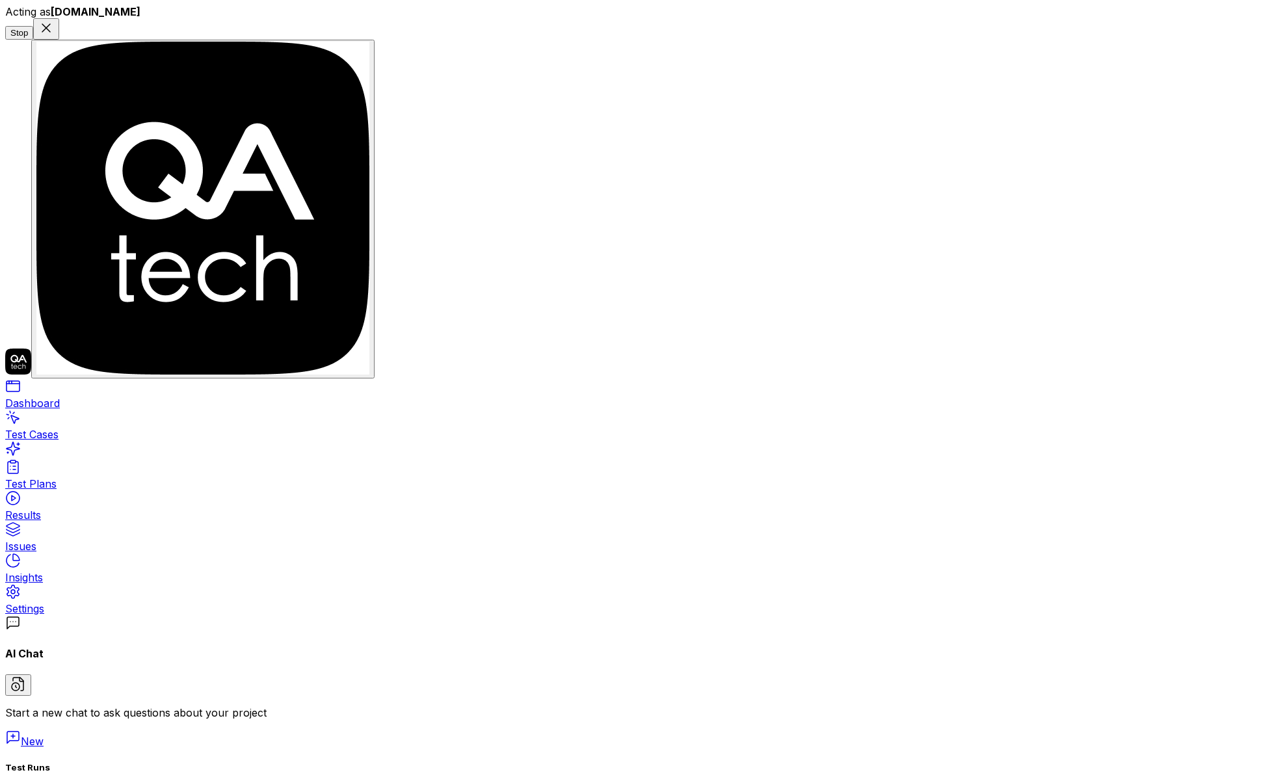
type textarea "HI - can you help me create test"
type textarea "*"
type textarea "HI - can you help me create test"
type textarea "*"
type textarea "HI - can you help me create test c"
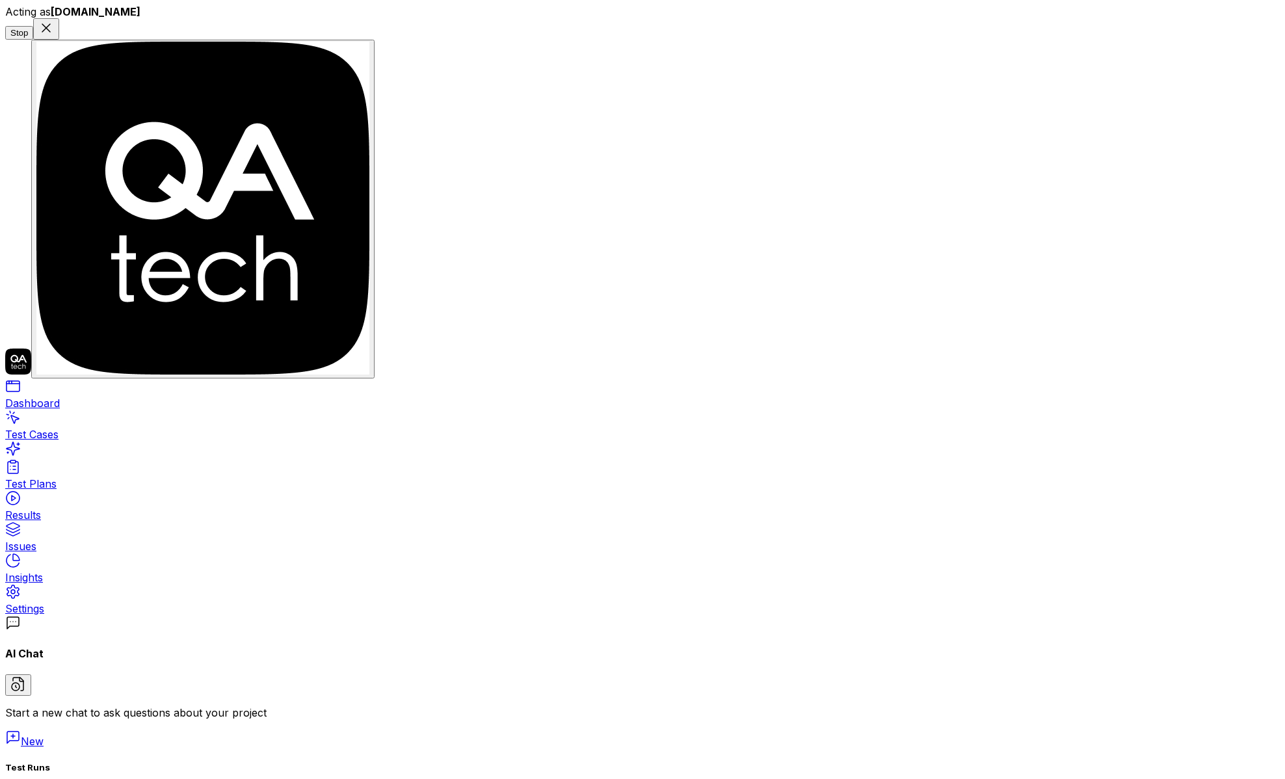
type textarea "*"
type textarea "HI - can you help me create test ca"
type textarea "*"
type textarea "HI - can you help me create test cas"
type textarea "*"
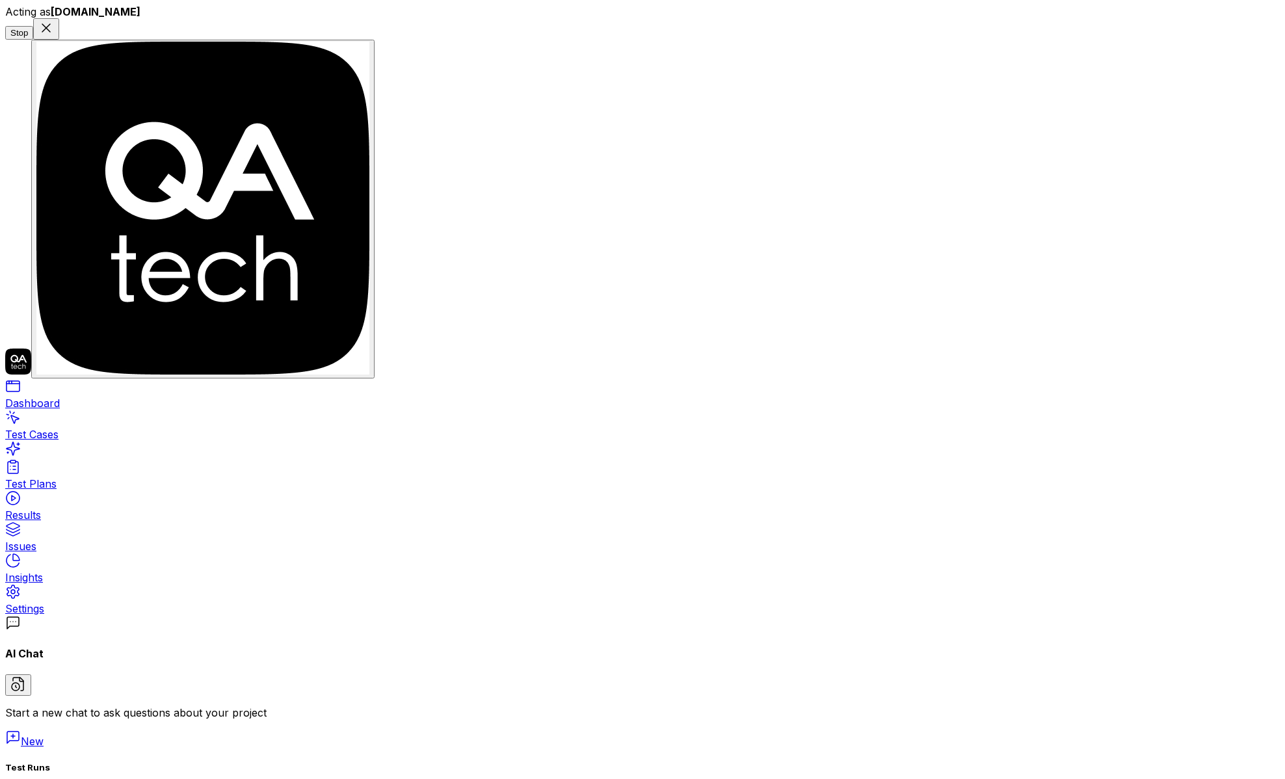
type textarea "HI - can you help me create test case"
type textarea "*"
type textarea "HI - can you help me create test cases"
type textarea "*"
type textarea "HI - can you help me create test cases"
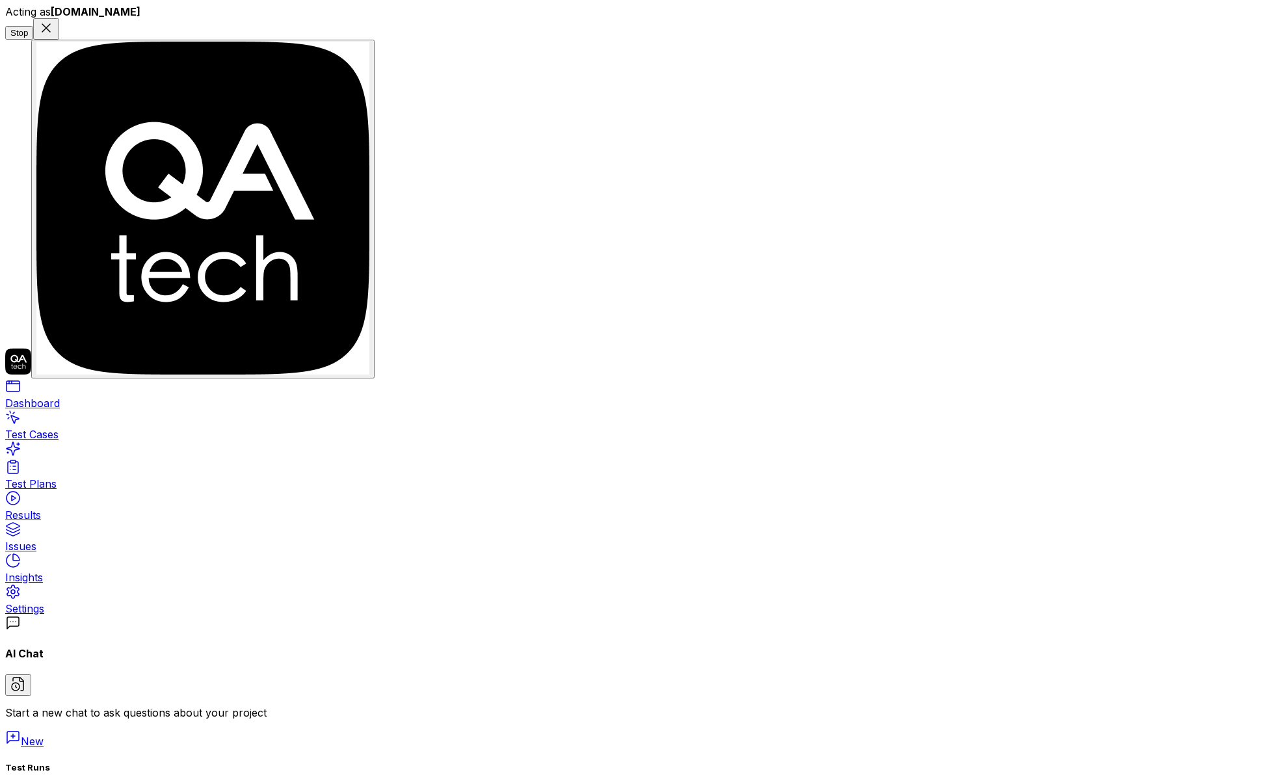
type textarea "*"
type textarea "HI - can you help me create test cases f"
type textarea "*"
type textarea "HI - can you help me create test cases fo"
type textarea "*"
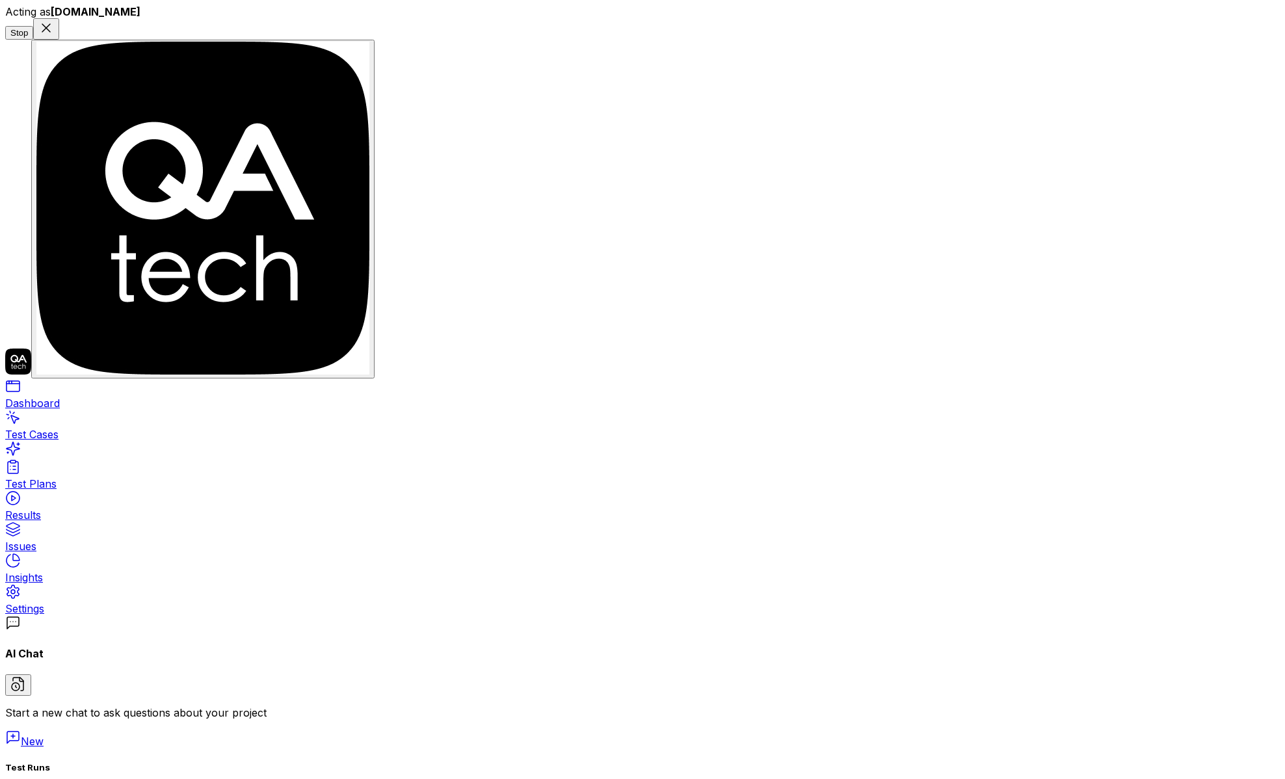
type textarea "HI - can you help me create test cases for"
type textarea "*"
type textarea "HI - can you help me create test cases for"
type textarea "*"
type textarea "HI - can you help me create test cases for m"
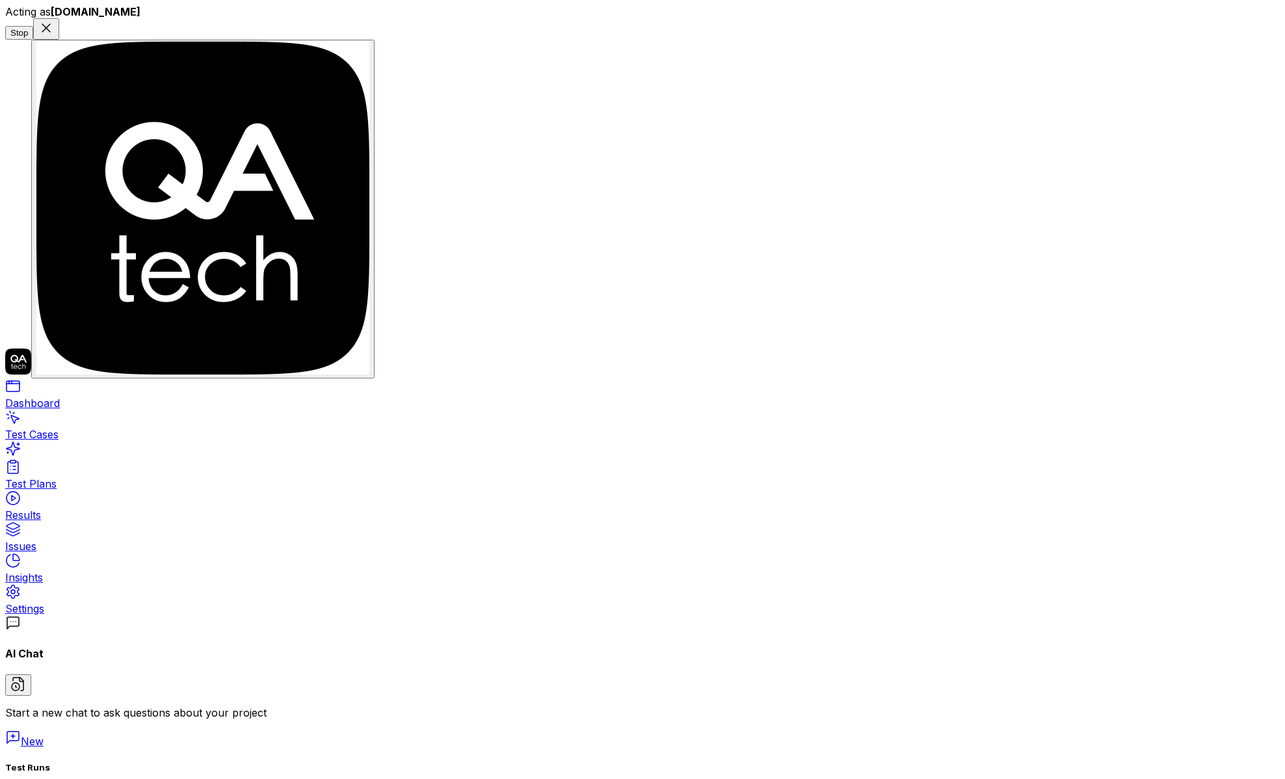
type textarea "*"
type textarea "HI - can you help me create test cases for me"
type textarea "*"
type textarea "HI - can you help me create test cases for me"
type textarea "*"
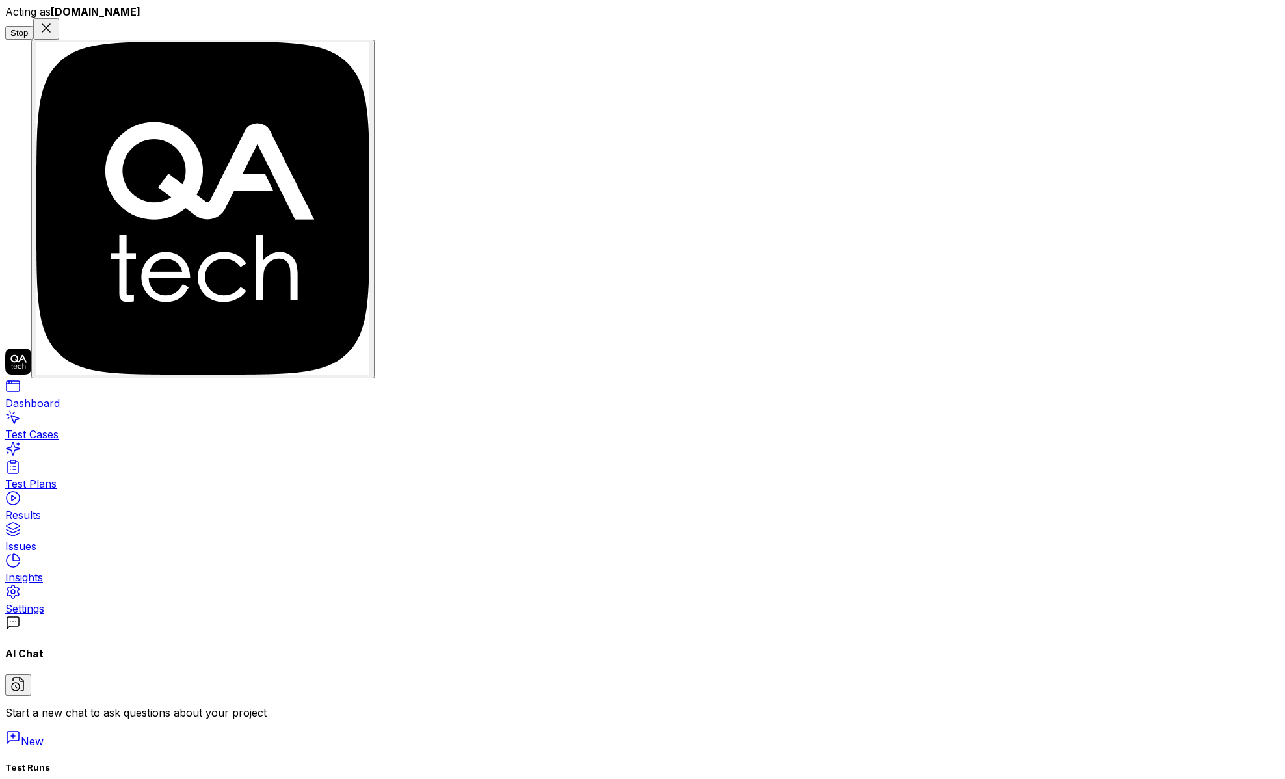
type textarea "HI - can you help me create test cases for me"
type textarea "*"
type textarea "HI - can you help me create test cases for me:"
type textarea "*"
type textarea "HI - can you help me create test cases for me"
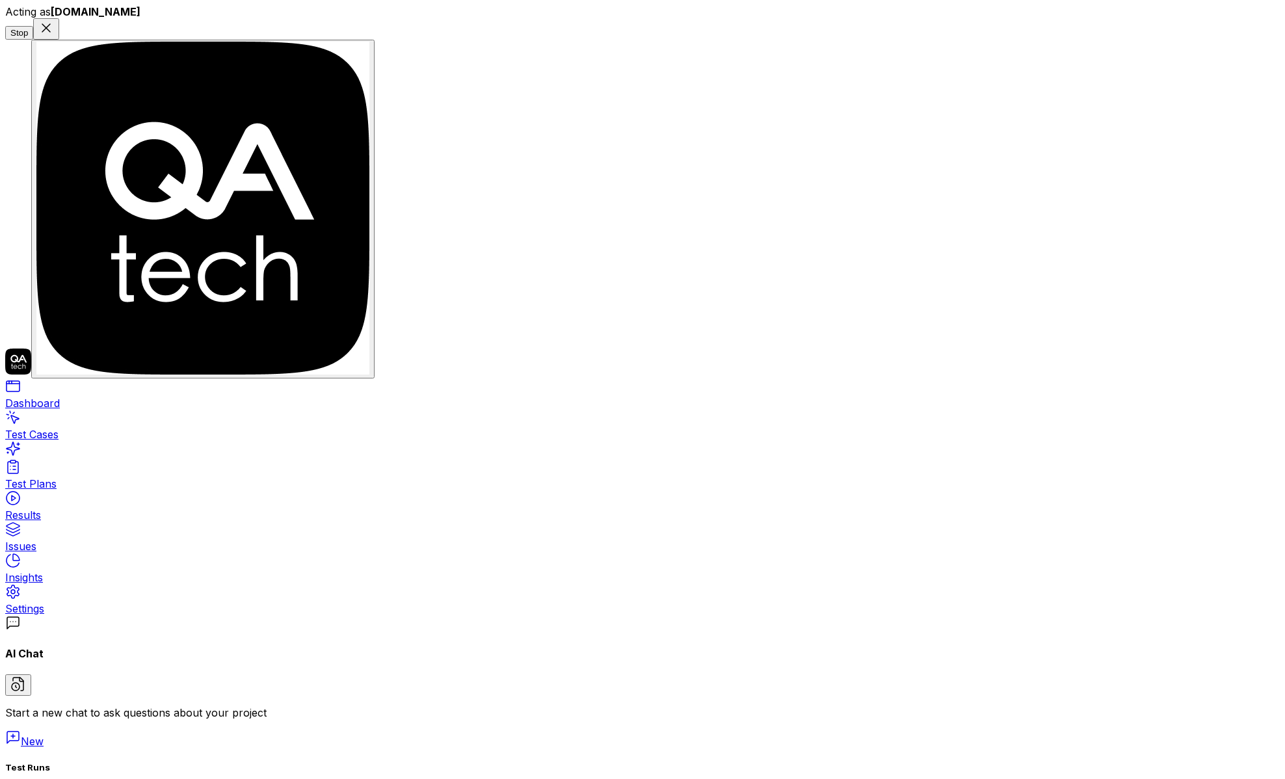
type textarea "*"
type textarea "HI - can you help me create test cases for me."
type textarea "*"
type textarea "HI - can you help me create test cases for me."
type textarea "*"
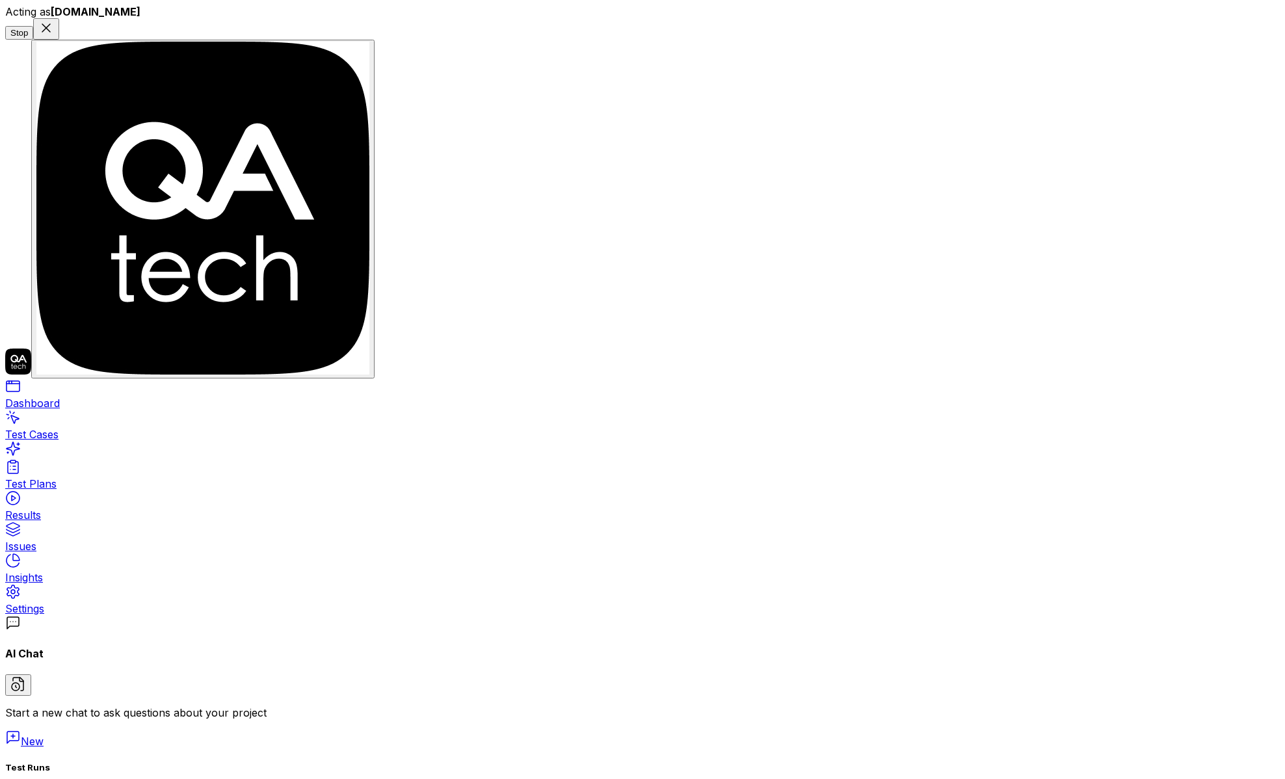
type textarea "HI - can you help me create test cases for me. I"
type textarea "*"
type textarea "HI - can you help me create test cases for me. I"
type textarea "*"
type textarea "HI - can you help me create test cases for me. I c"
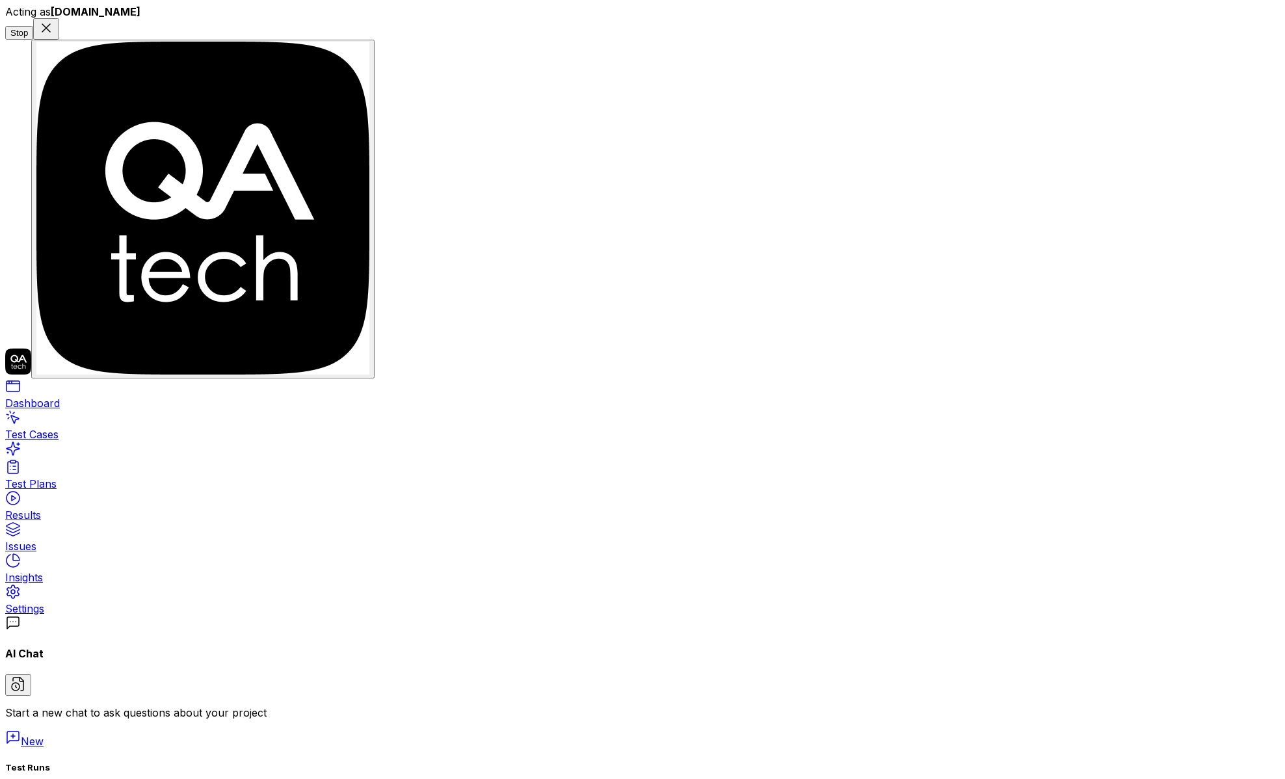
type textarea "*"
type textarea "HI - can you help me create test cases for me. I cu"
paste textarea "Can upload documents in DMS Can anonymise files and asses PII is anonymised Can…"
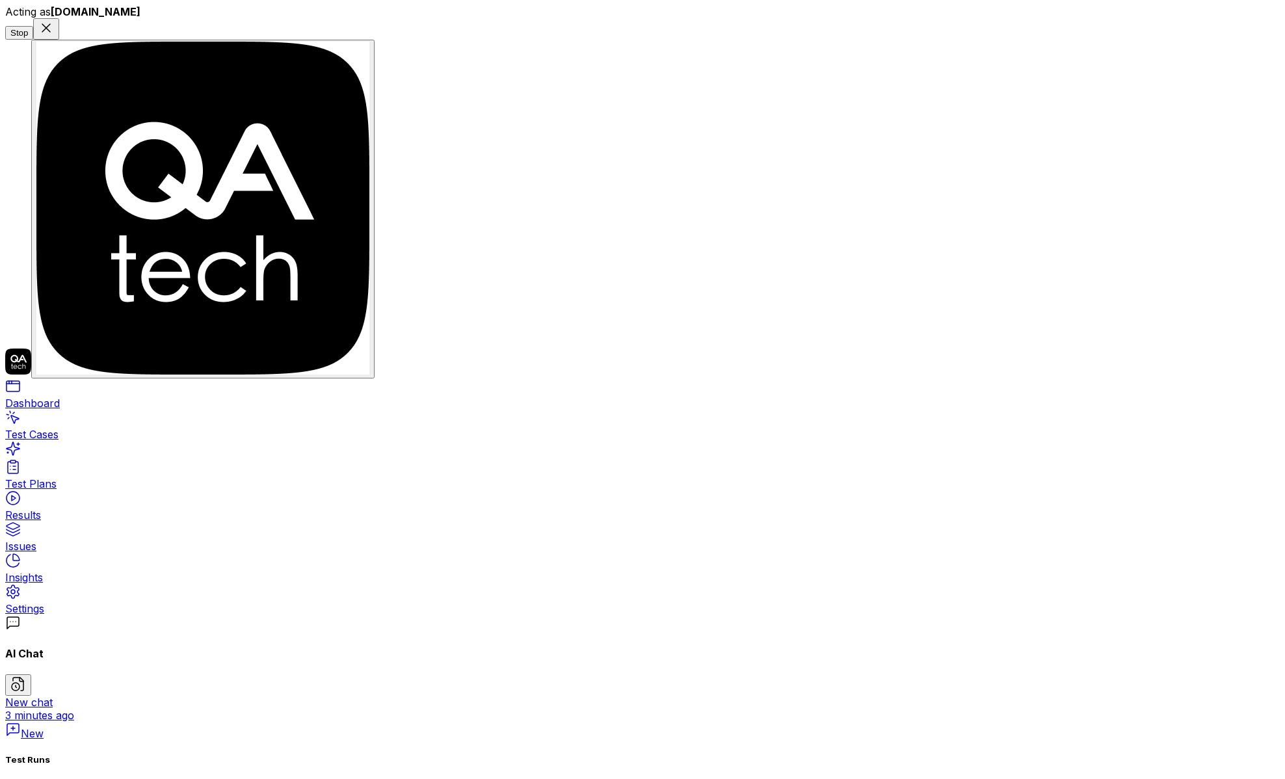
click at [33, 26] on button "Stop" at bounding box center [19, 33] width 28 height 14
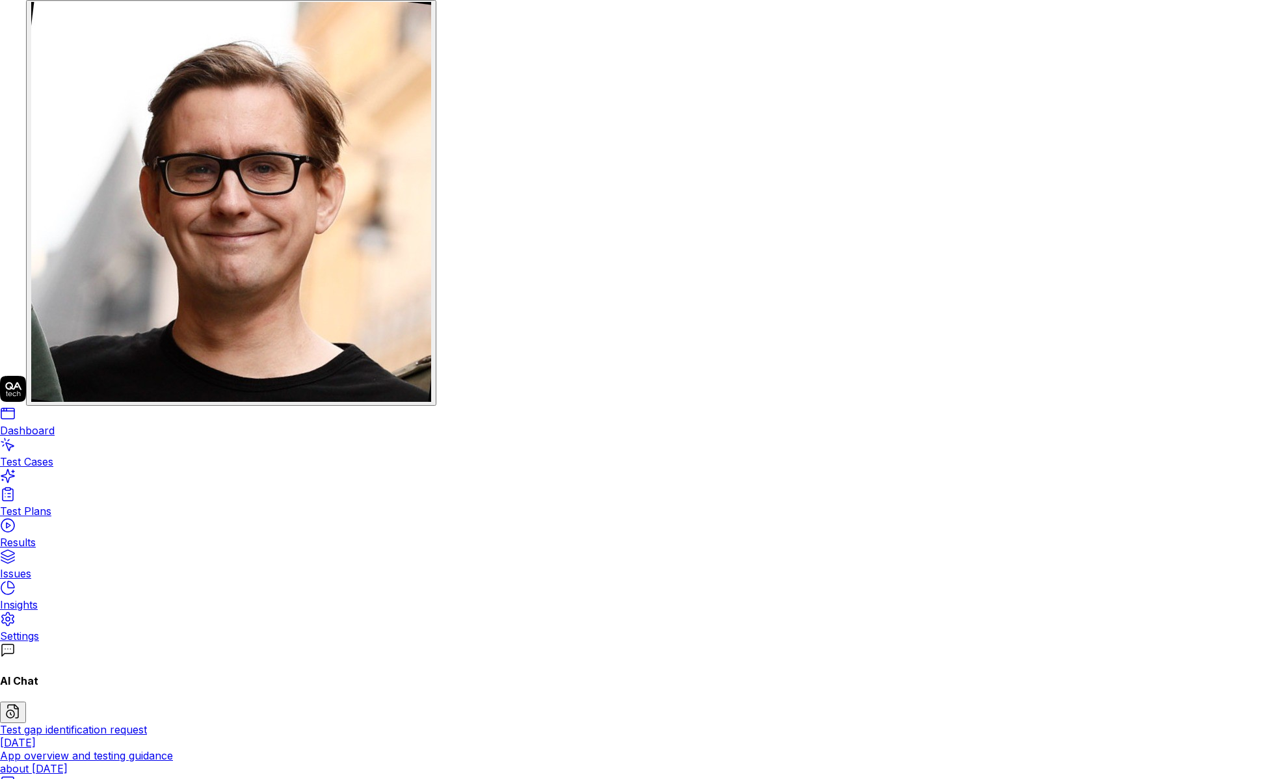
type input "bug"
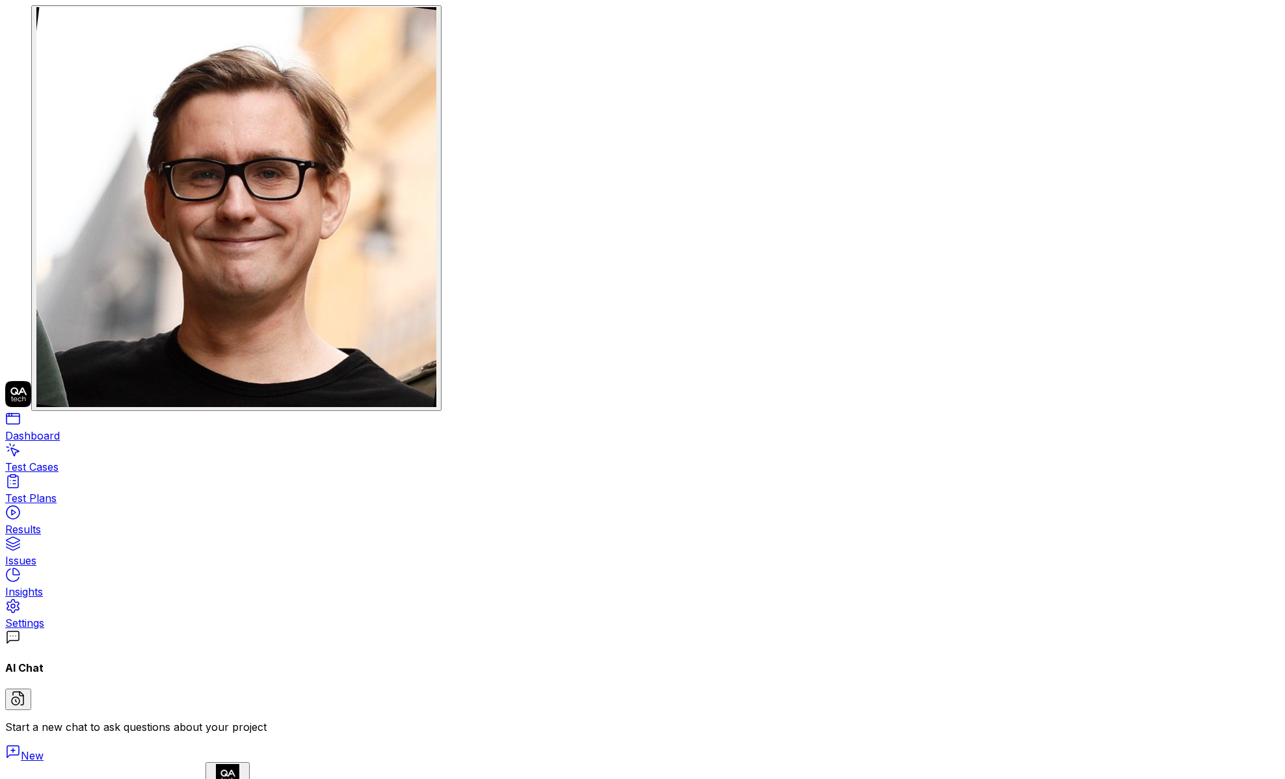
click at [44, 749] on link "New" at bounding box center [24, 755] width 38 height 13
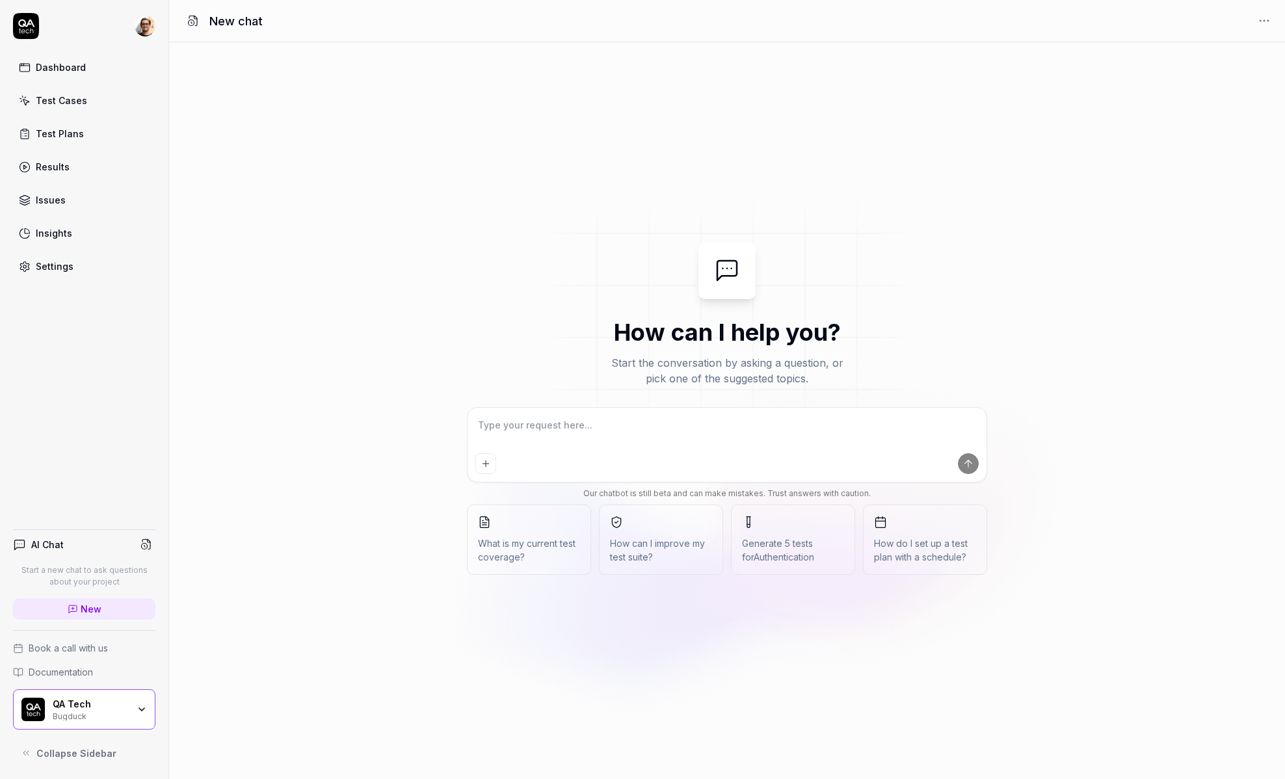
type textarea "*"
type textarea "h"
type textarea "*"
type textarea "he"
type textarea "*"
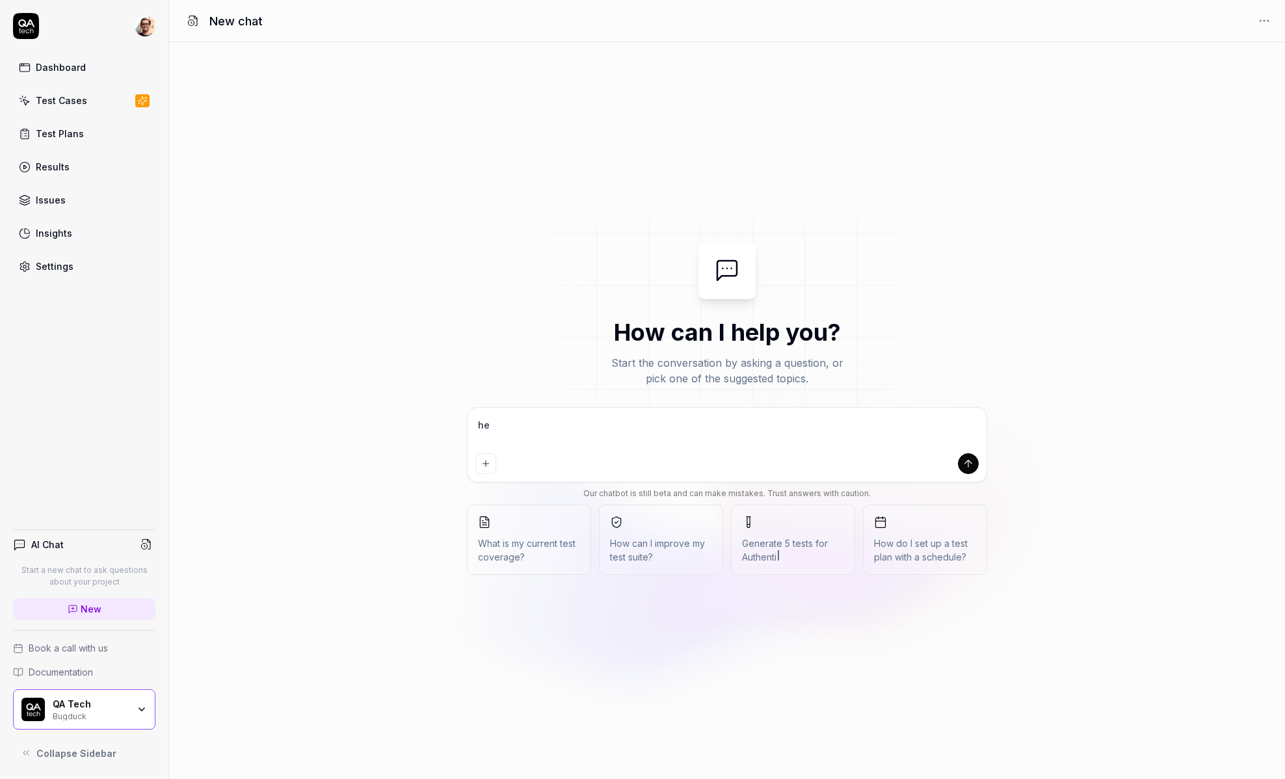
type textarea "hel"
type textarea "*"
type textarea "hell"
type textarea "*"
type textarea "hello"
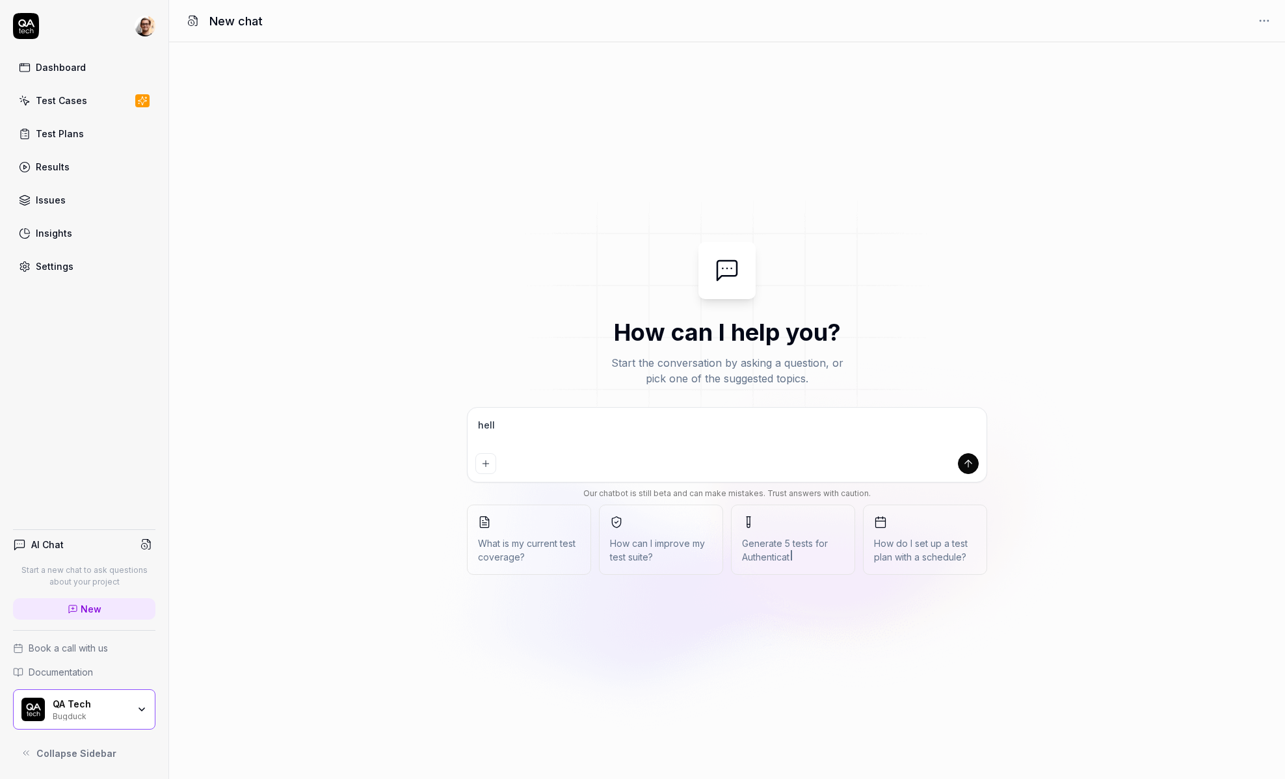
type textarea "*"
type textarea "hello"
type textarea "*"
type textarea "hello a"
type textarea "*"
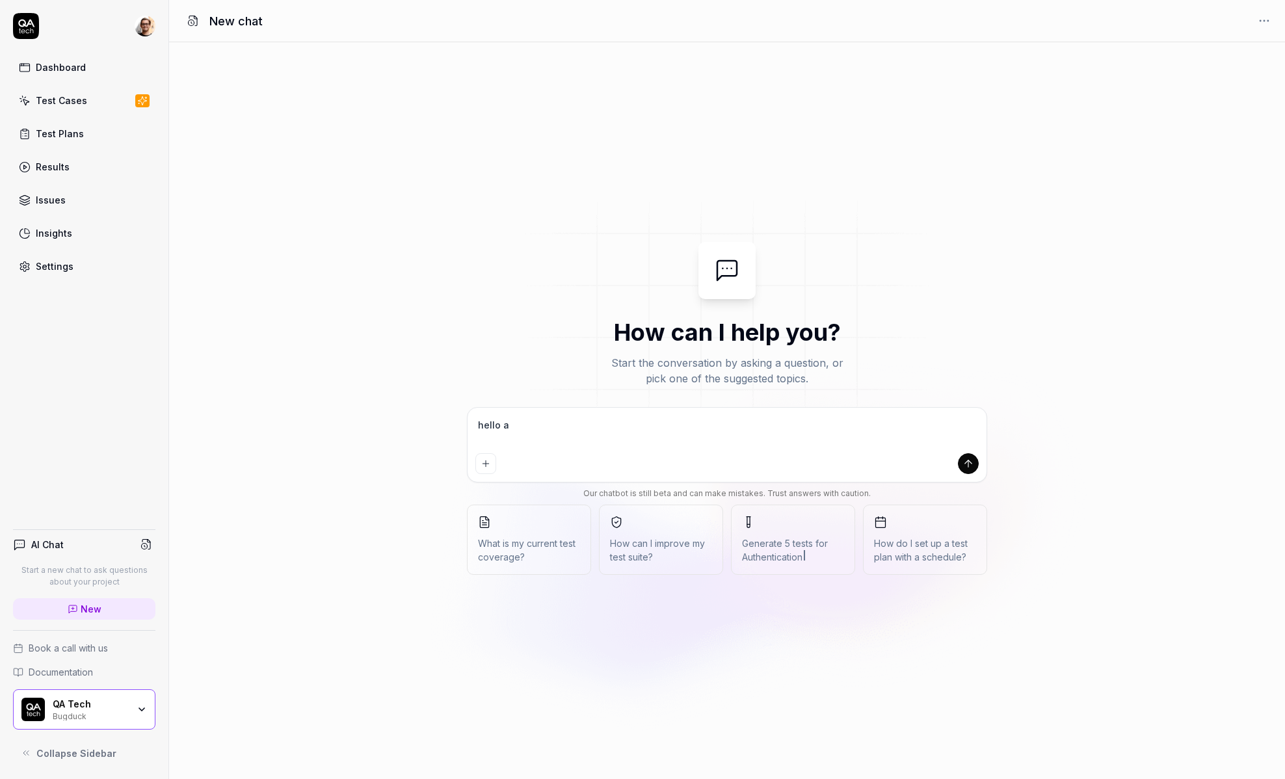
type textarea "hello ar"
type textarea "*"
type textarea "hello are"
type textarea "*"
type textarea "hello are"
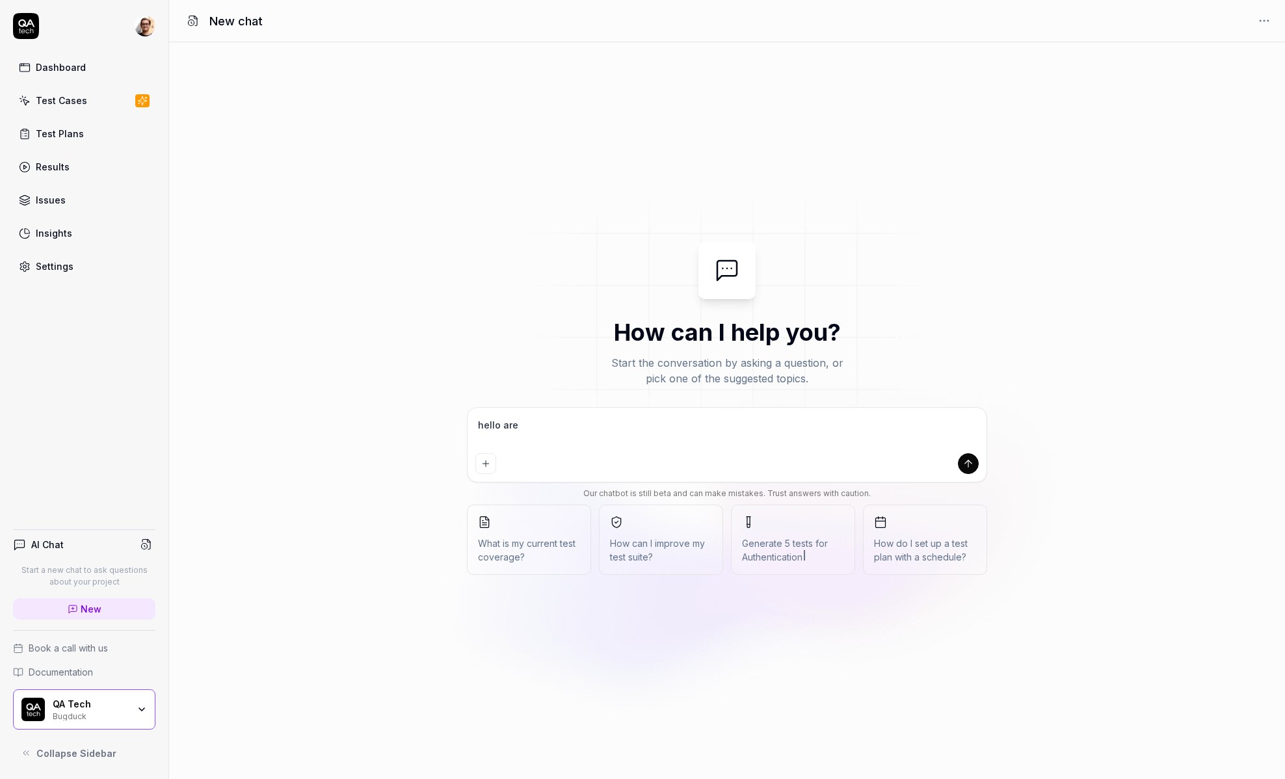
type textarea "*"
type textarea "hello are u"
type textarea "*"
type textarea "hello are u"
type textarea "*"
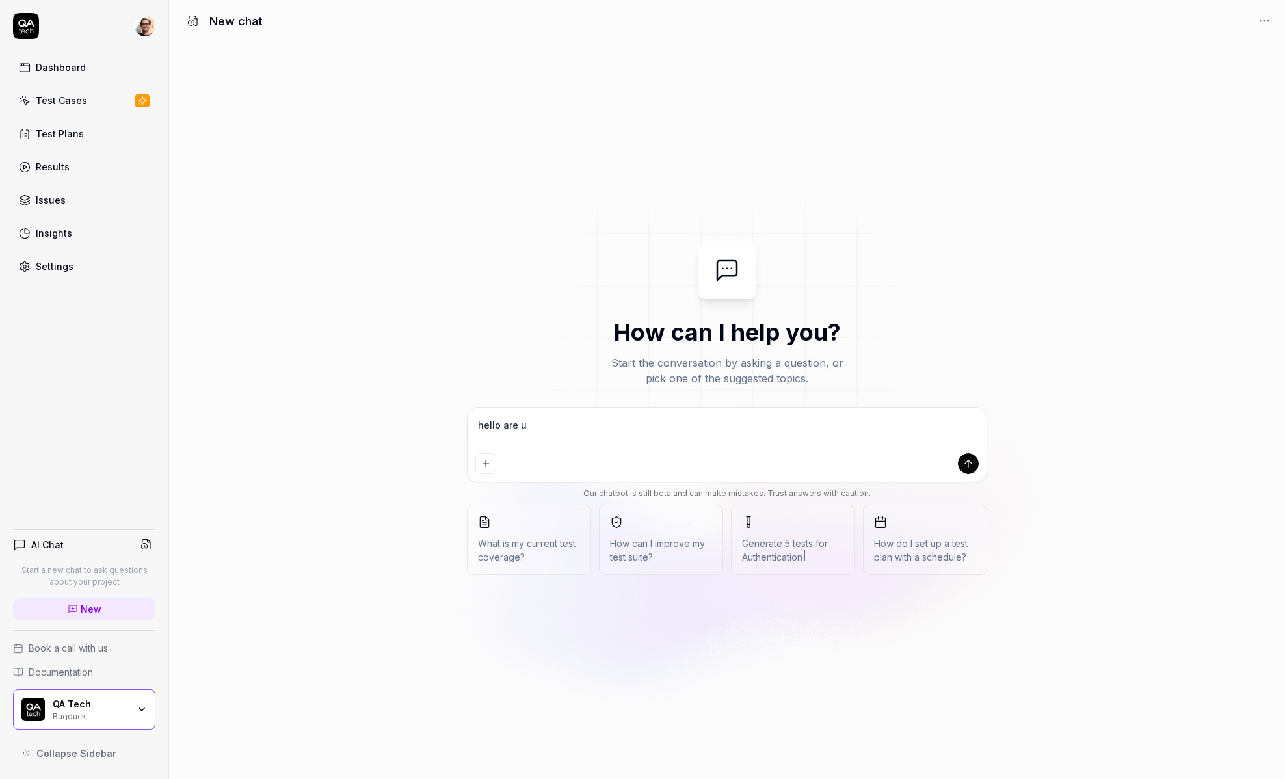
type textarea "hello are u h"
type textarea "*"
type textarea "hello are u ho"
type textarea "*"
type textarea "hello are u hom"
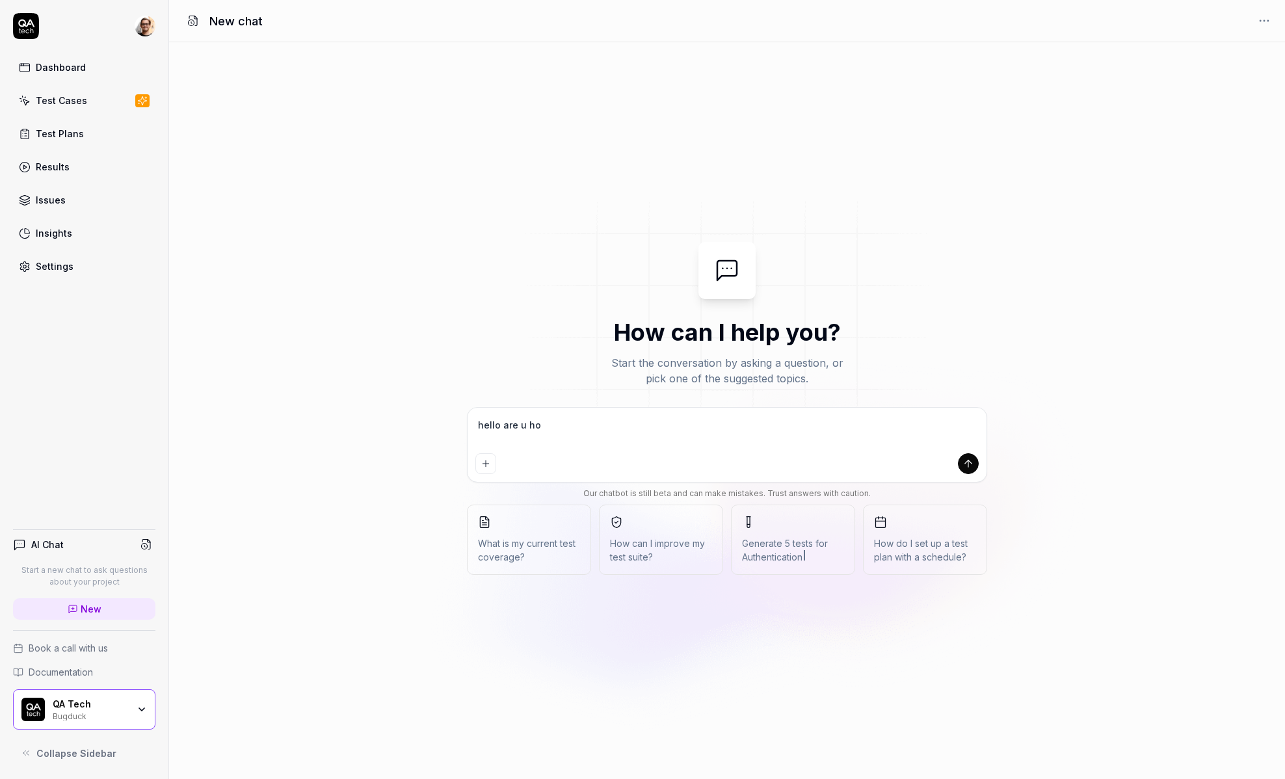
type textarea "*"
type textarea "hello are u home"
type textarea "*"
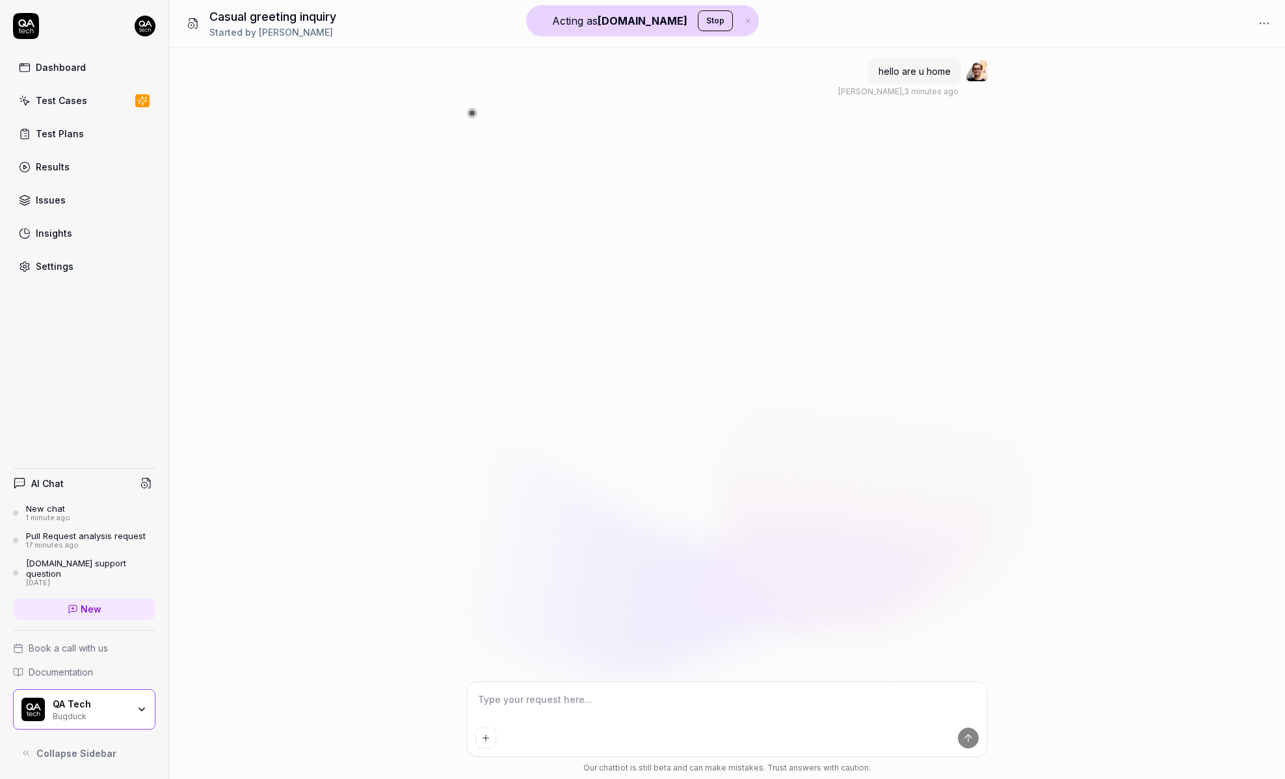
click at [698, 23] on button "Stop" at bounding box center [715, 20] width 35 height 21
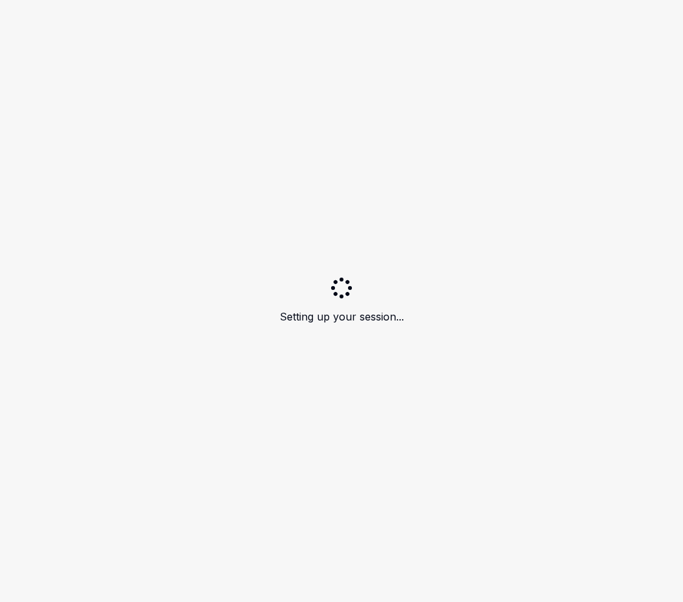
type textarea "*"
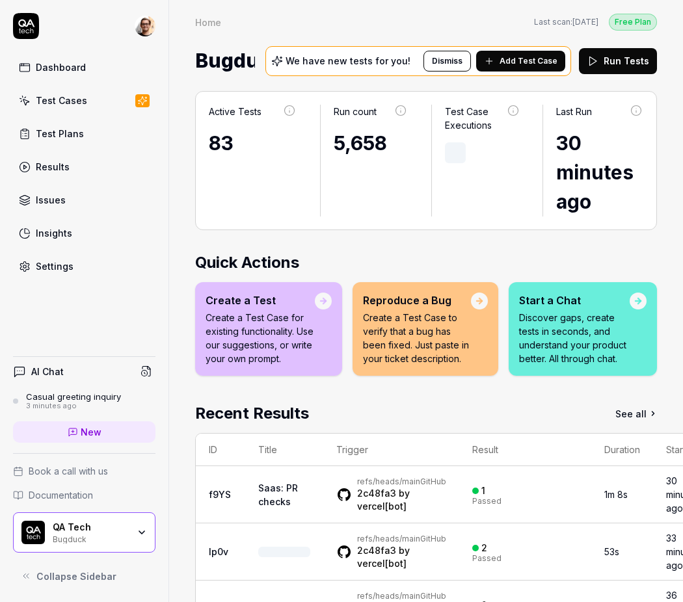
click at [85, 399] on div "Casual greeting inquiry" at bounding box center [73, 396] width 95 height 10
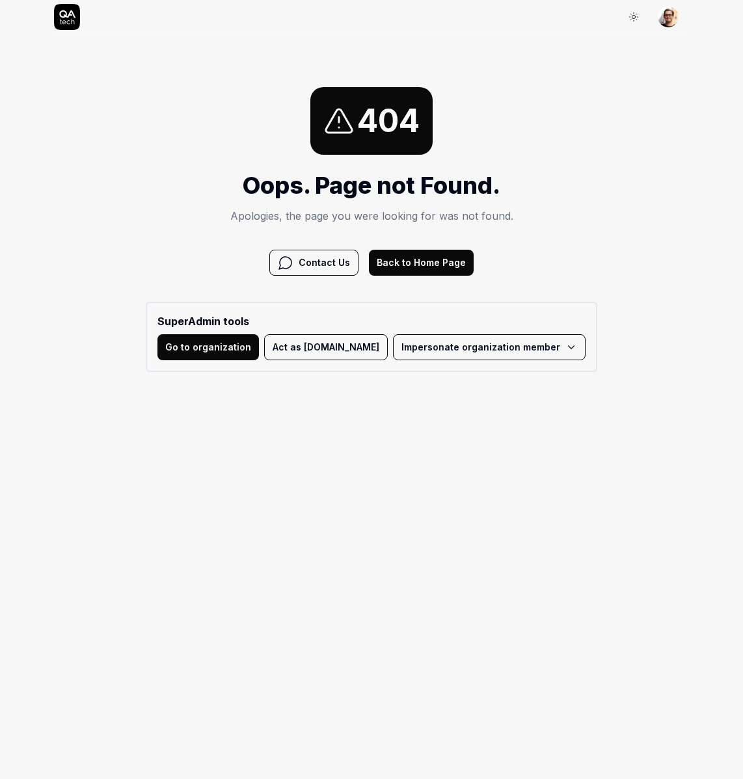
click at [336, 351] on button "Act as [DOMAIN_NAME]" at bounding box center [326, 347] width 124 height 26
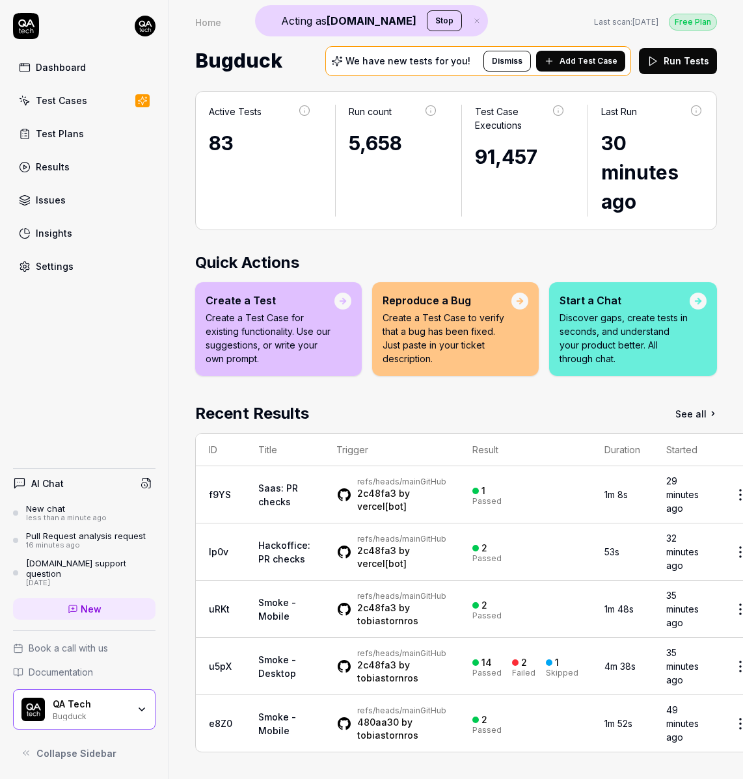
click at [62, 581] on div "[DATE]" at bounding box center [90, 583] width 129 height 9
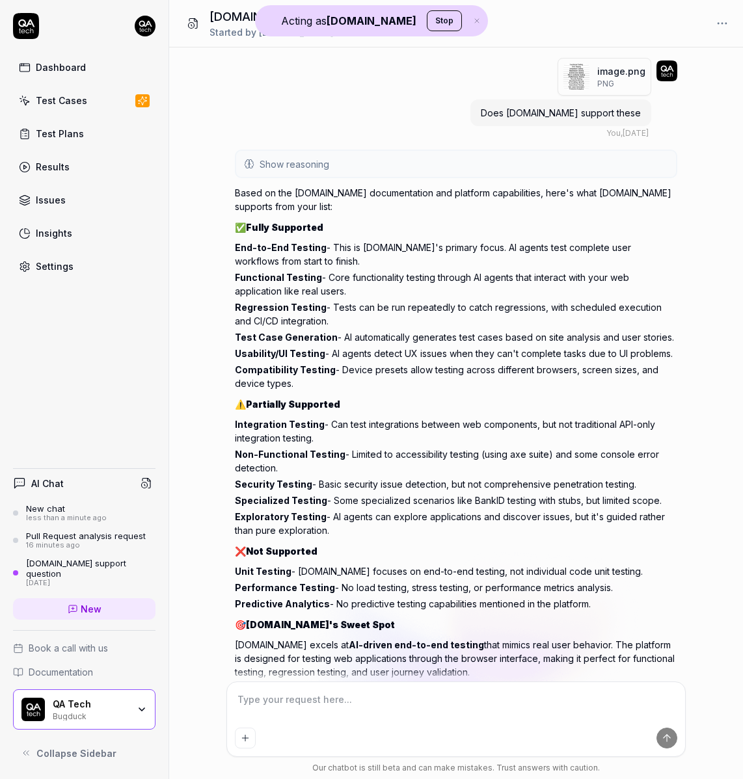
click at [88, 550] on div "16 minutes ago" at bounding box center [86, 545] width 120 height 9
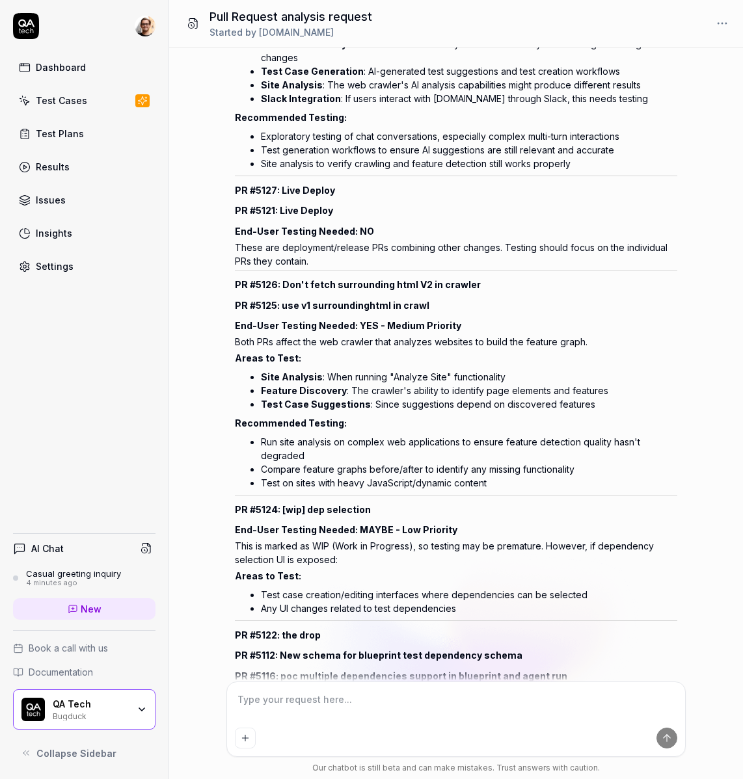
scroll to position [6498, 0]
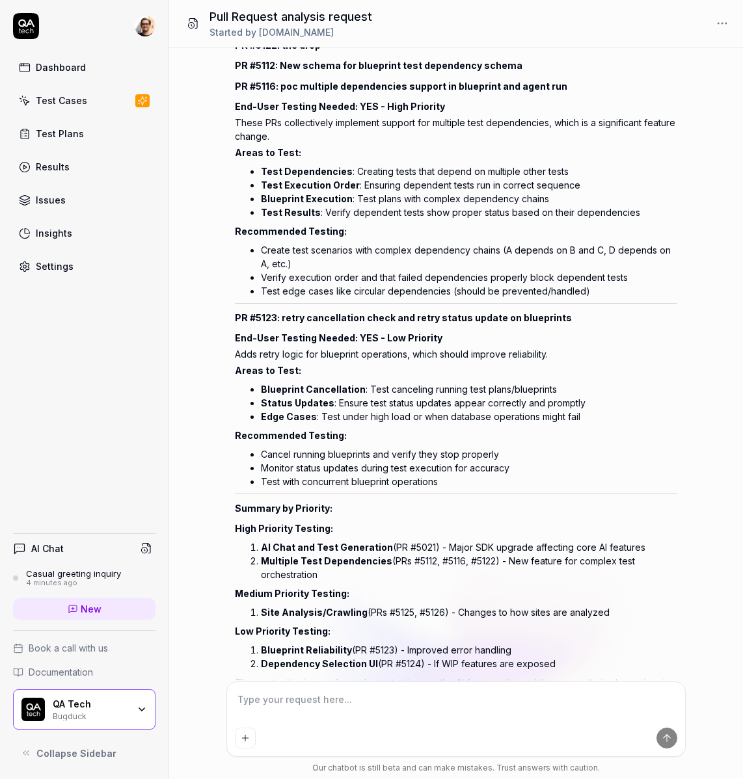
click at [51, 576] on div "Casual greeting inquiry" at bounding box center [73, 573] width 95 height 10
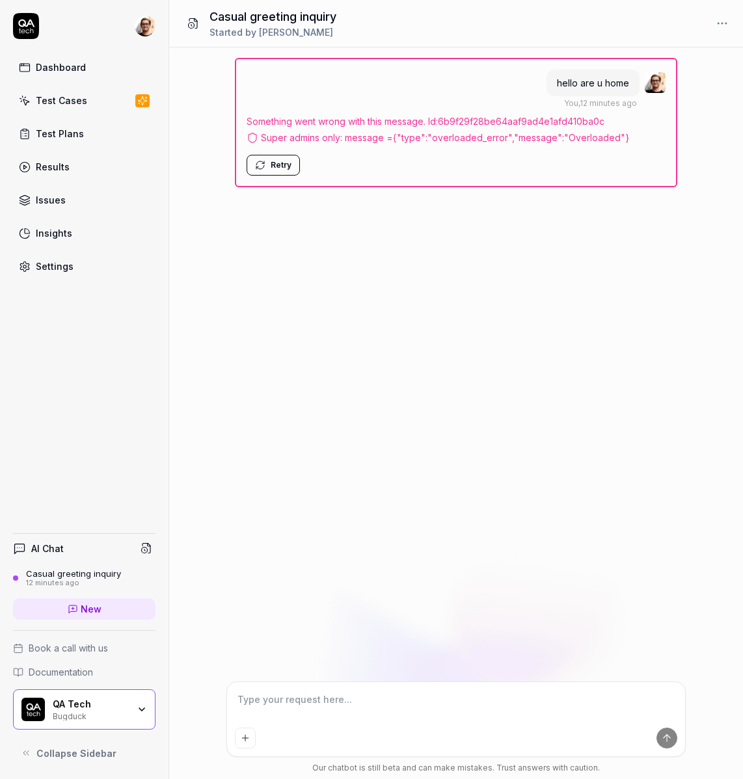
type textarea "*"
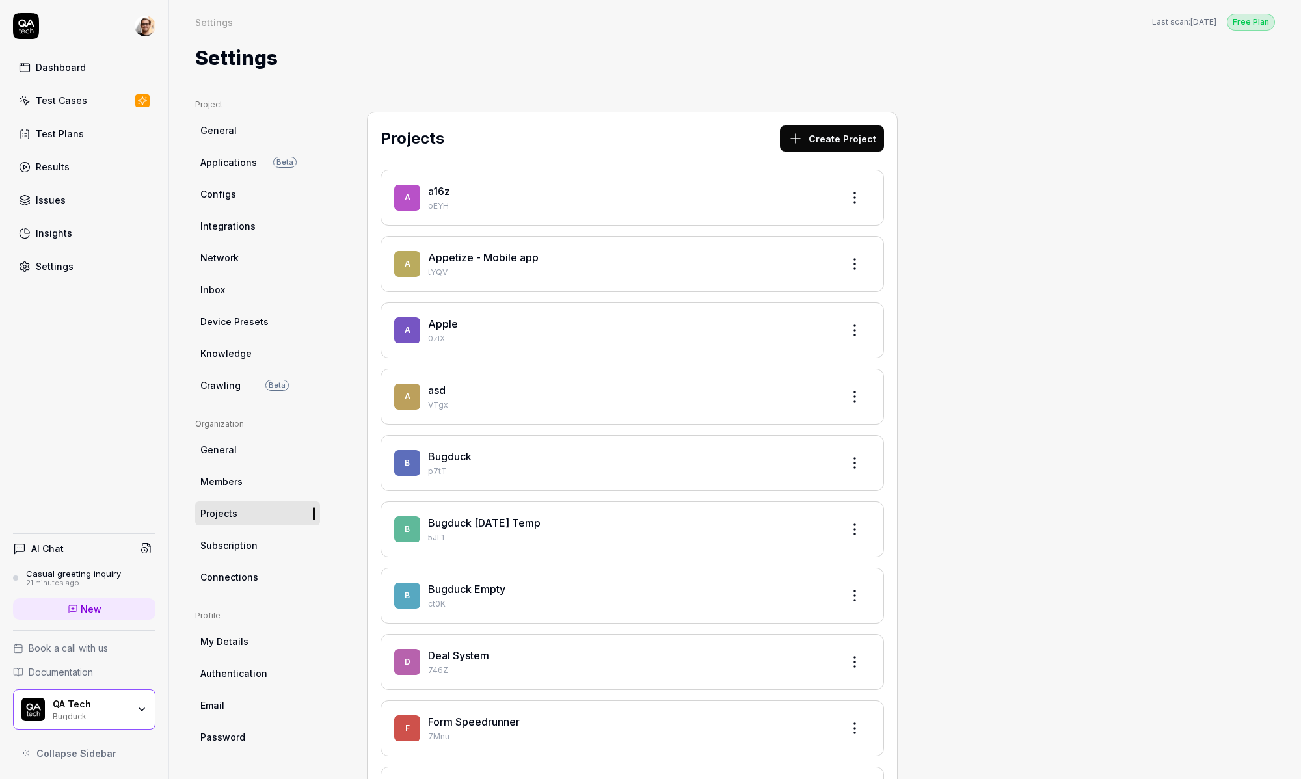
click at [118, 715] on div "Bugduck" at bounding box center [90, 715] width 75 height 10
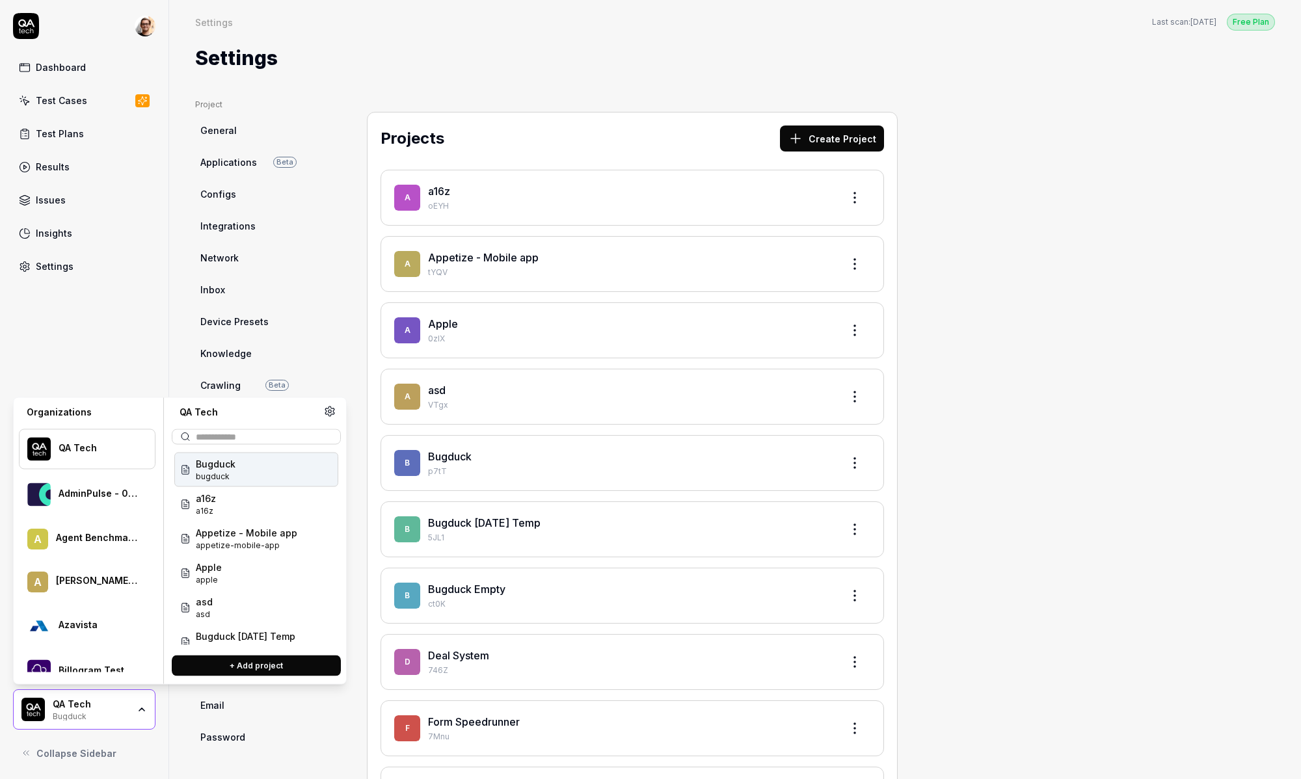
click at [587, 68] on div "Settings" at bounding box center [735, 58] width 1080 height 29
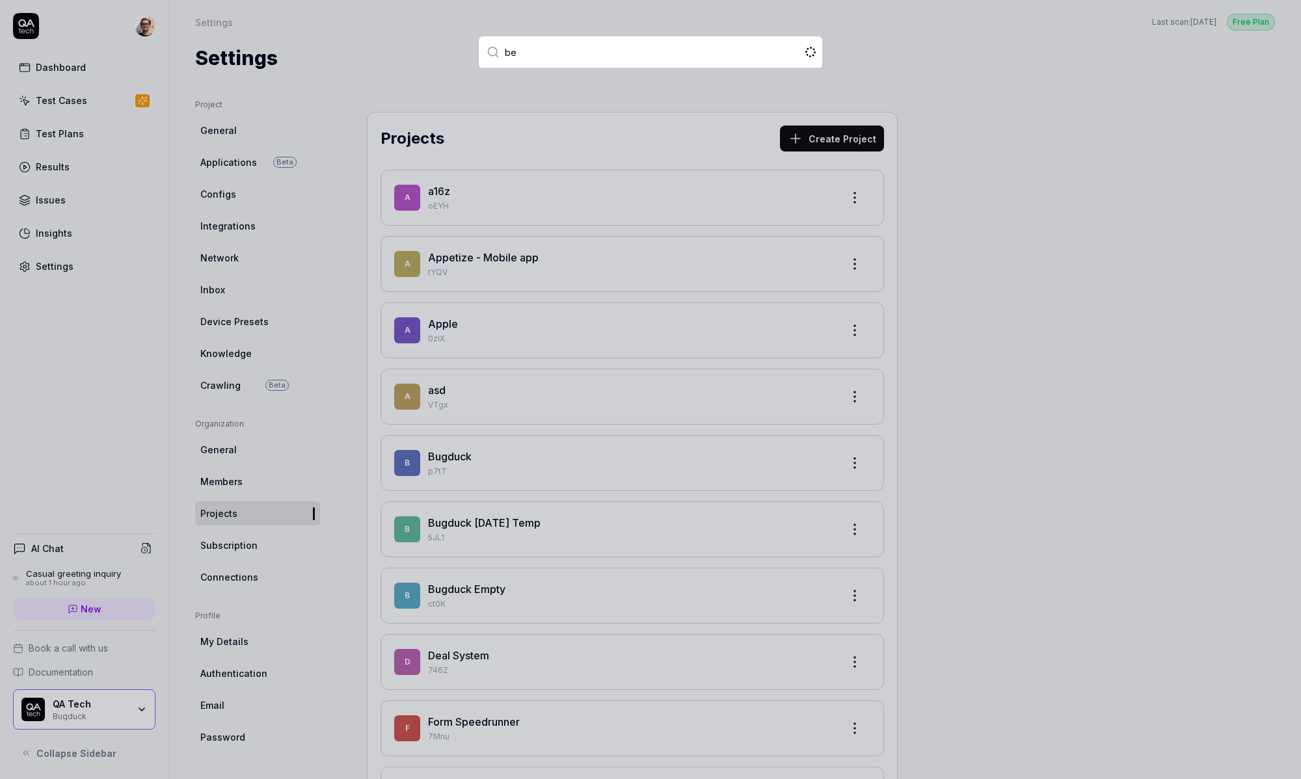
type input "ben"
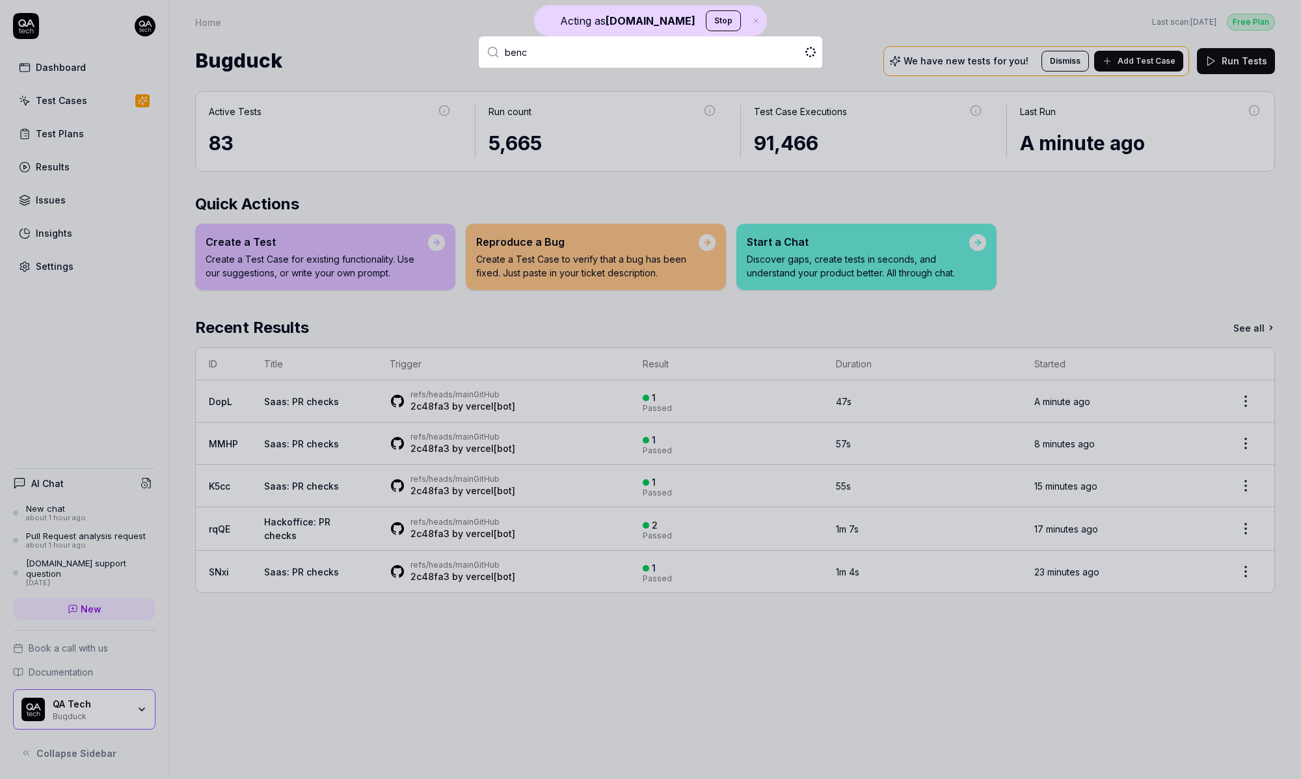
type input "bench"
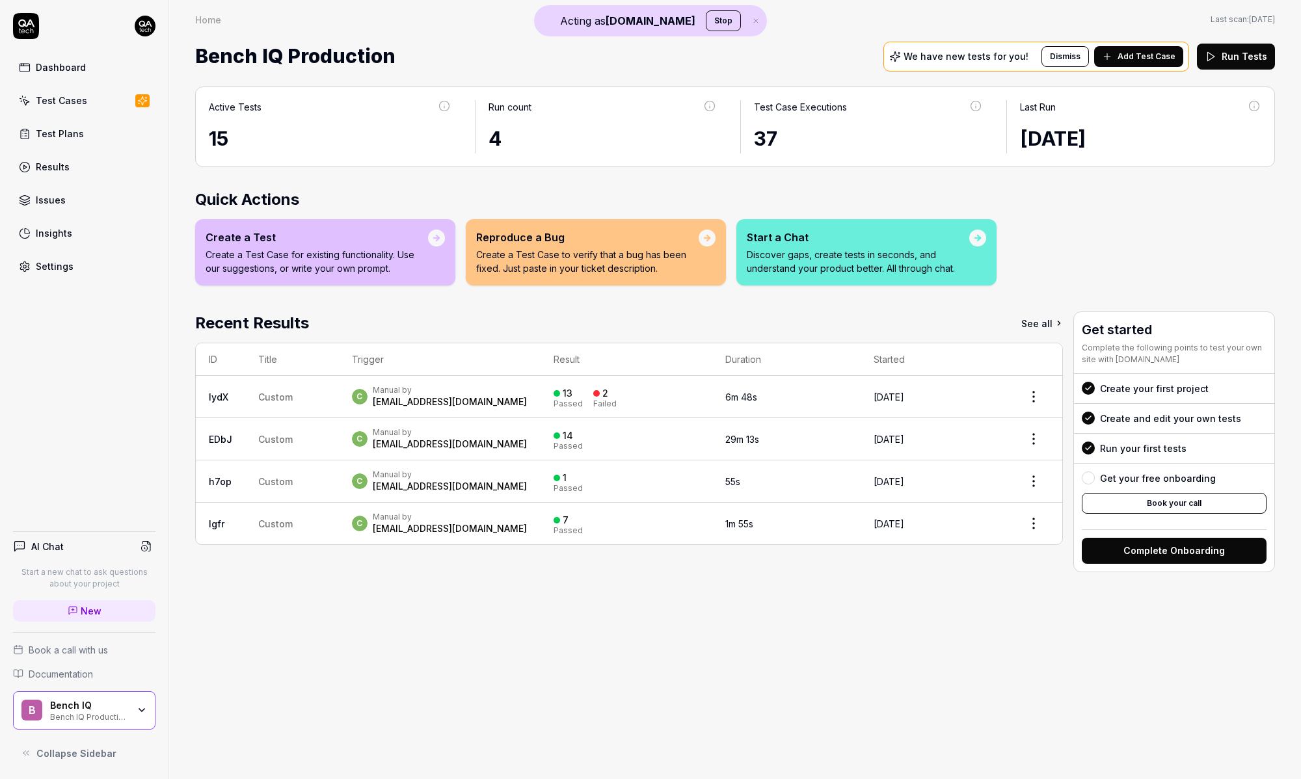
click at [109, 727] on div "B Bench IQ Bench IQ Production" at bounding box center [84, 710] width 142 height 39
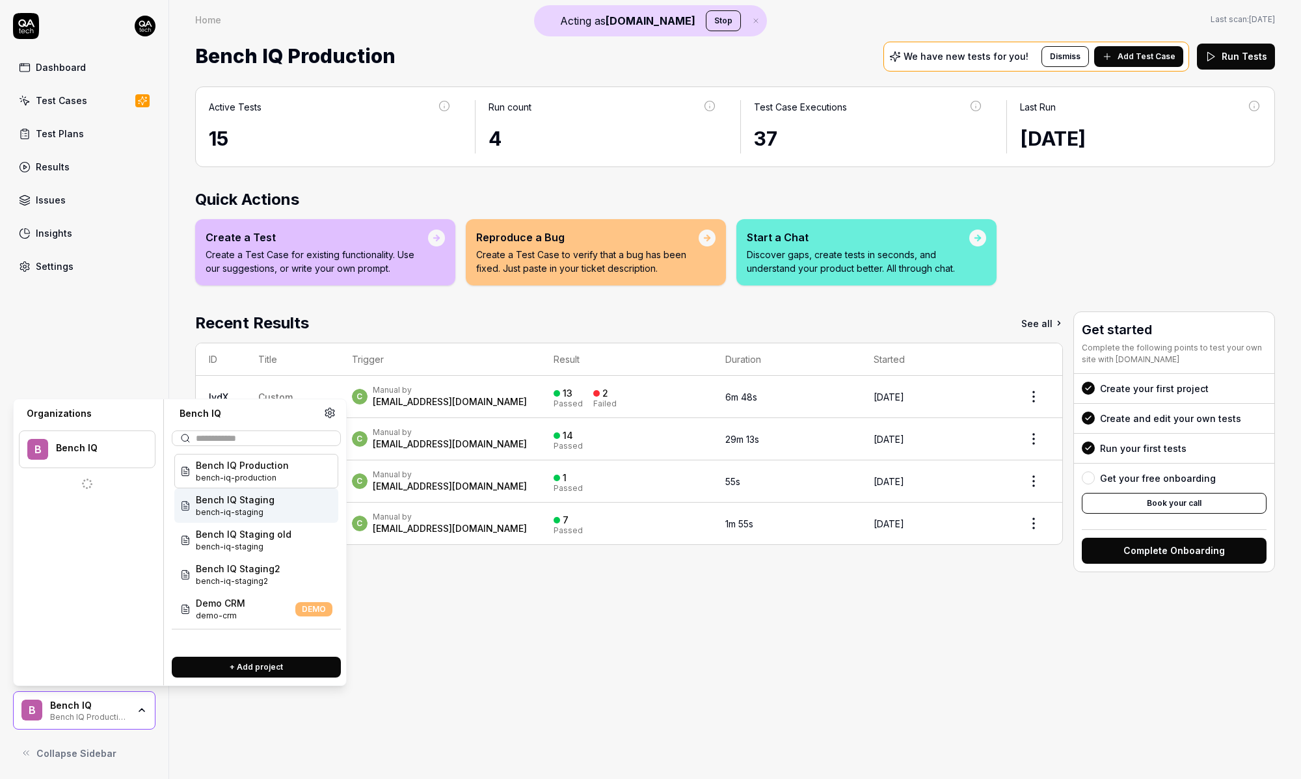
click at [275, 507] on div "Bench IQ Staging bench-iq-staging" at bounding box center [256, 505] width 164 height 34
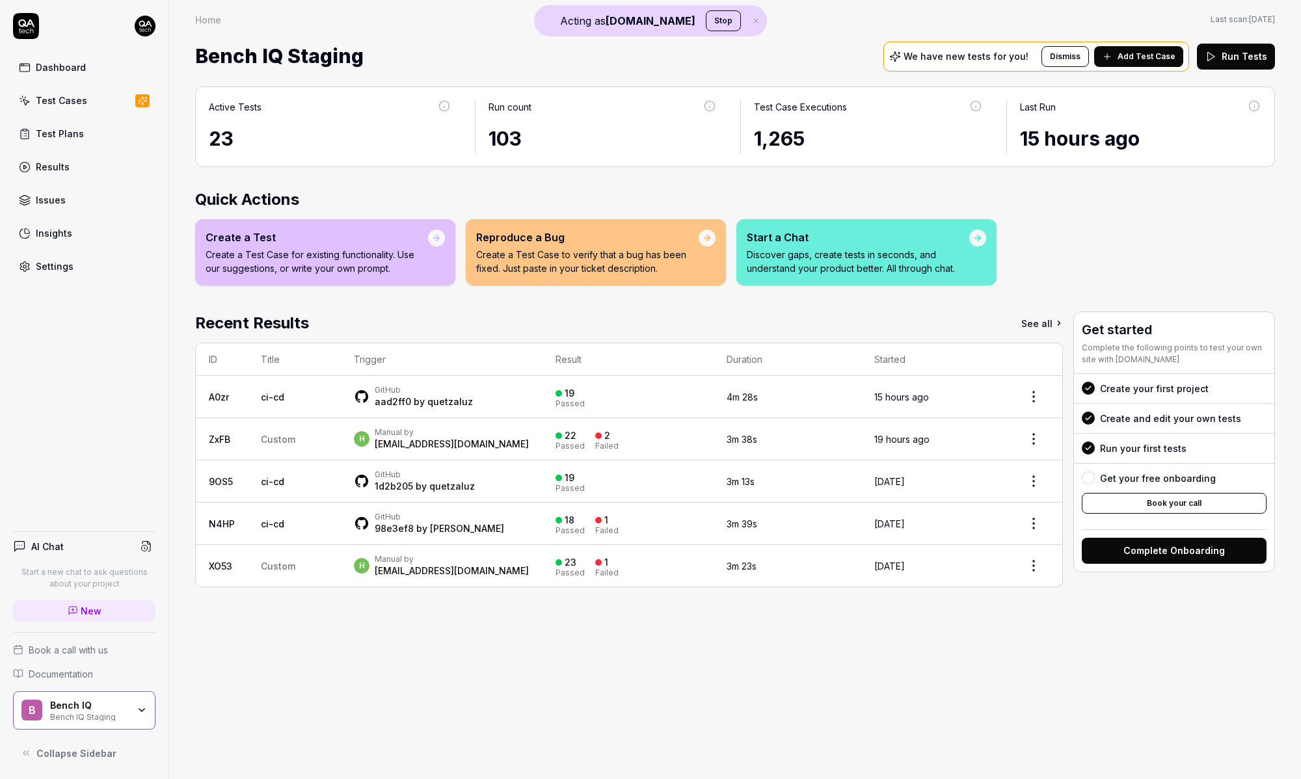
click at [112, 708] on div "Bench IQ" at bounding box center [89, 706] width 78 height 12
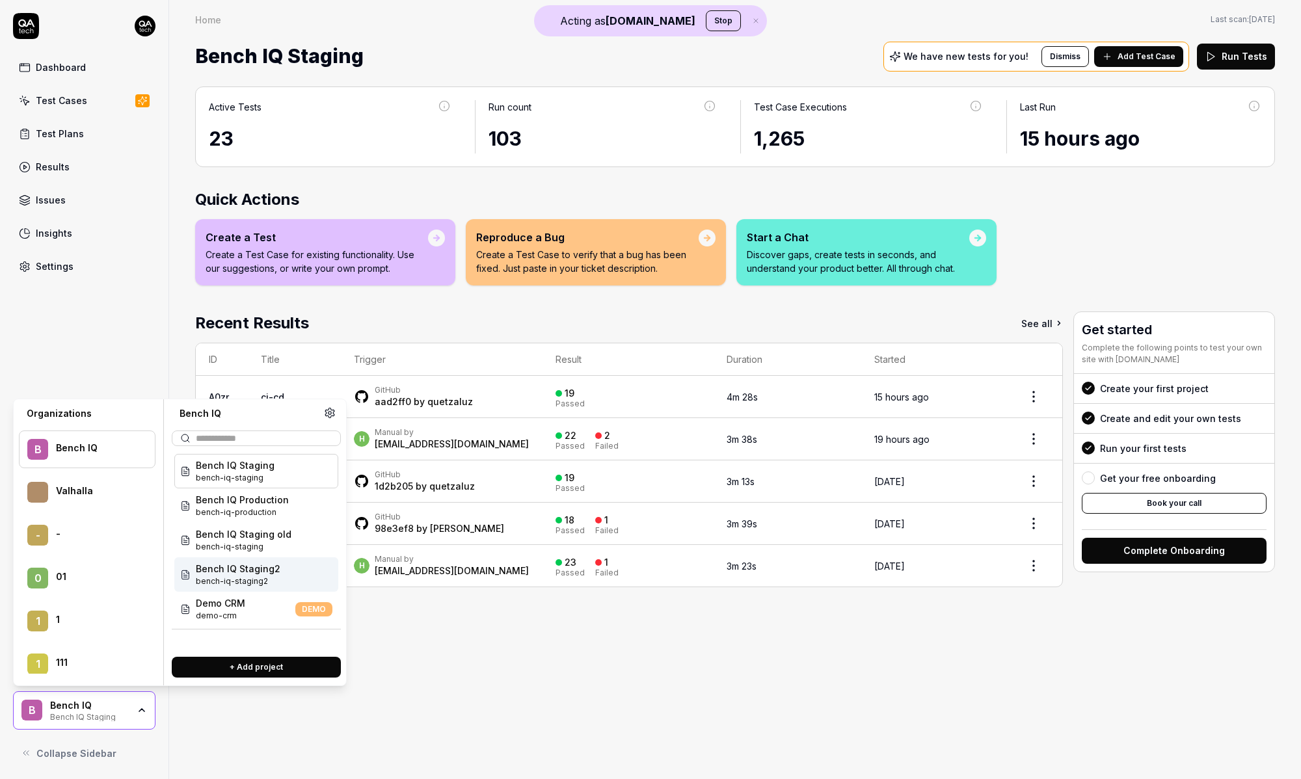
click at [256, 578] on span "bench-iq-staging2" at bounding box center [238, 582] width 85 height 12
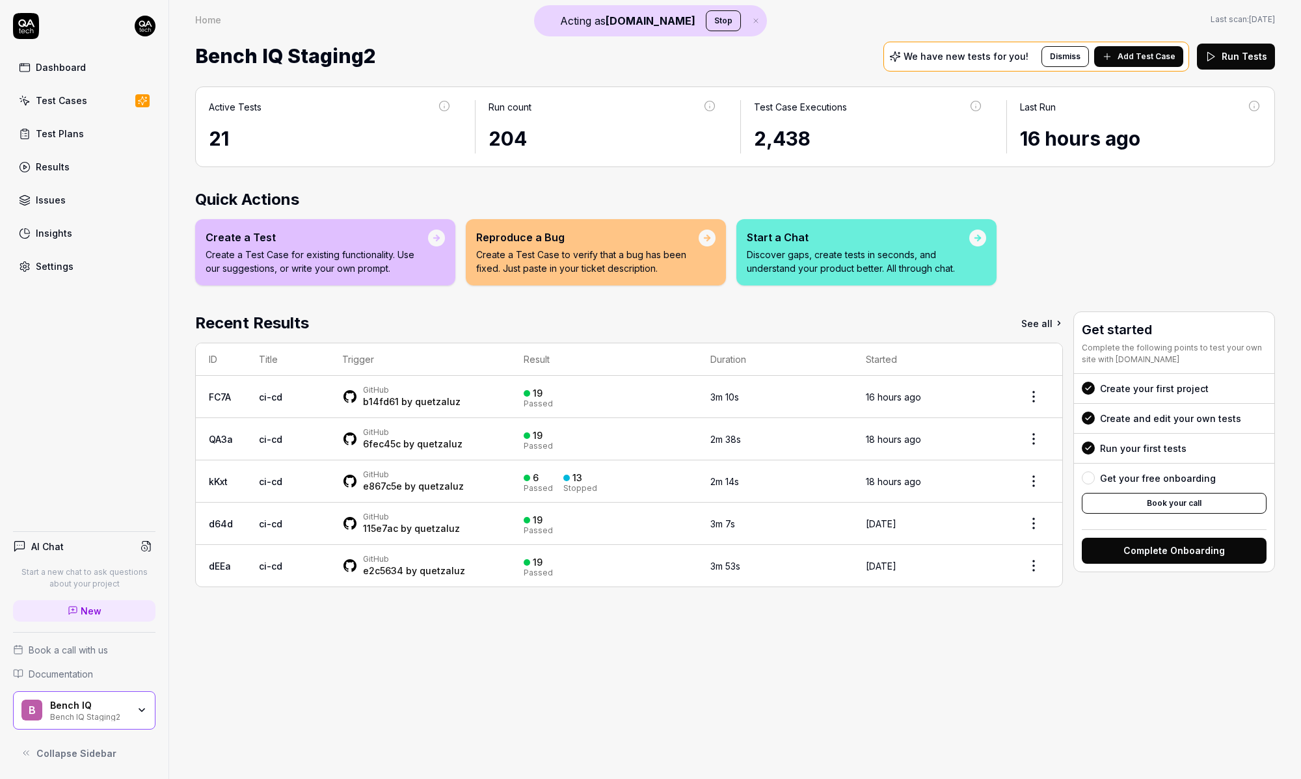
click at [978, 98] on div "Active Tests 21 Run count 204 Test Case Executions 2,438 Last Run 16 hours ago" at bounding box center [735, 126] width 1080 height 81
click at [975, 105] on icon at bounding box center [976, 106] width 12 height 12
click at [983, 139] on div "Test Case Executions 2,438" at bounding box center [868, 126] width 255 height 53
click at [815, 101] on div "Test Case Executions" at bounding box center [800, 107] width 93 height 14
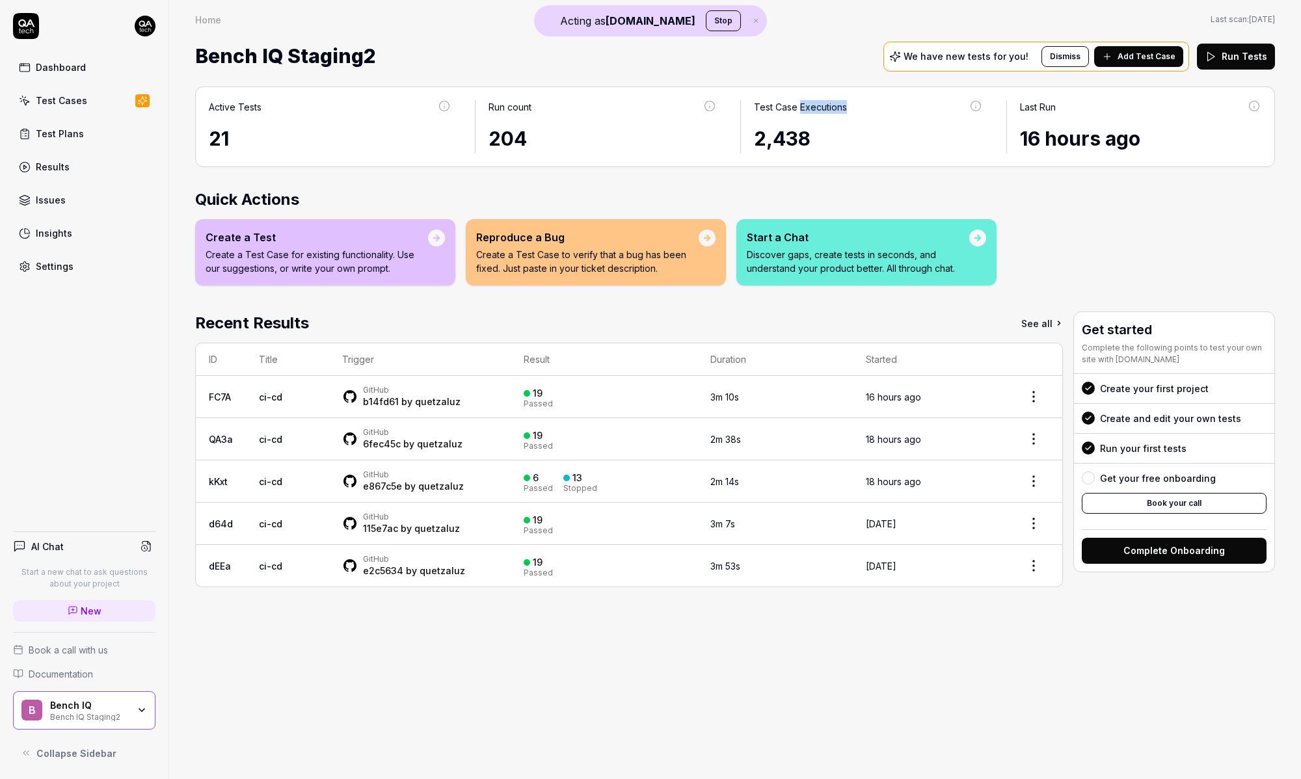
click at [815, 101] on div "Test Case Executions" at bounding box center [800, 107] width 93 height 14
copy div "Test Case Executions"
click at [80, 246] on div "Dashboard Test Cases Test Plans Results Issues Insights Settings" at bounding box center [84, 167] width 142 height 224
click at [80, 241] on link "Insights" at bounding box center [84, 232] width 142 height 25
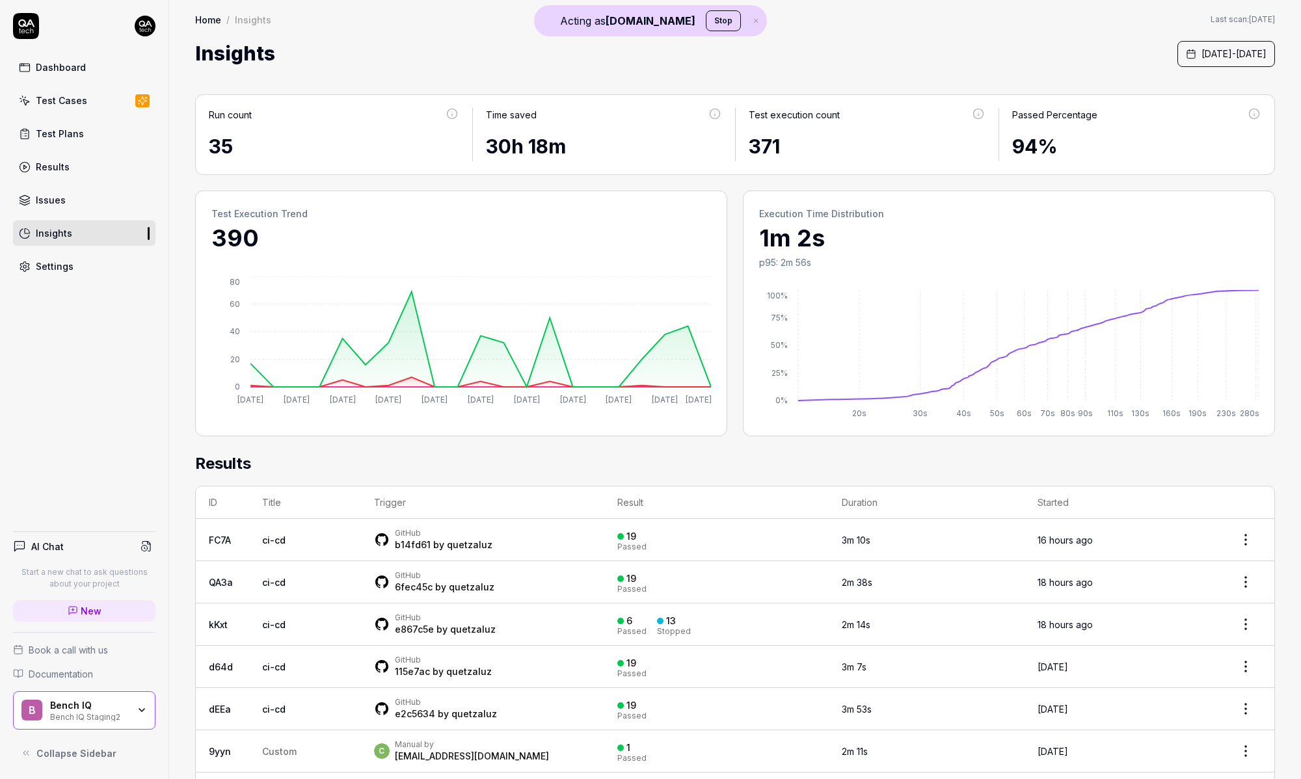
click at [1201, 60] on span "[DATE] - [DATE]" at bounding box center [1233, 54] width 65 height 14
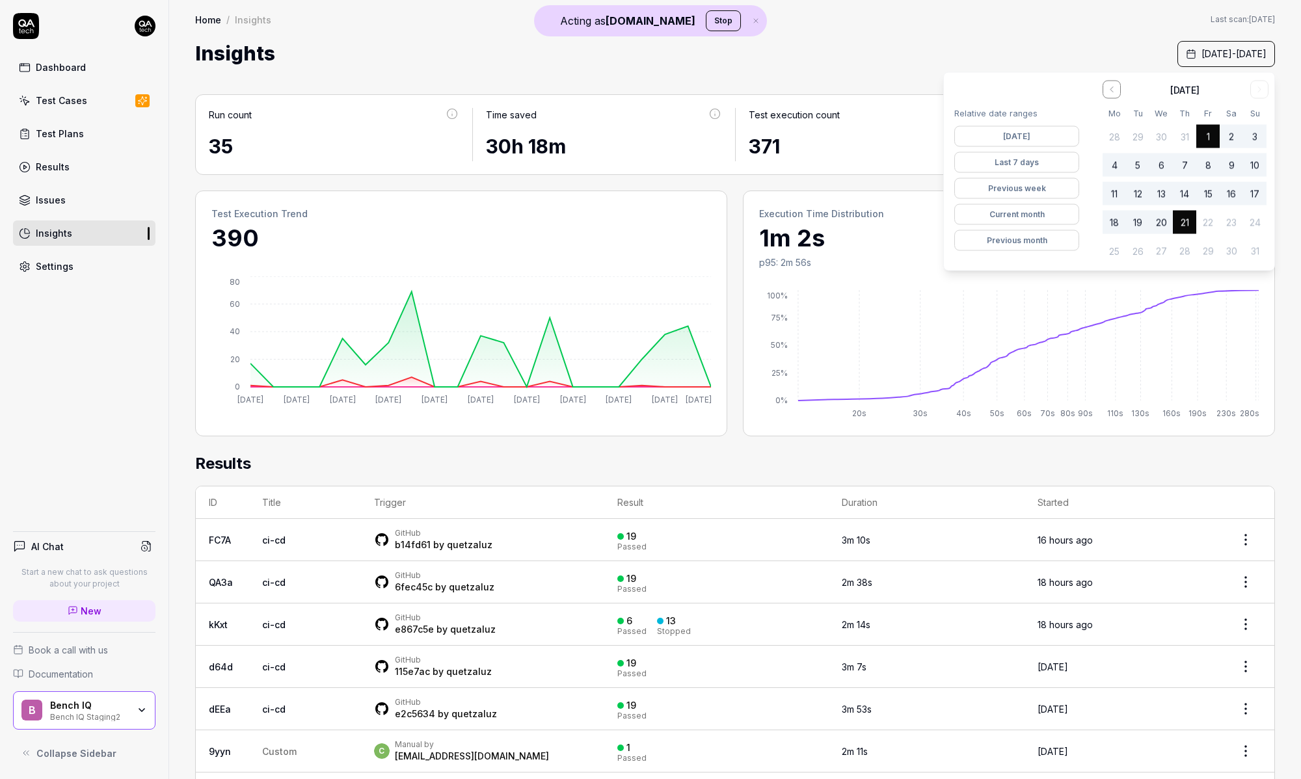
click at [1031, 239] on button "Previous month" at bounding box center [1016, 240] width 125 height 21
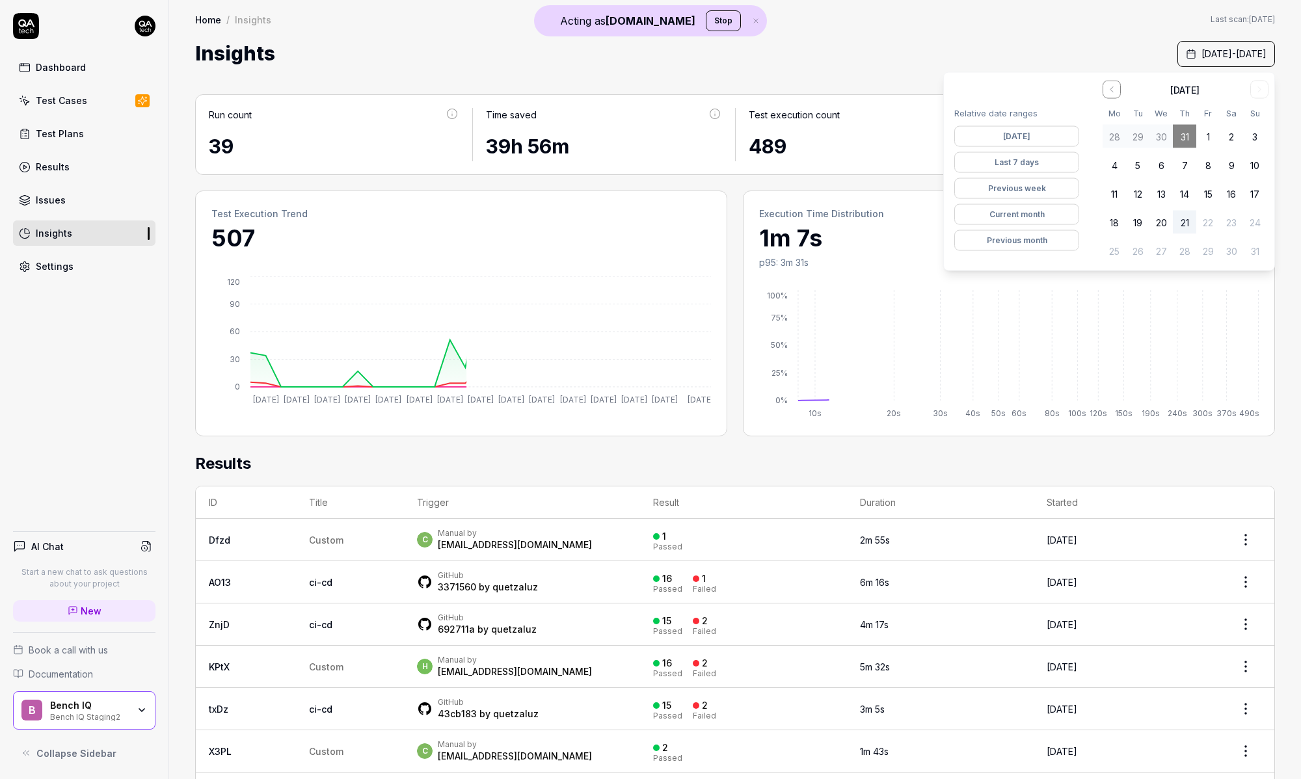
click at [832, 64] on div "Insights [DATE] - [DATE]" at bounding box center [735, 53] width 1080 height 29
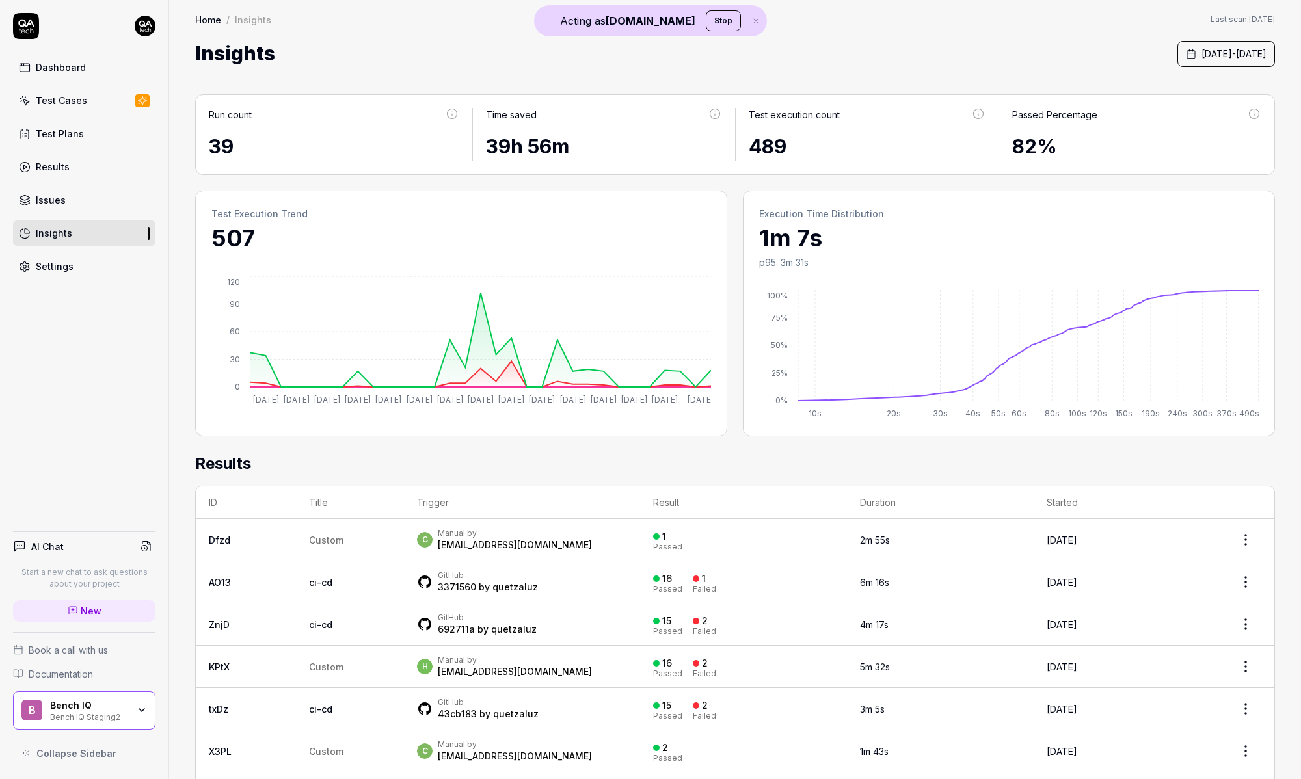
click at [1201, 51] on span "[DATE] - [DATE]" at bounding box center [1233, 54] width 65 height 14
click at [1035, 217] on button "Current month" at bounding box center [1016, 214] width 125 height 21
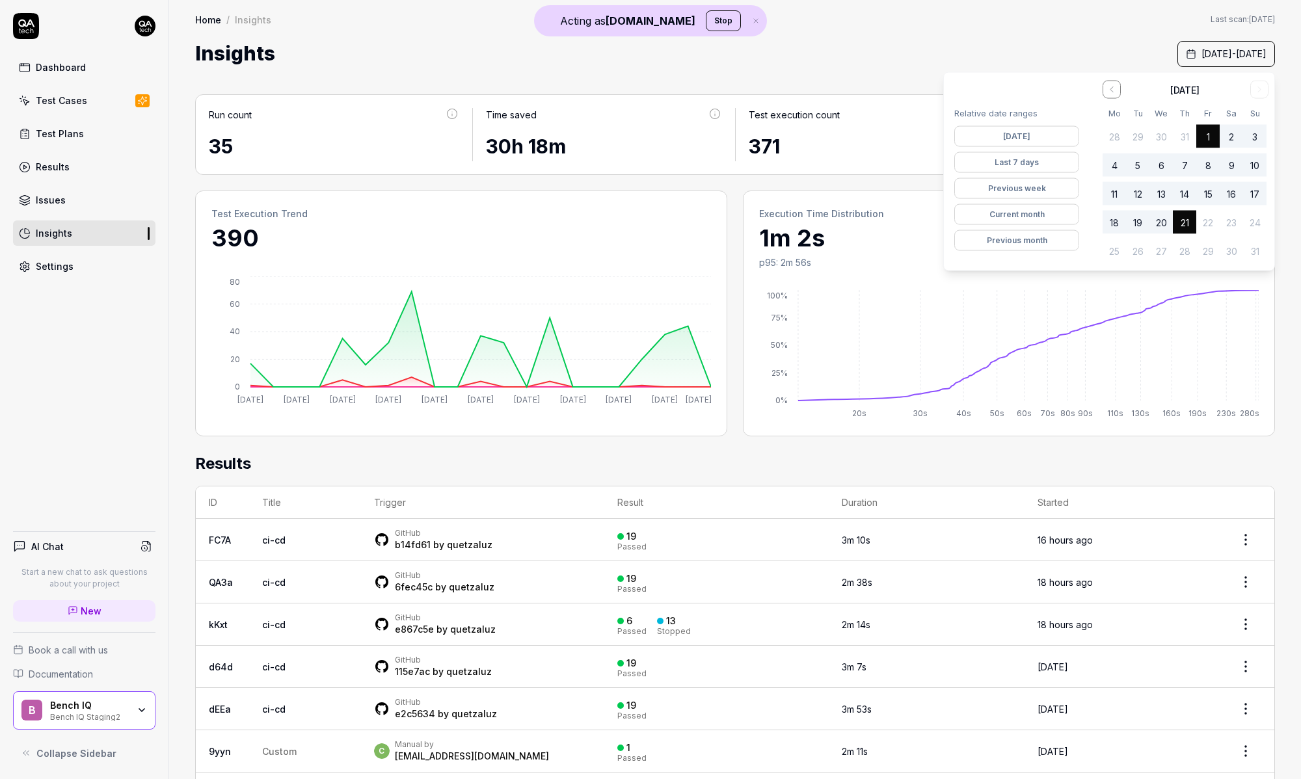
click at [882, 56] on div "Insights [DATE] - [DATE]" at bounding box center [735, 53] width 1080 height 29
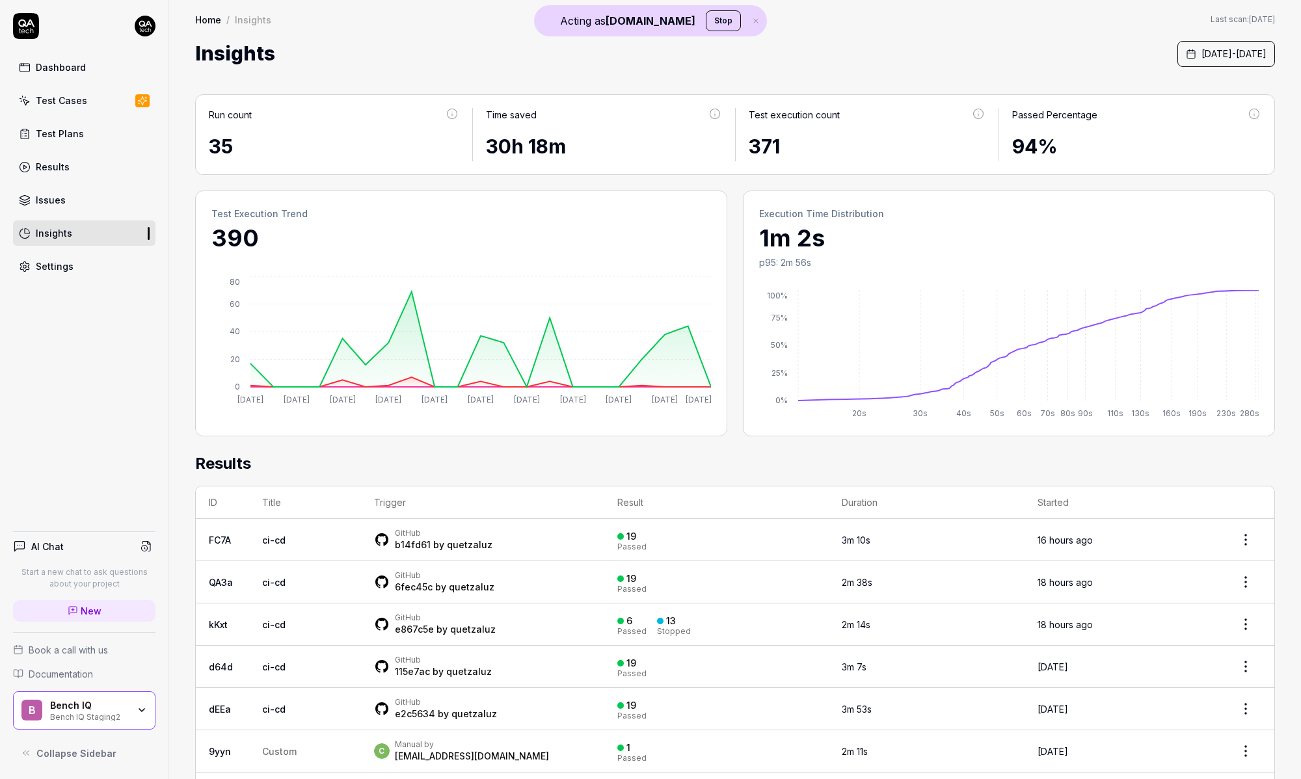
click at [35, 264] on link "Settings" at bounding box center [84, 266] width 142 height 25
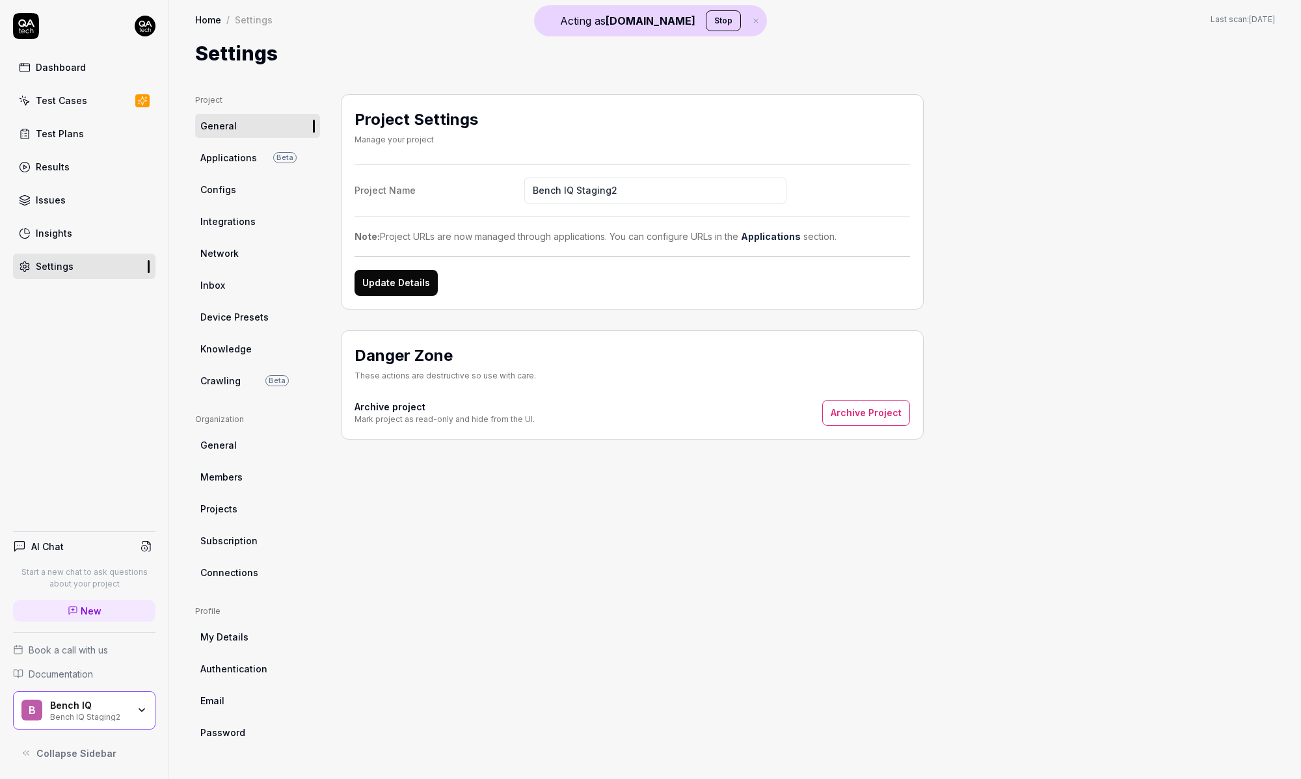
click at [252, 586] on div "Project General Applications Beta Configs Integrations Network Inbox Device Pre…" at bounding box center [257, 423] width 125 height 659
click at [248, 547] on span "Subscription" at bounding box center [228, 541] width 57 height 14
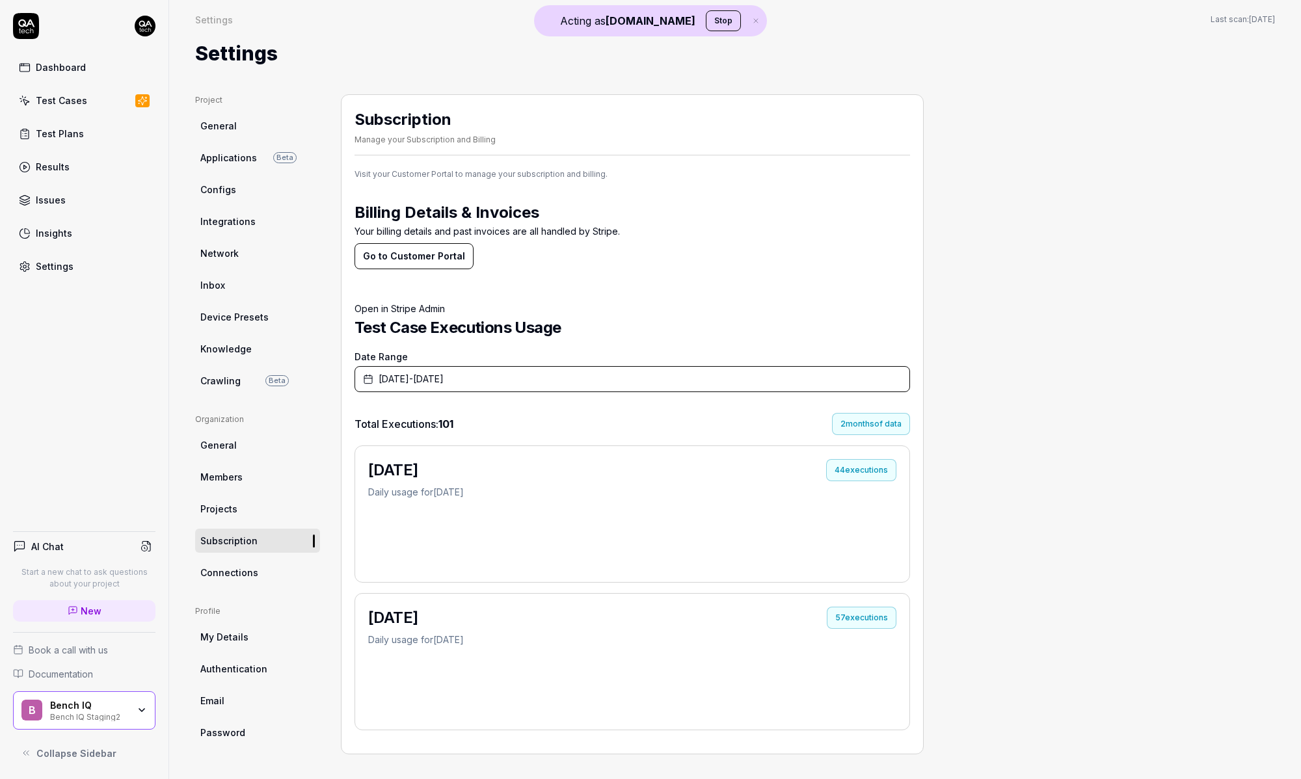
click at [537, 377] on button "[DATE] - [DATE]" at bounding box center [631, 379] width 555 height 26
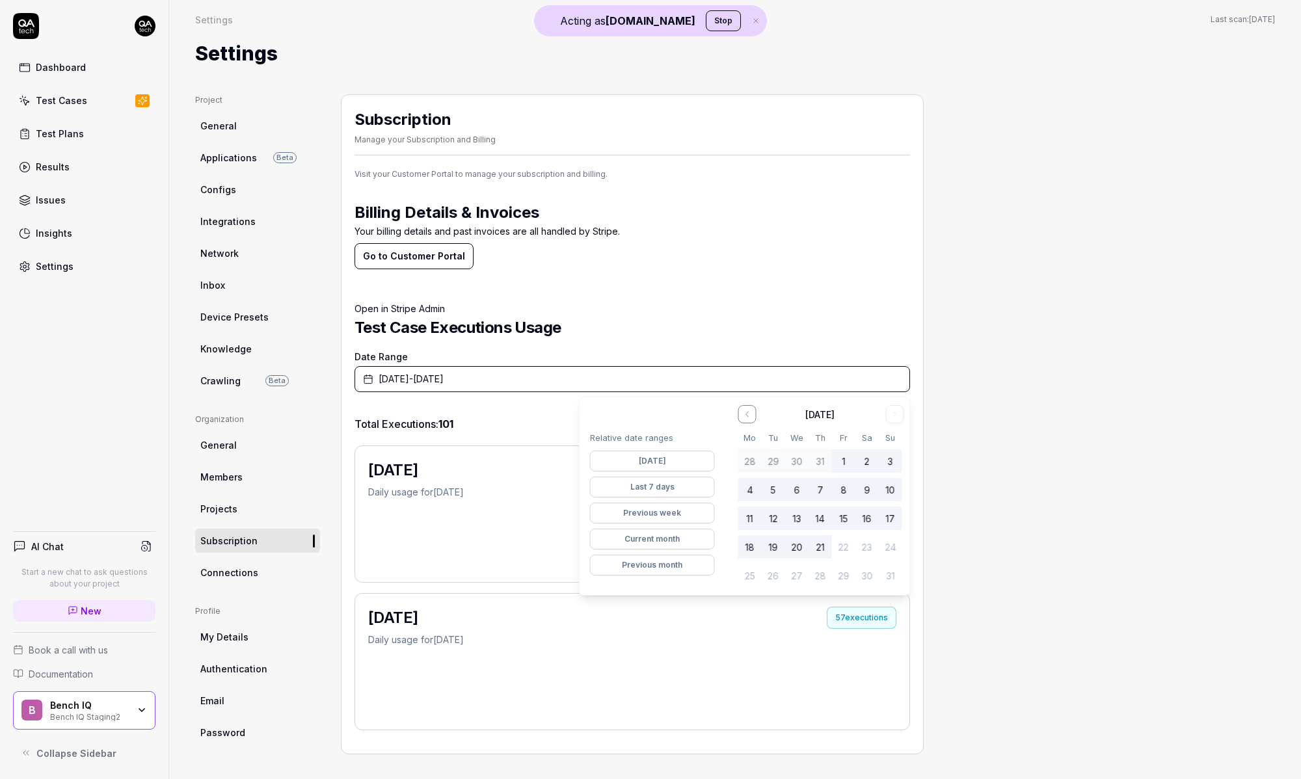
click at [670, 562] on button "Previous month" at bounding box center [652, 565] width 125 height 21
click at [997, 416] on div "Project General Applications Beta Configs Integrations Network Inbox Device Pre…" at bounding box center [735, 423] width 1080 height 659
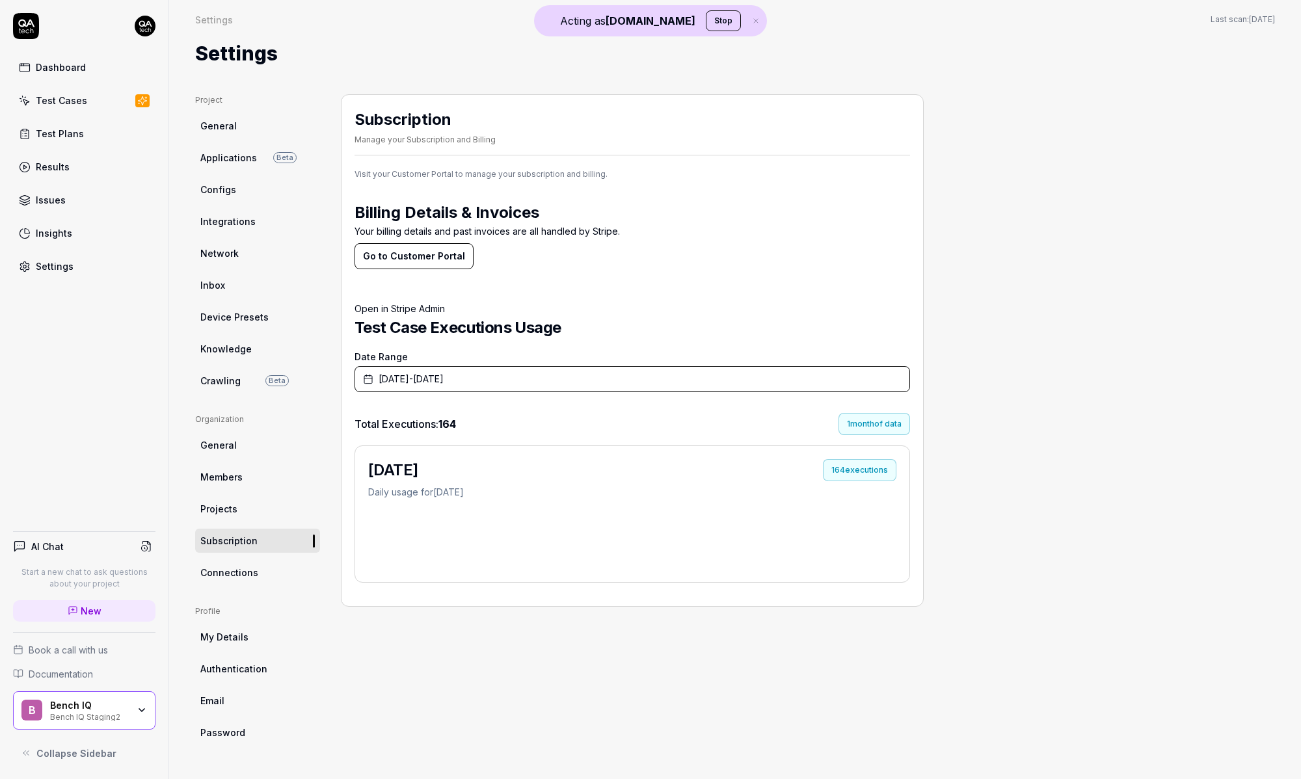
click at [860, 468] on div "164 executions" at bounding box center [859, 470] width 73 height 22
click at [91, 68] on link "Dashboard" at bounding box center [84, 67] width 142 height 25
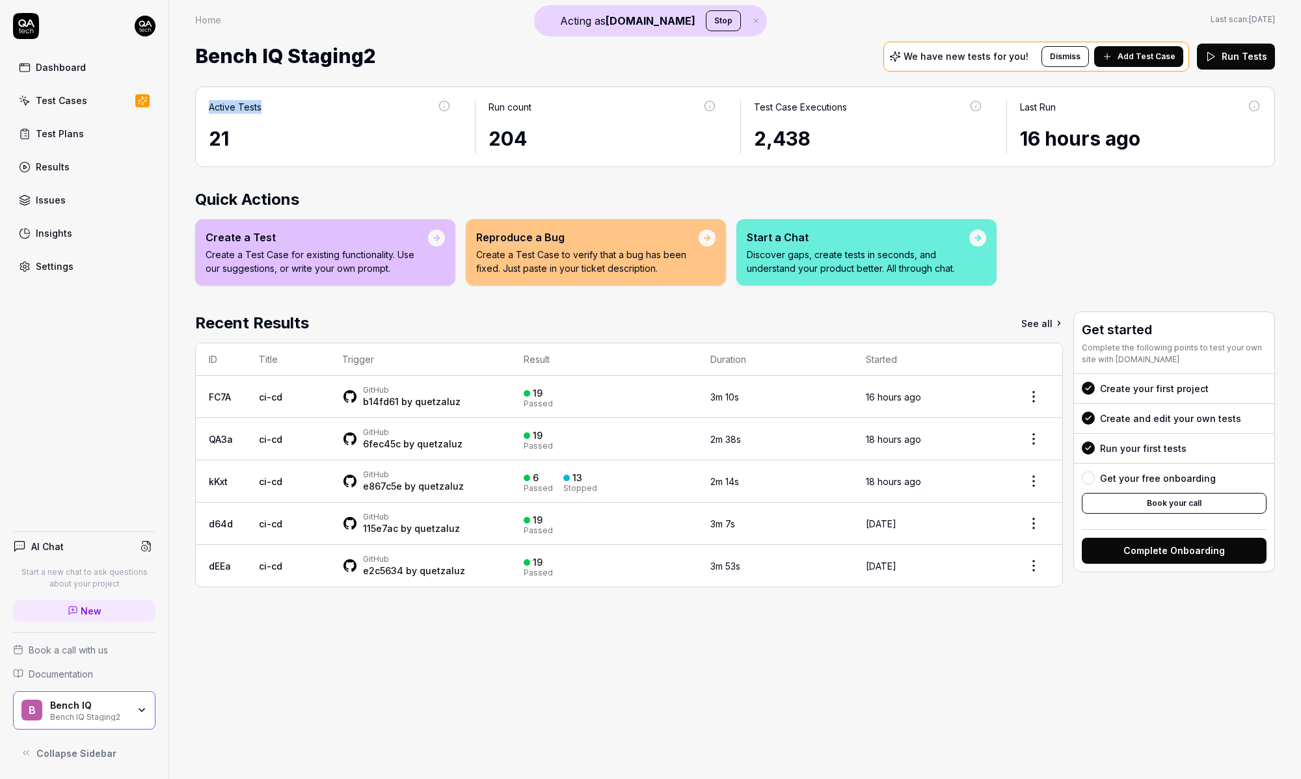
click at [341, 98] on div "Active Tests 21 Run count 204 Test Case Executions 2,438 Last Run 16 hours ago" at bounding box center [735, 126] width 1080 height 81
click at [297, 103] on div "Active Tests" at bounding box center [330, 112] width 243 height 24
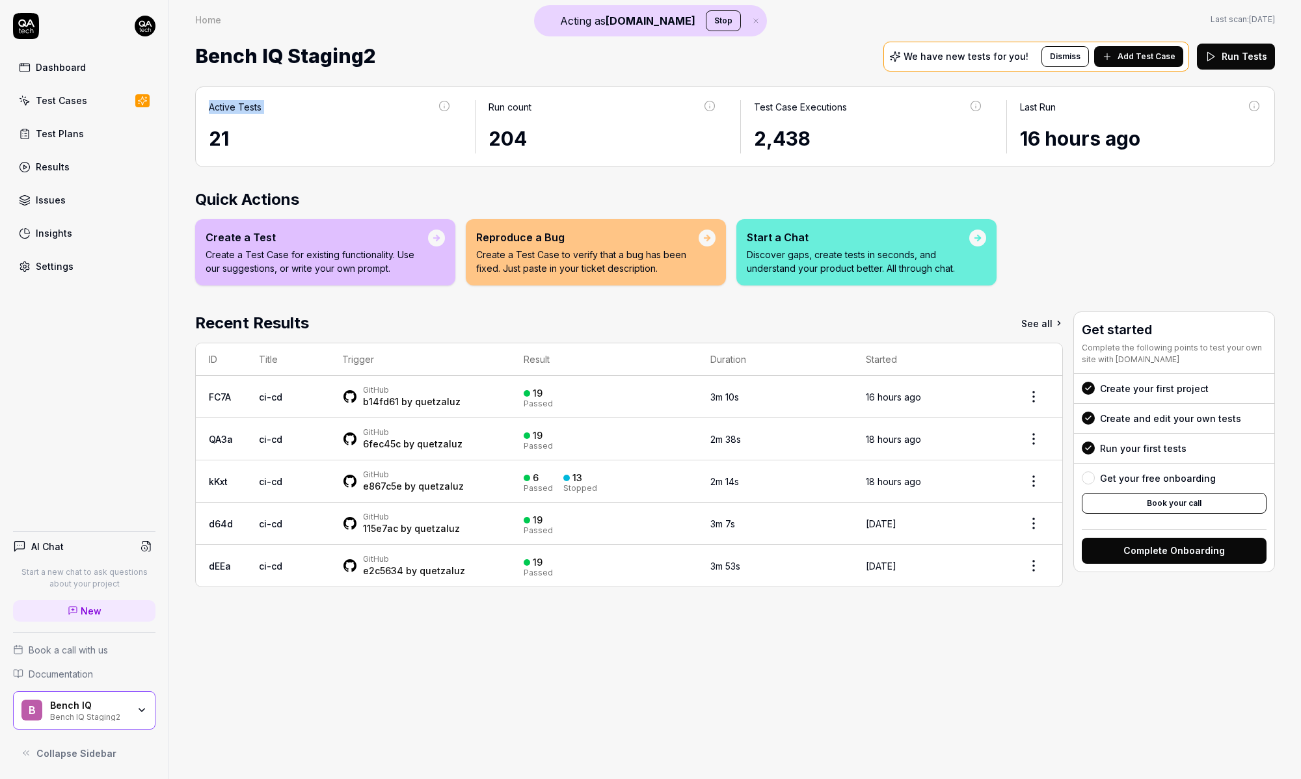
click at [297, 103] on div "Active Tests" at bounding box center [330, 112] width 243 height 24
copy div "Active Tests"
click at [799, 109] on div "Test Case Executions" at bounding box center [800, 107] width 93 height 14
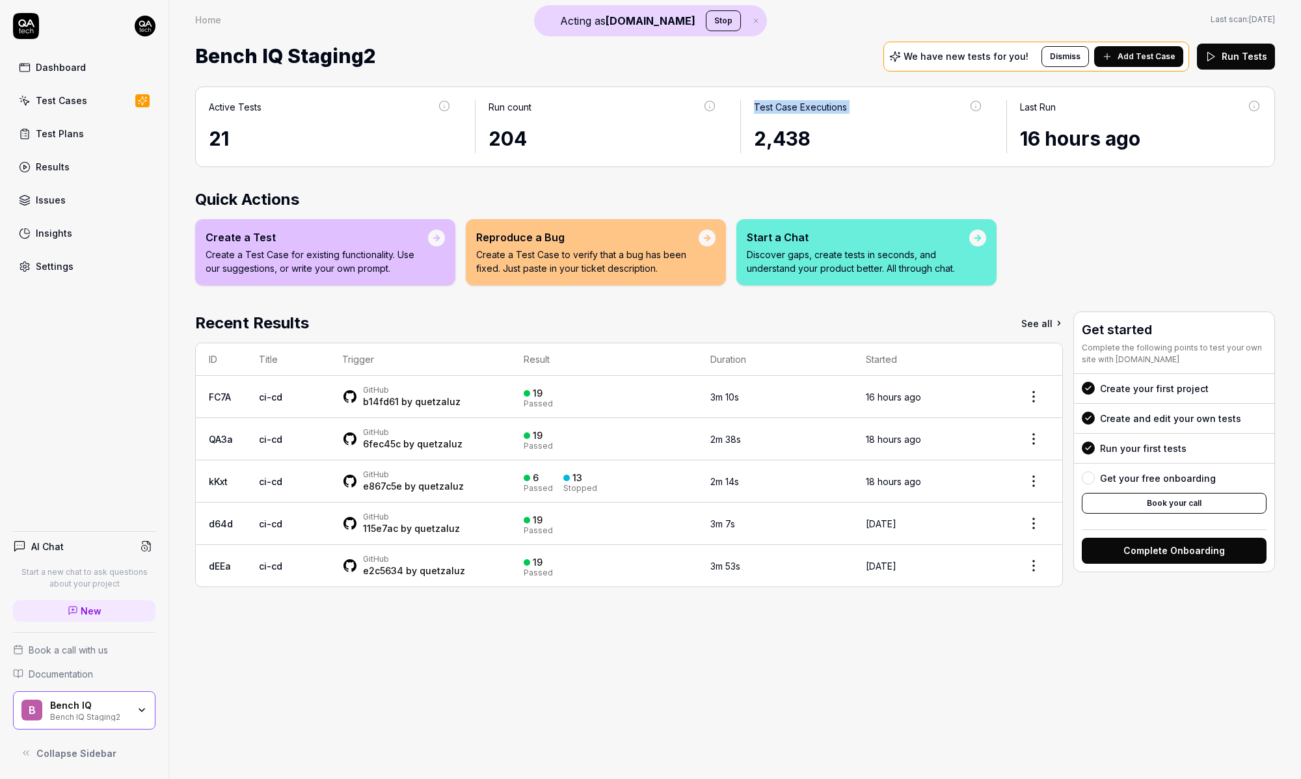
copy div "Test Case Executions"
click at [103, 165] on link "Results" at bounding box center [84, 166] width 142 height 25
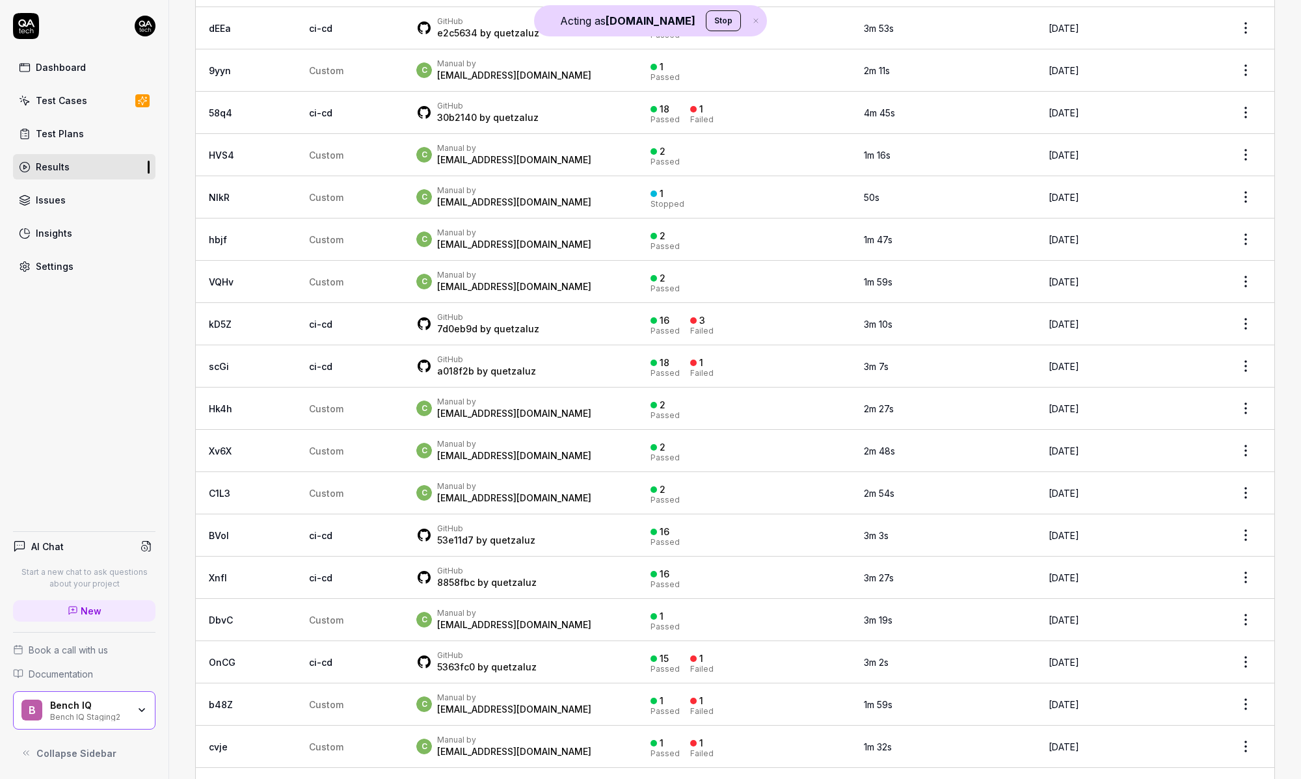
scroll to position [339, 0]
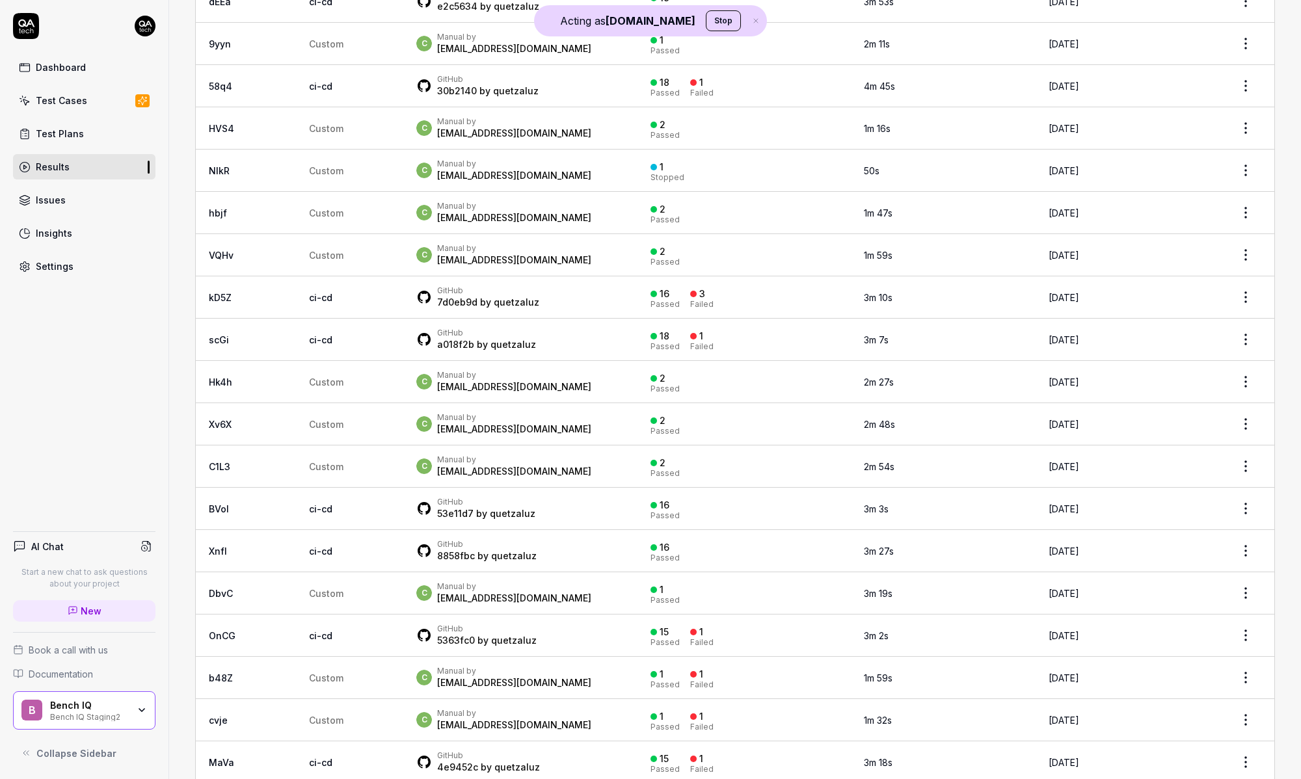
click at [133, 228] on link "Insights" at bounding box center [84, 232] width 142 height 25
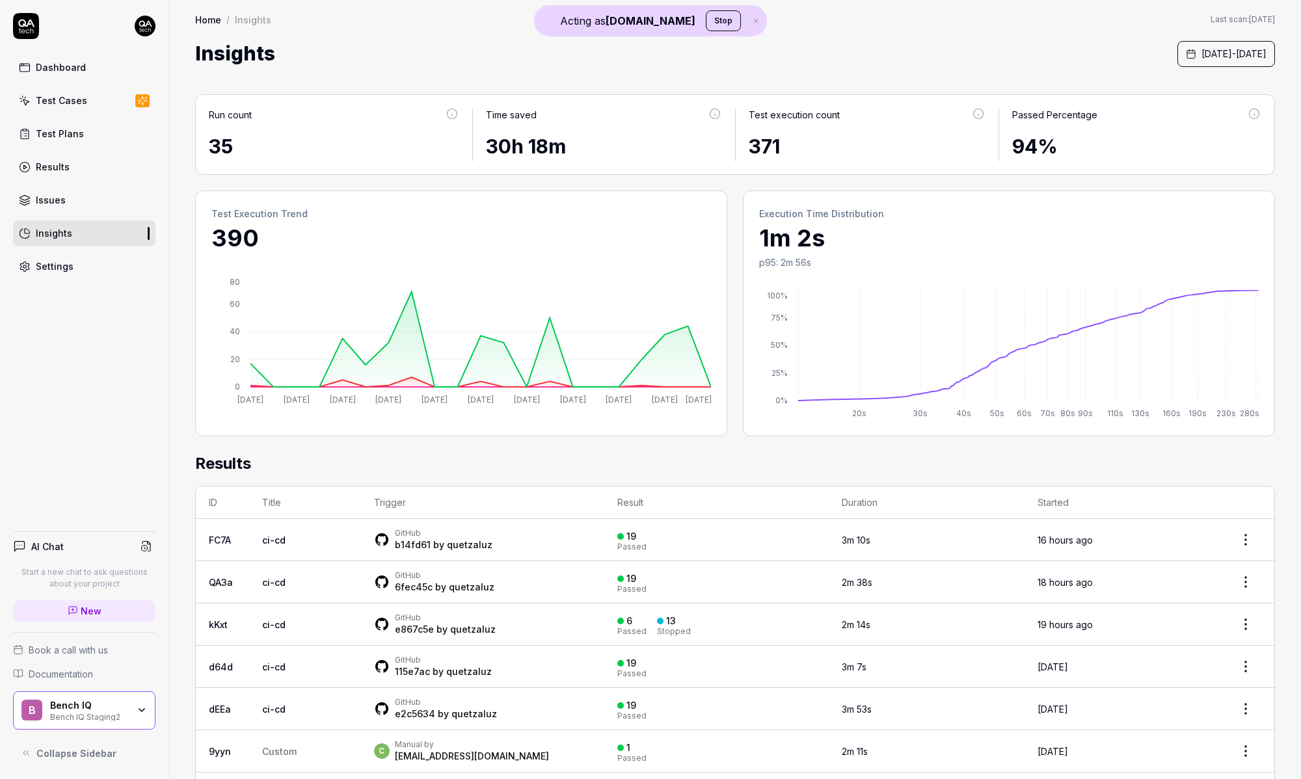
click at [146, 322] on div "Dashboard Test Cases Test Plans Results Issues Insights Settings AI Chat Start …" at bounding box center [84, 389] width 169 height 779
